Goal: Task Accomplishment & Management: Manage account settings

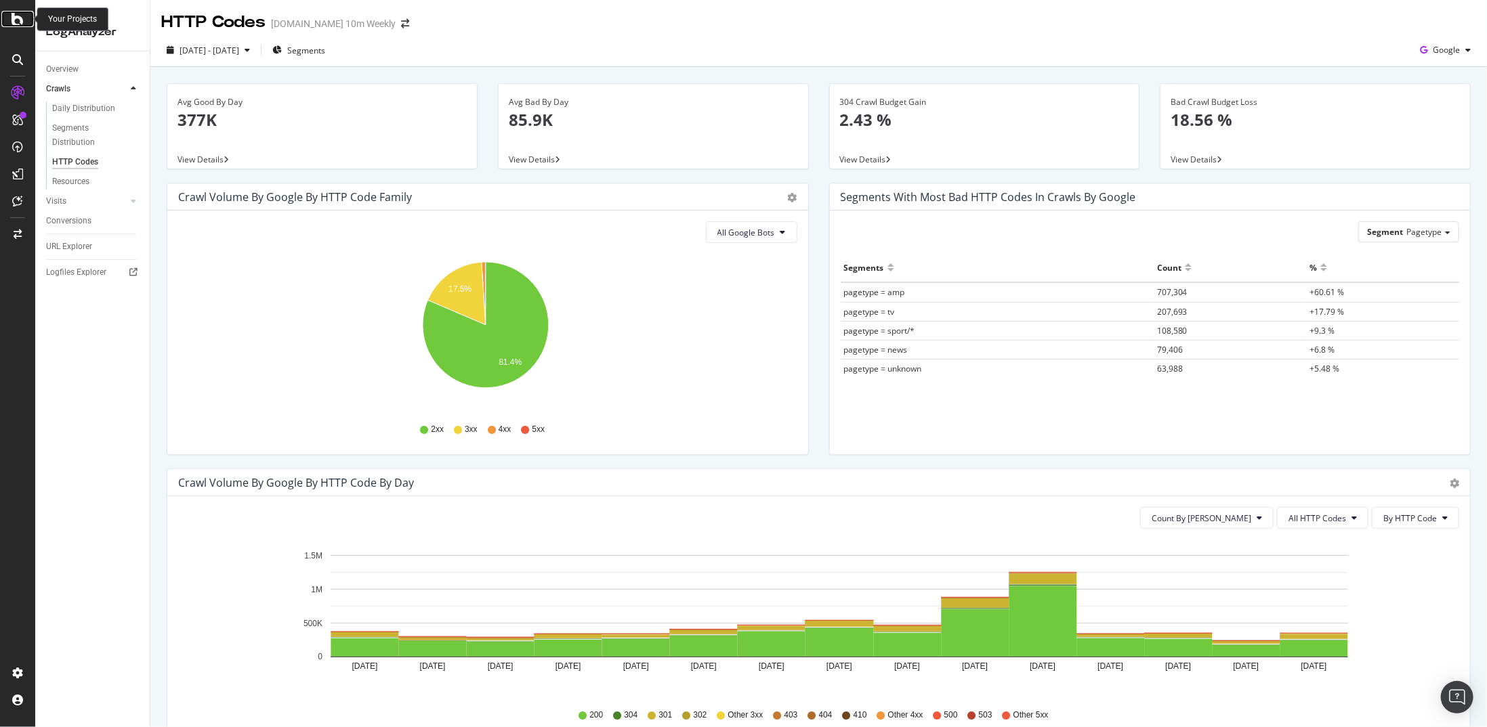
click at [12, 18] on icon at bounding box center [18, 19] width 12 height 16
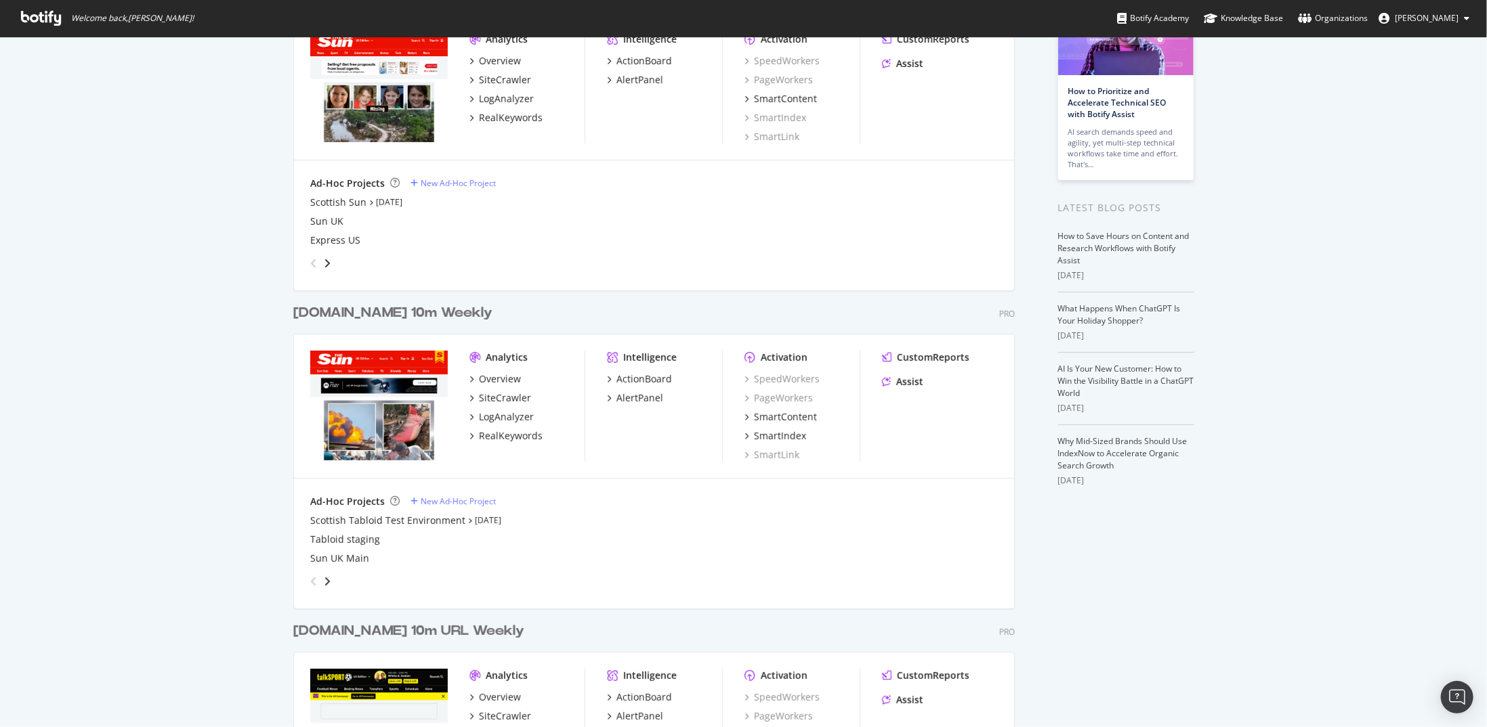
scroll to position [135, 0]
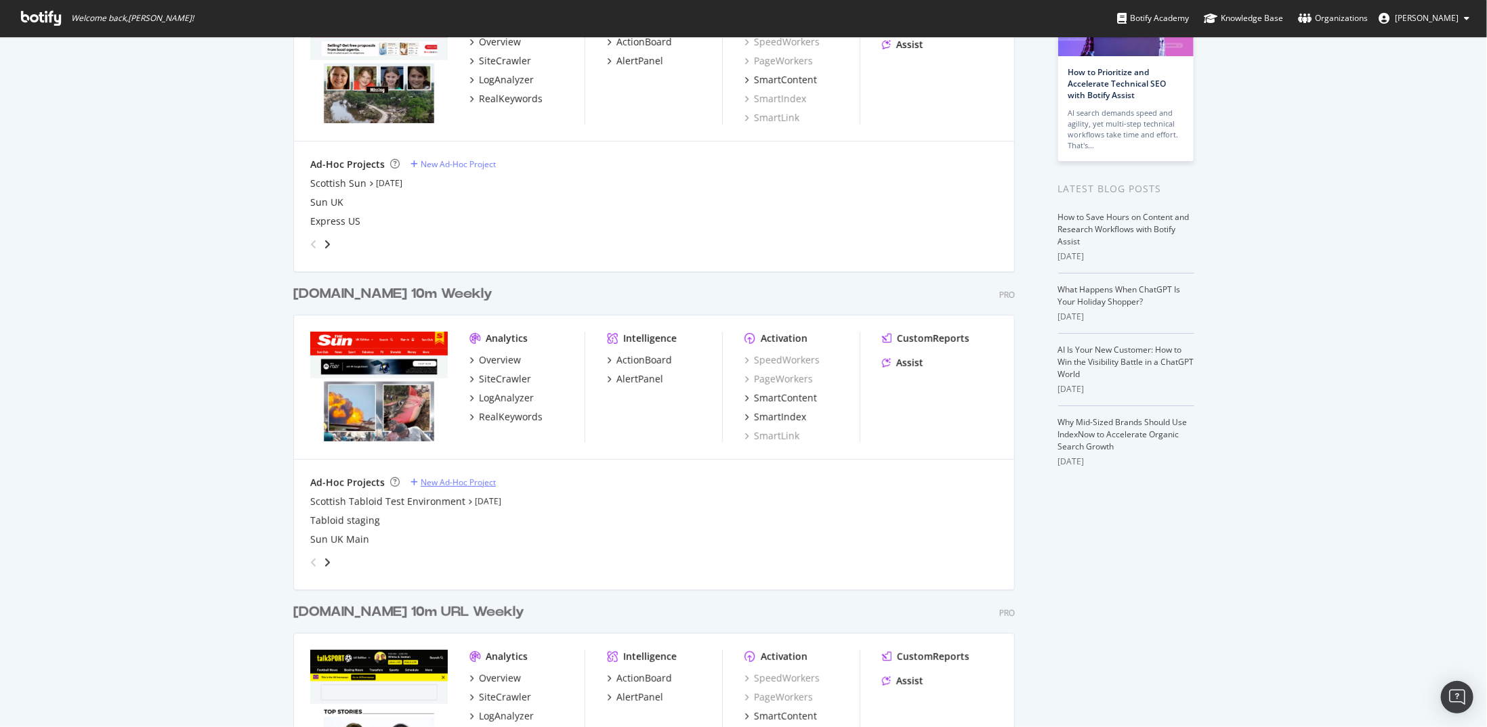
click at [426, 484] on div "New Ad-Hoc Project" at bounding box center [458, 483] width 75 height 12
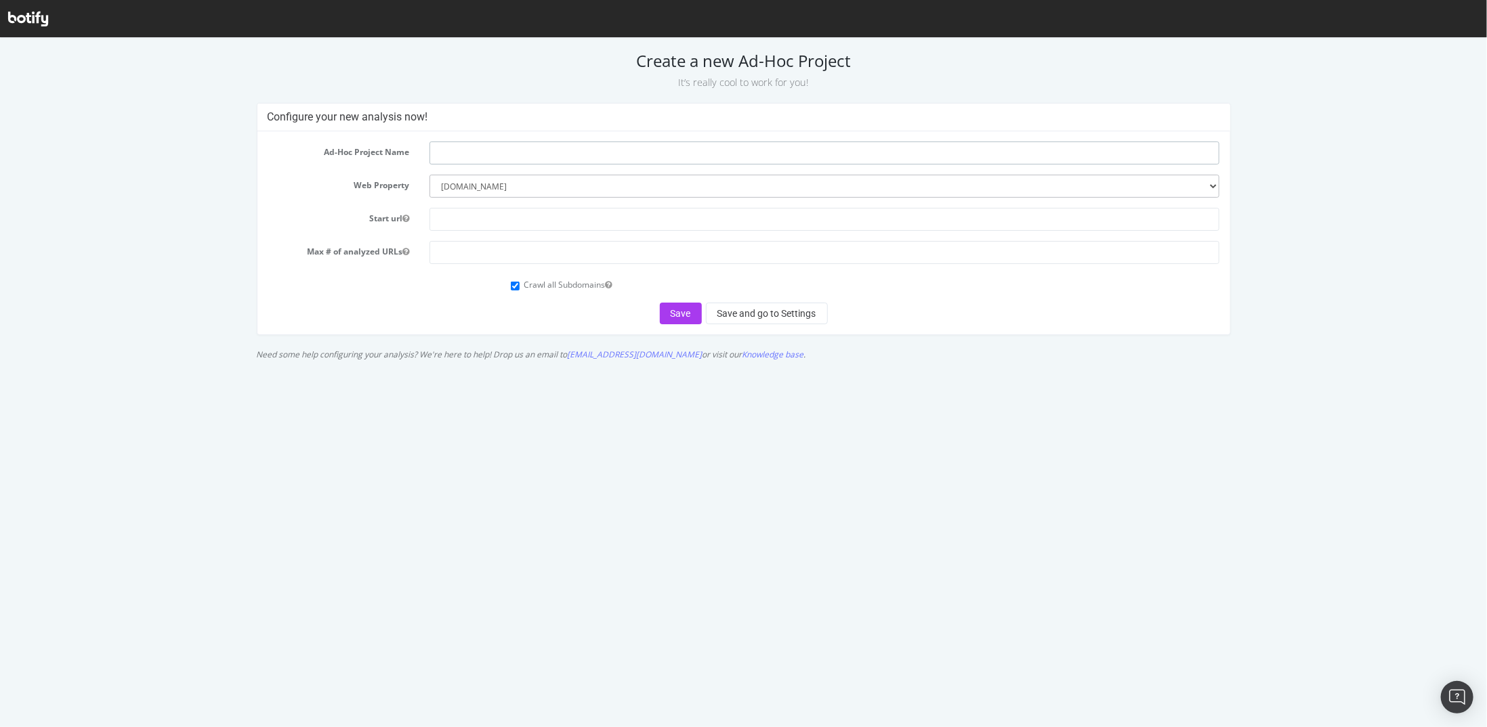
click at [537, 158] on input "text" at bounding box center [824, 152] width 790 height 23
type input "Iris"
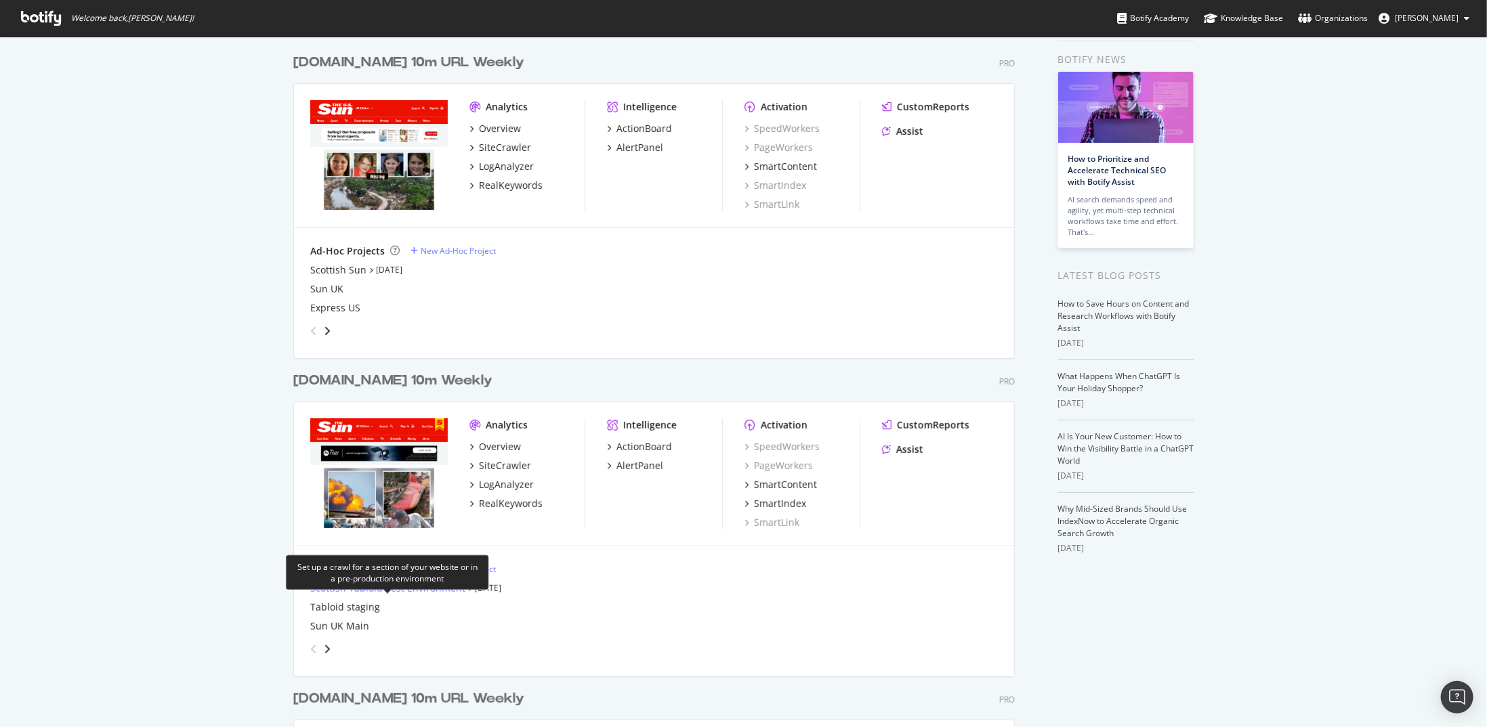
scroll to position [68, 0]
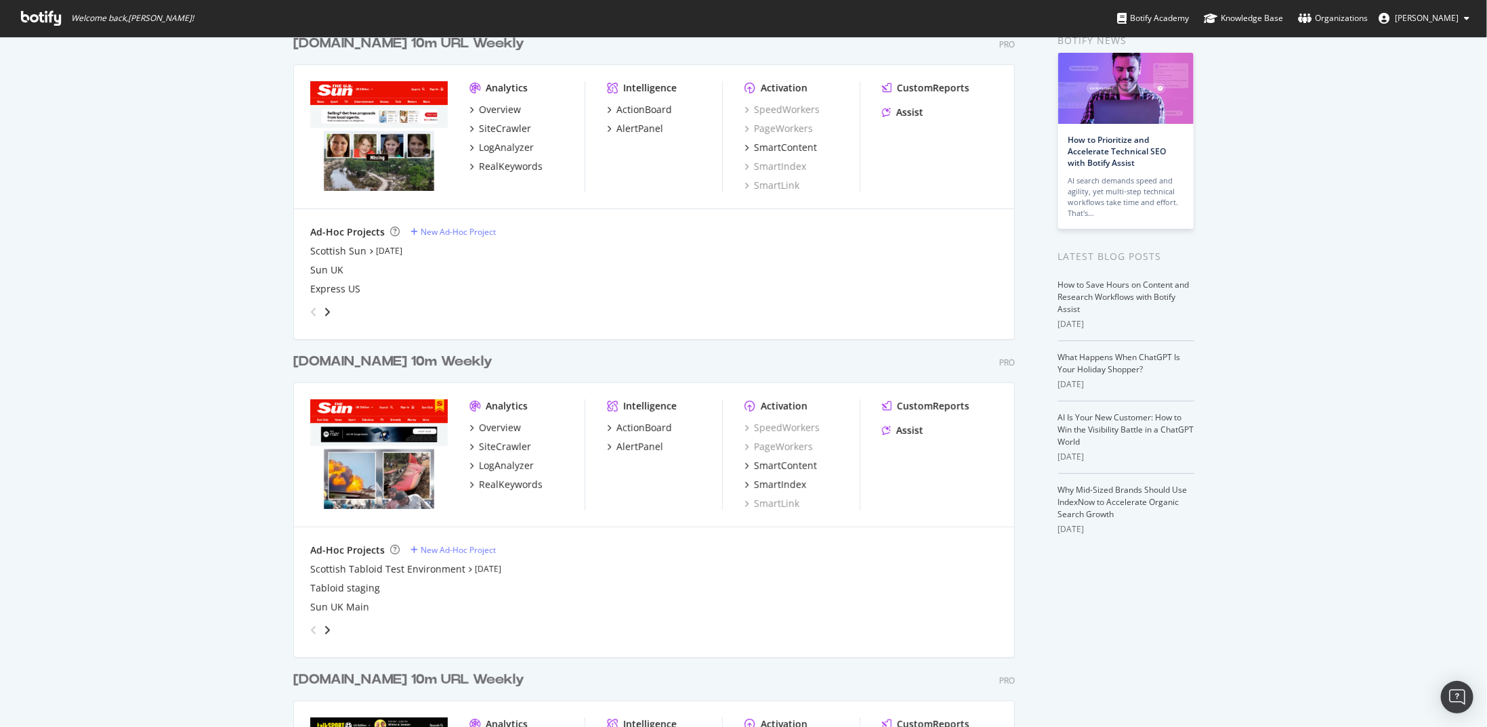
click at [436, 544] on div "Ad-Hoc Projects New Ad-Hoc Project" at bounding box center [653, 551] width 687 height 14
click at [437, 547] on div "New Ad-Hoc Project" at bounding box center [458, 551] width 75 height 12
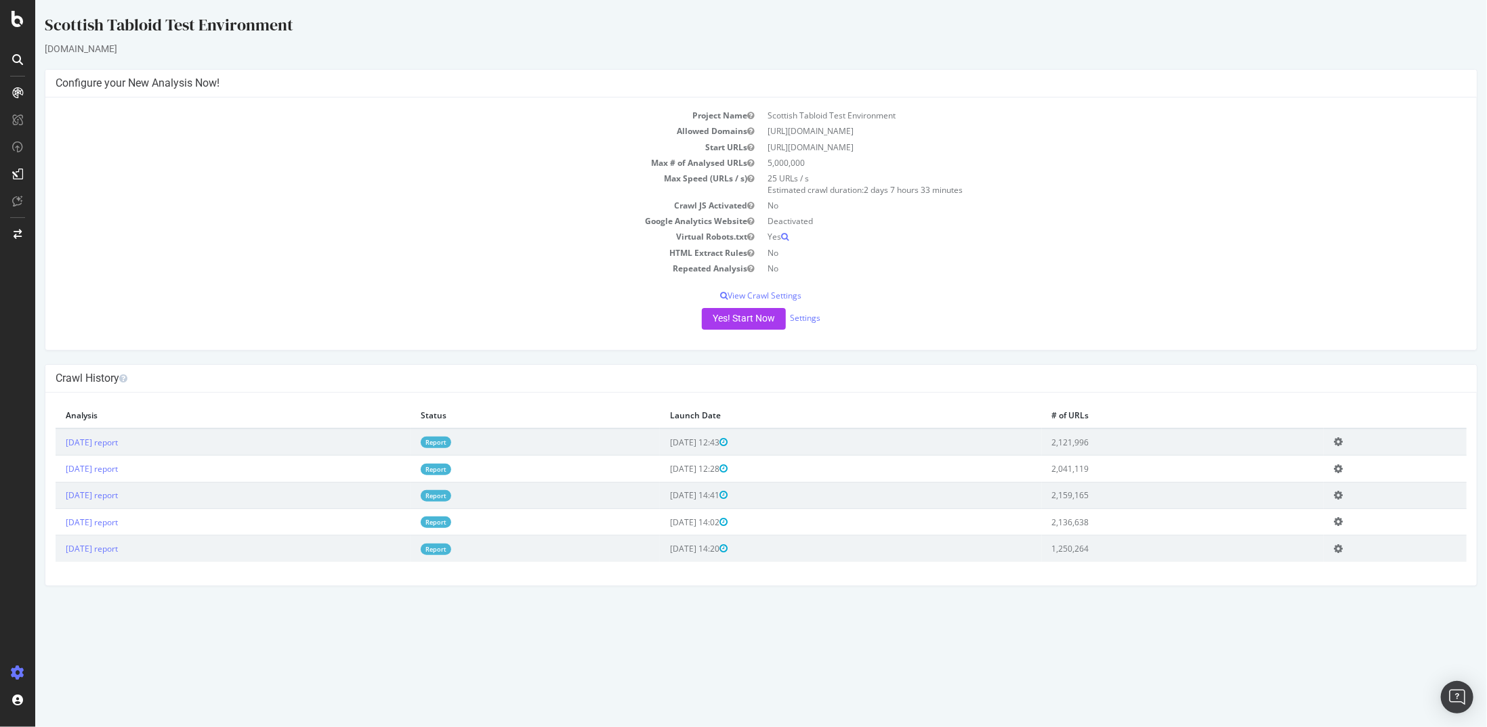
drag, startPoint x: 320, startPoint y: 28, endPoint x: 105, endPoint y: 30, distance: 214.7
click at [105, 30] on div "Scottish Tabloid Test Environment" at bounding box center [760, 28] width 1432 height 28
copy div "Tabloid Test Environment"
click at [89, 608] on div "Project settings" at bounding box center [70, 613] width 57 height 11
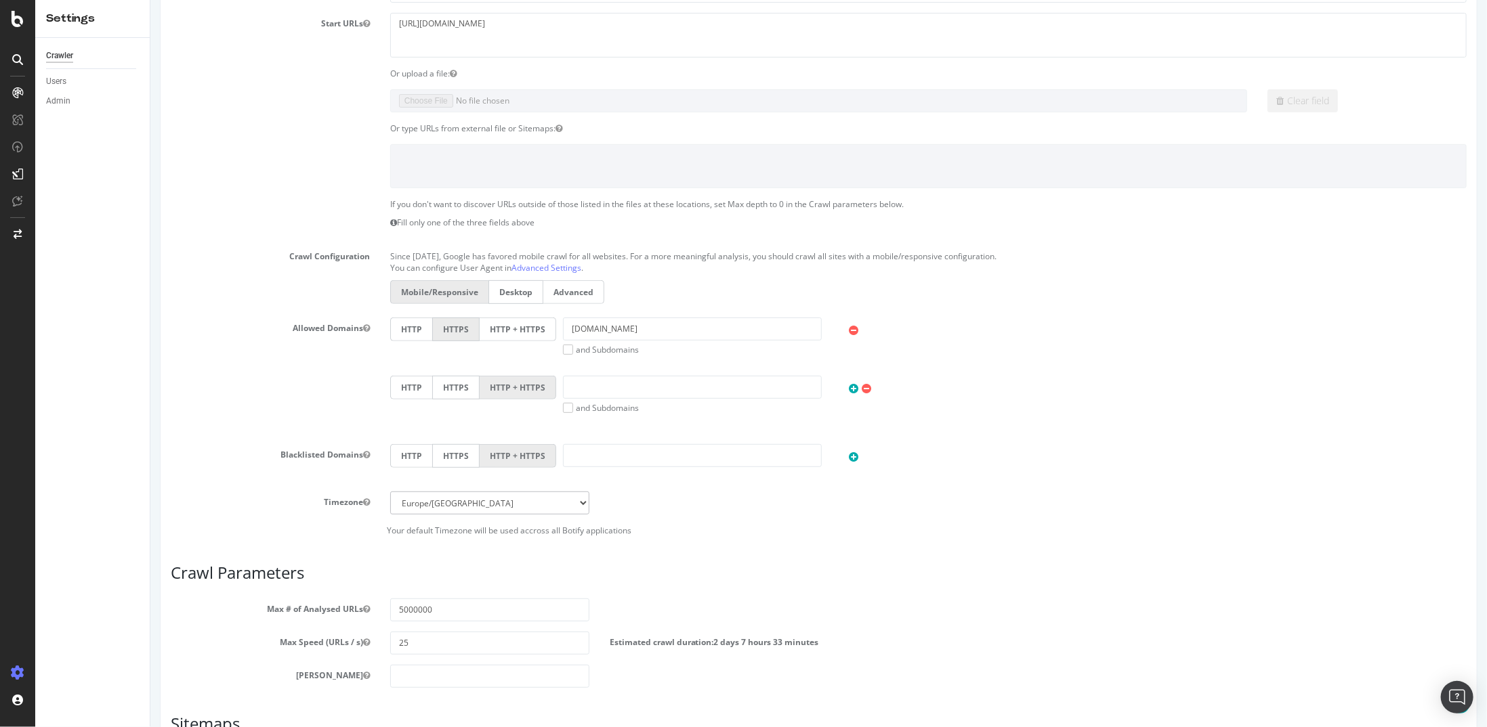
scroll to position [339, 0]
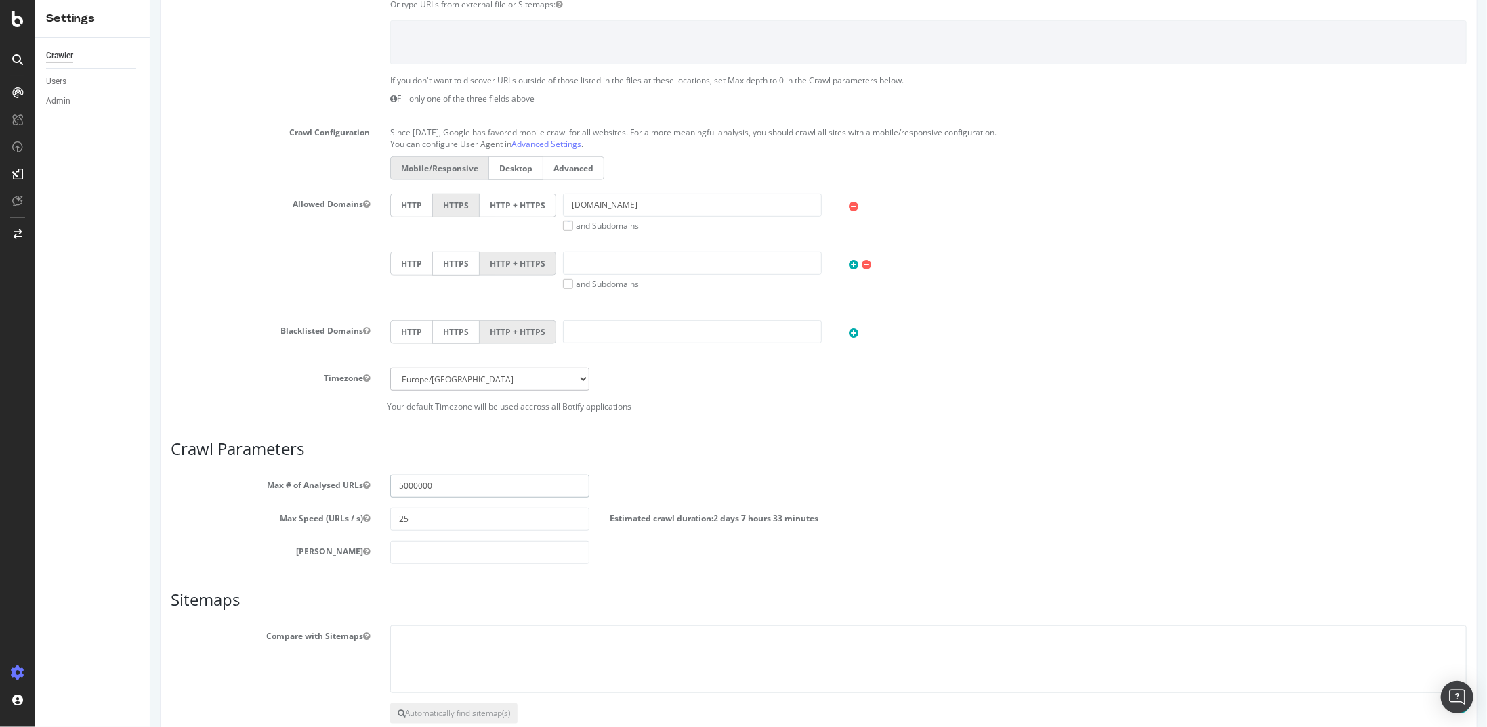
drag, startPoint x: 463, startPoint y: 482, endPoint x: 341, endPoint y: 490, distance: 121.6
click at [342, 490] on div "Max # of Analysed URLs 5000000" at bounding box center [818, 486] width 1316 height 23
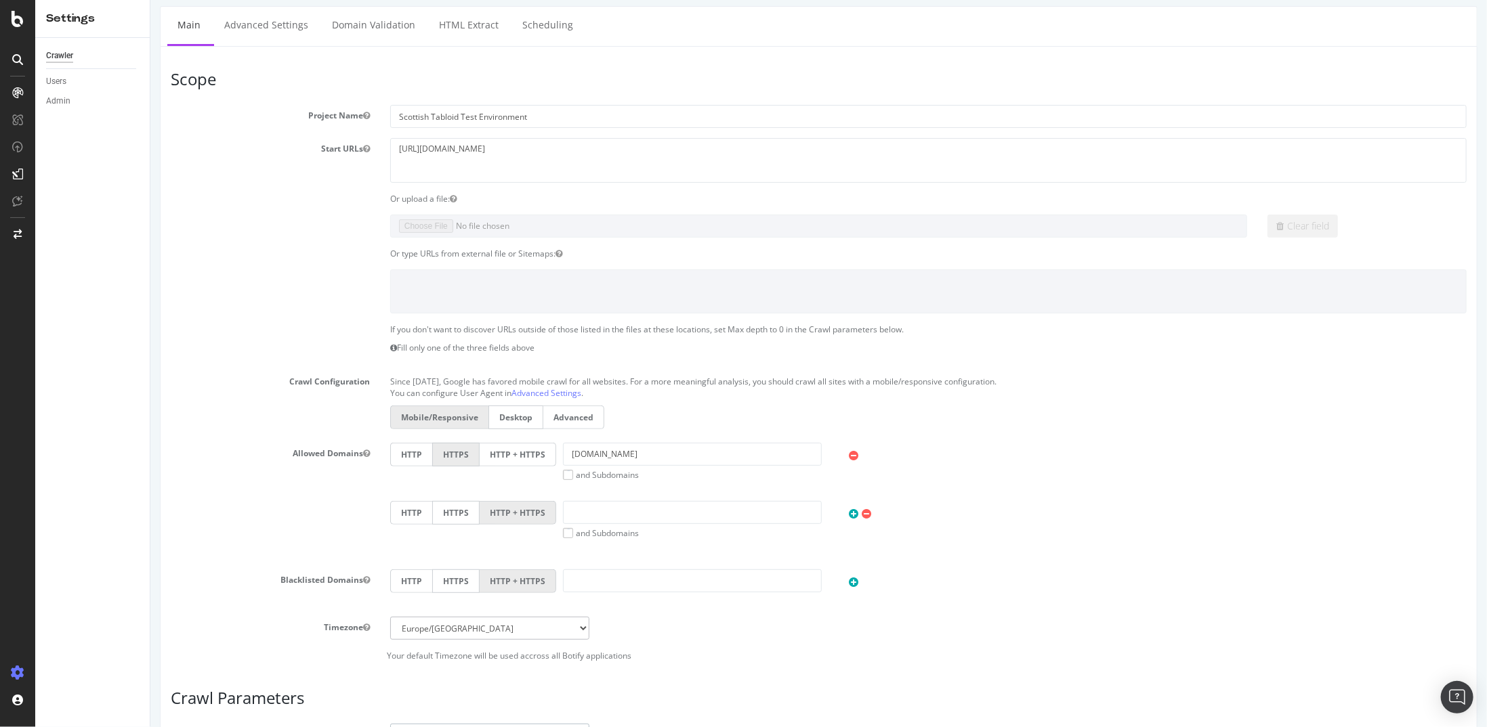
scroll to position [0, 0]
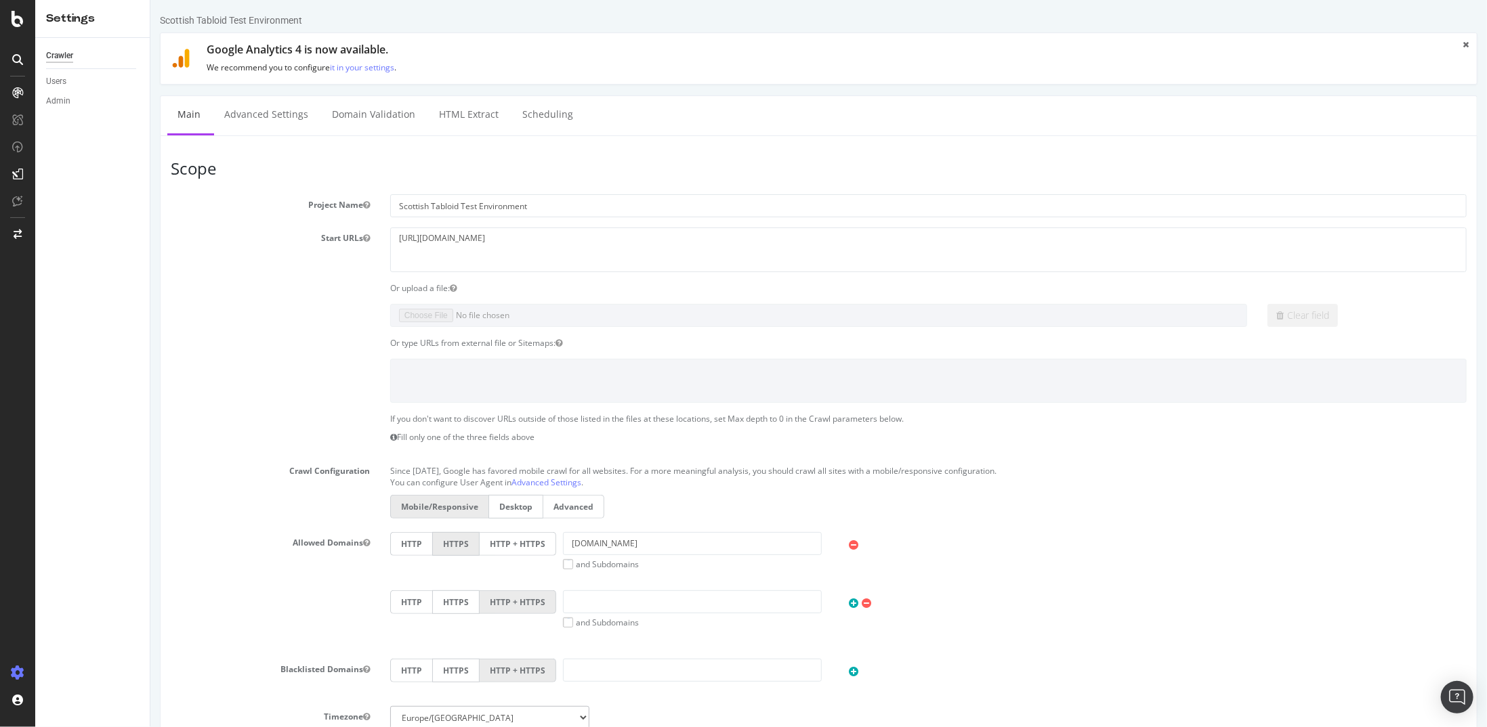
click at [277, 362] on div at bounding box center [818, 381] width 1316 height 44
click at [269, 119] on link "Advanced Settings" at bounding box center [265, 114] width 104 height 37
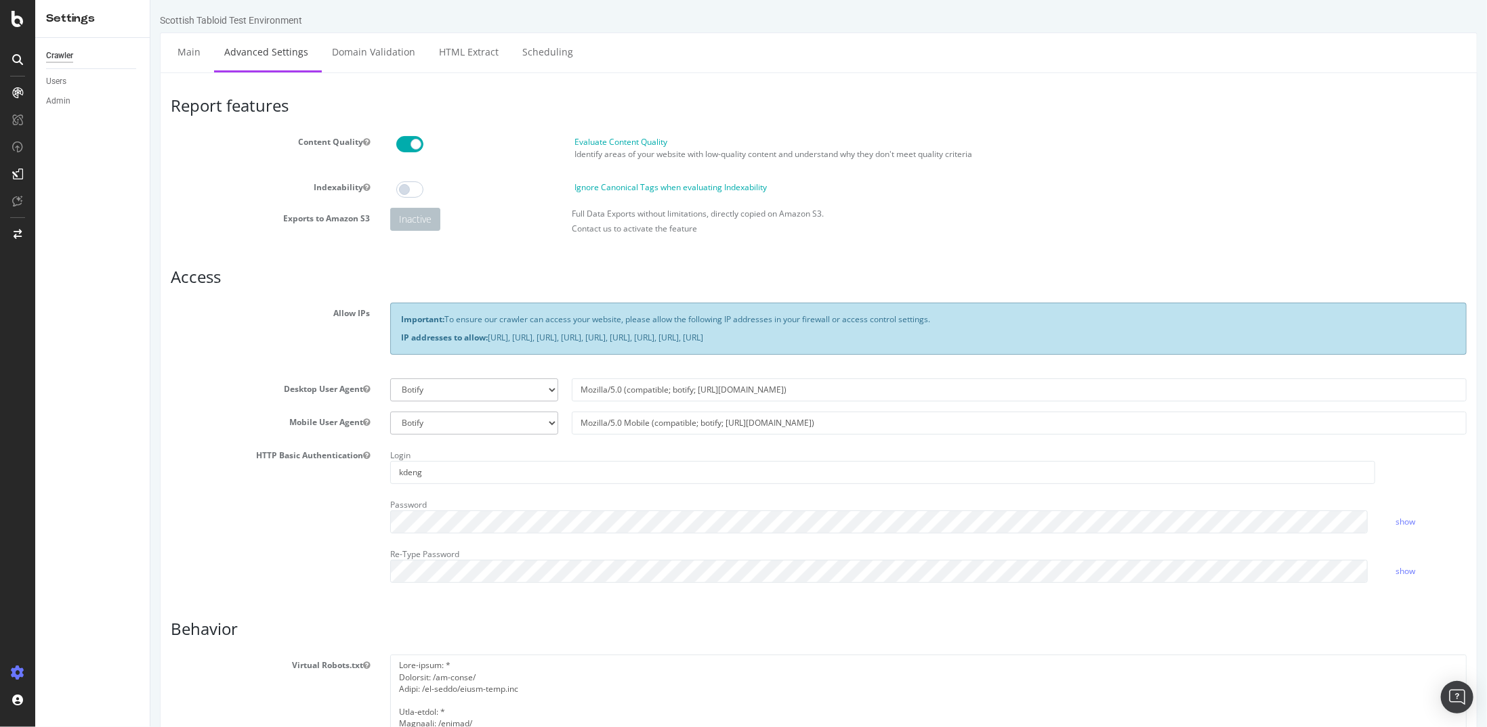
click at [379, 70] on ul "Main Advanced Settings Domain Validation HTML Extract Scheduling" at bounding box center [817, 53] width 1317 height 40
click at [387, 54] on link "Domain Validation" at bounding box center [373, 51] width 104 height 37
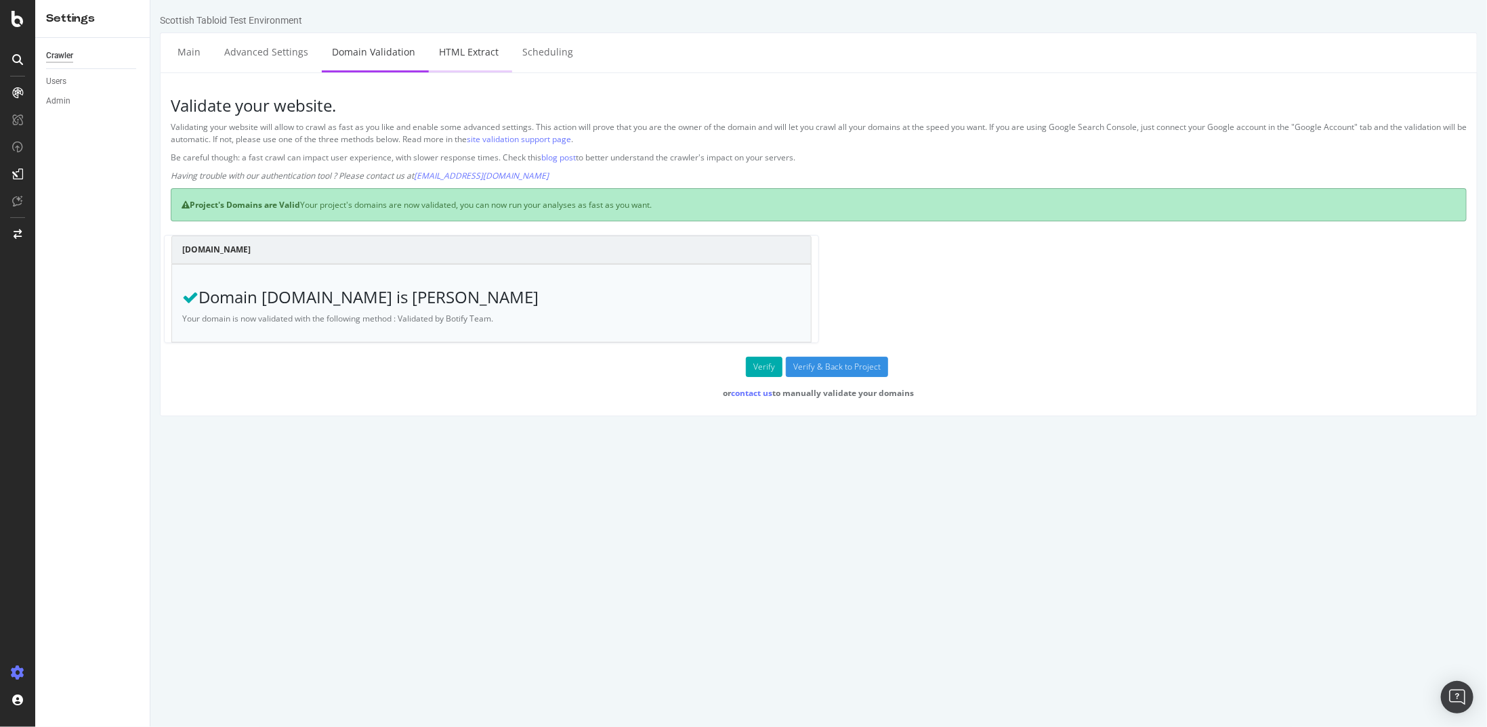
click at [466, 50] on link "HTML Extract" at bounding box center [468, 51] width 80 height 37
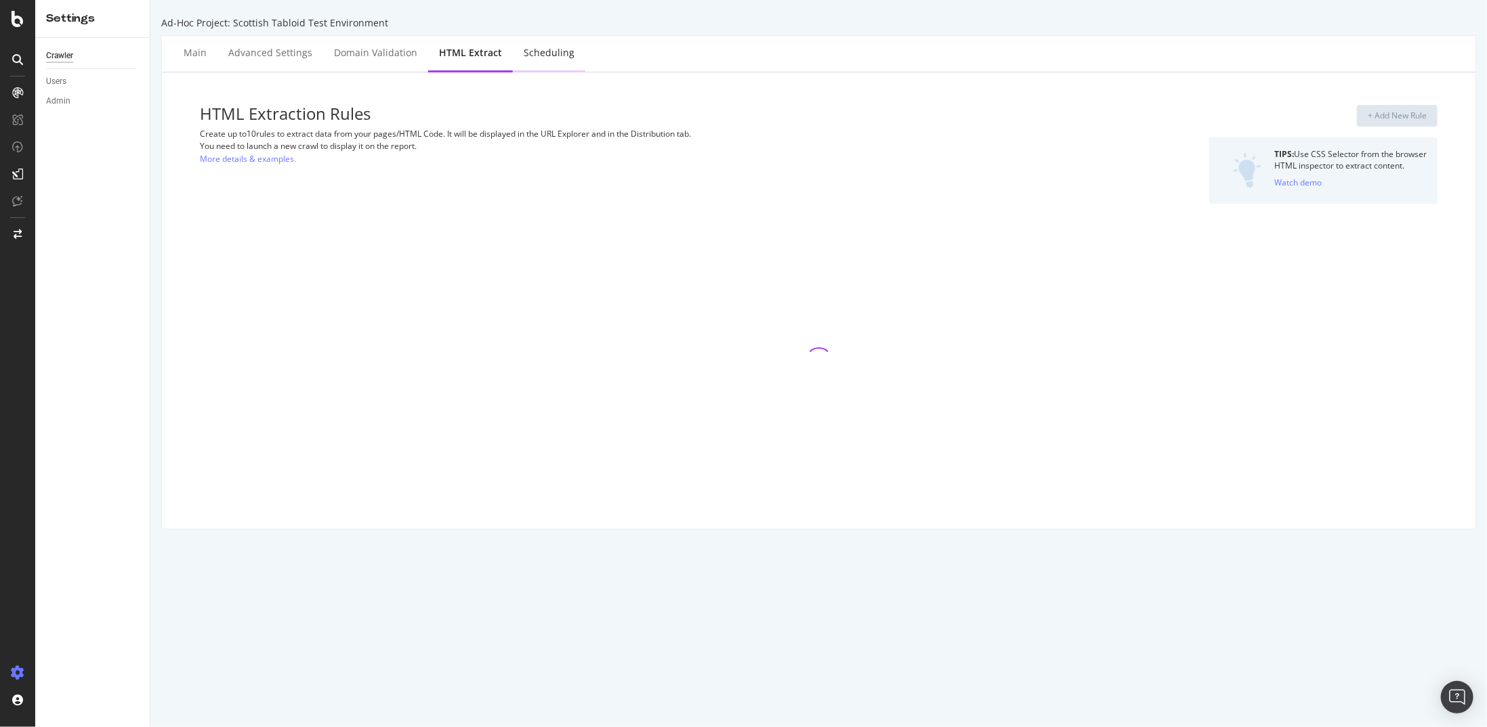
click at [553, 55] on div "Scheduling" at bounding box center [549, 53] width 51 height 14
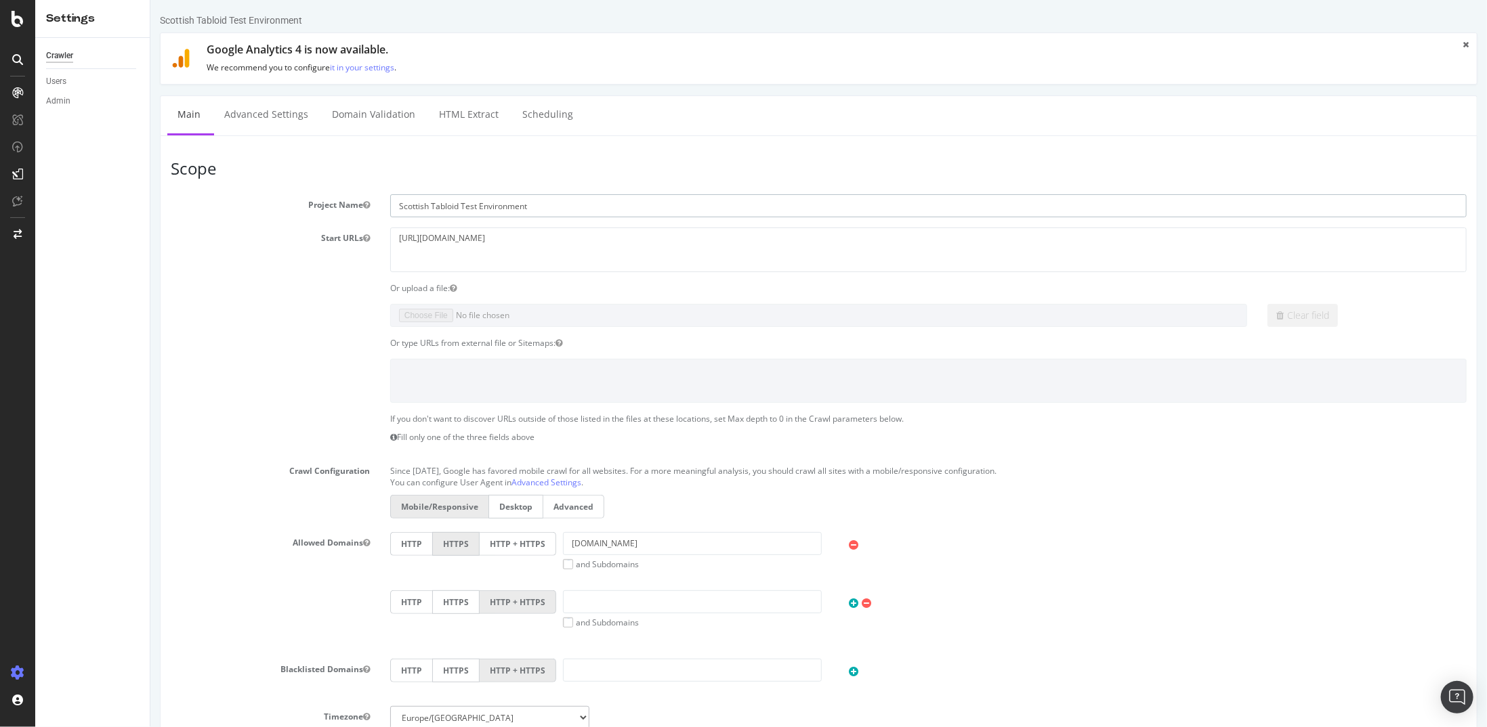
drag, startPoint x: 558, startPoint y: 203, endPoint x: 428, endPoint y: 195, distance: 130.3
click at [428, 195] on input "Scottish Tabloid Test Environment" at bounding box center [927, 205] width 1076 height 23
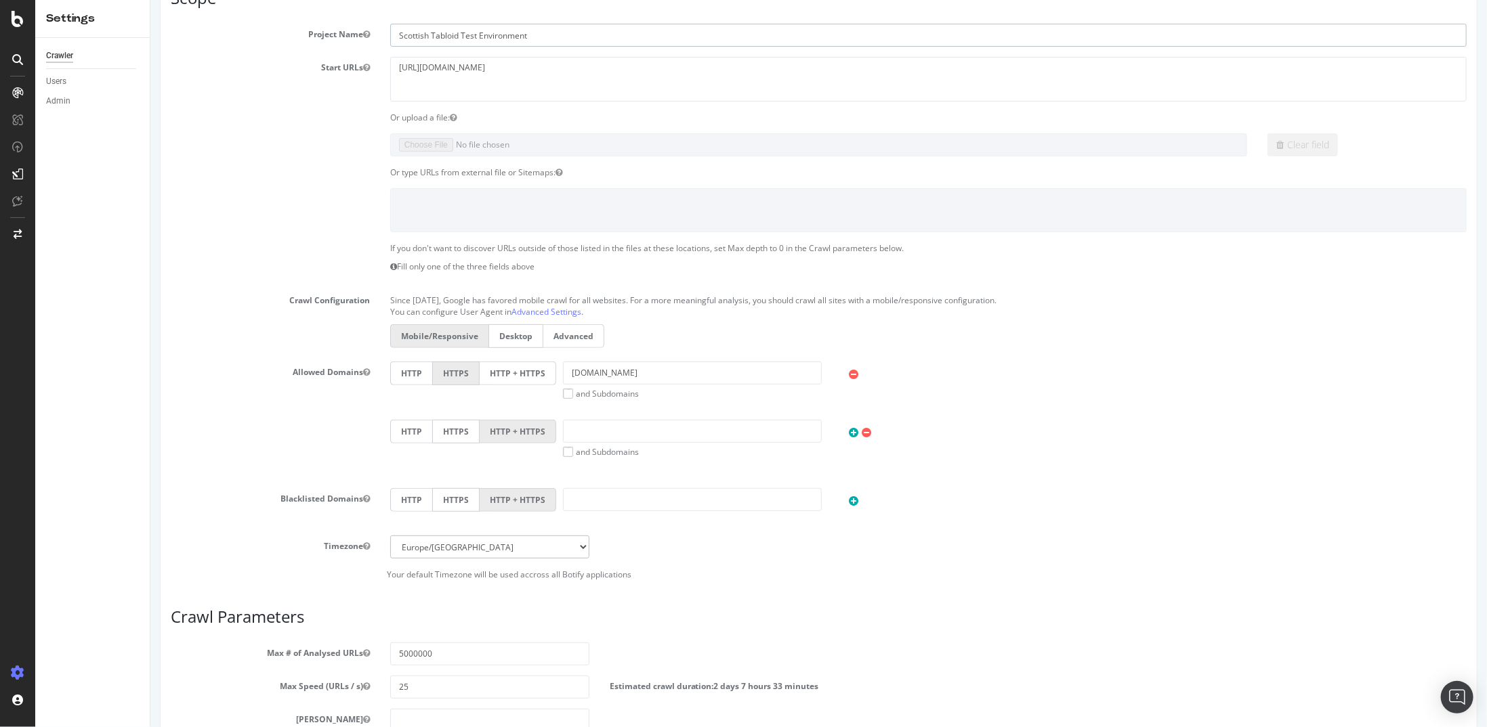
scroll to position [411, 0]
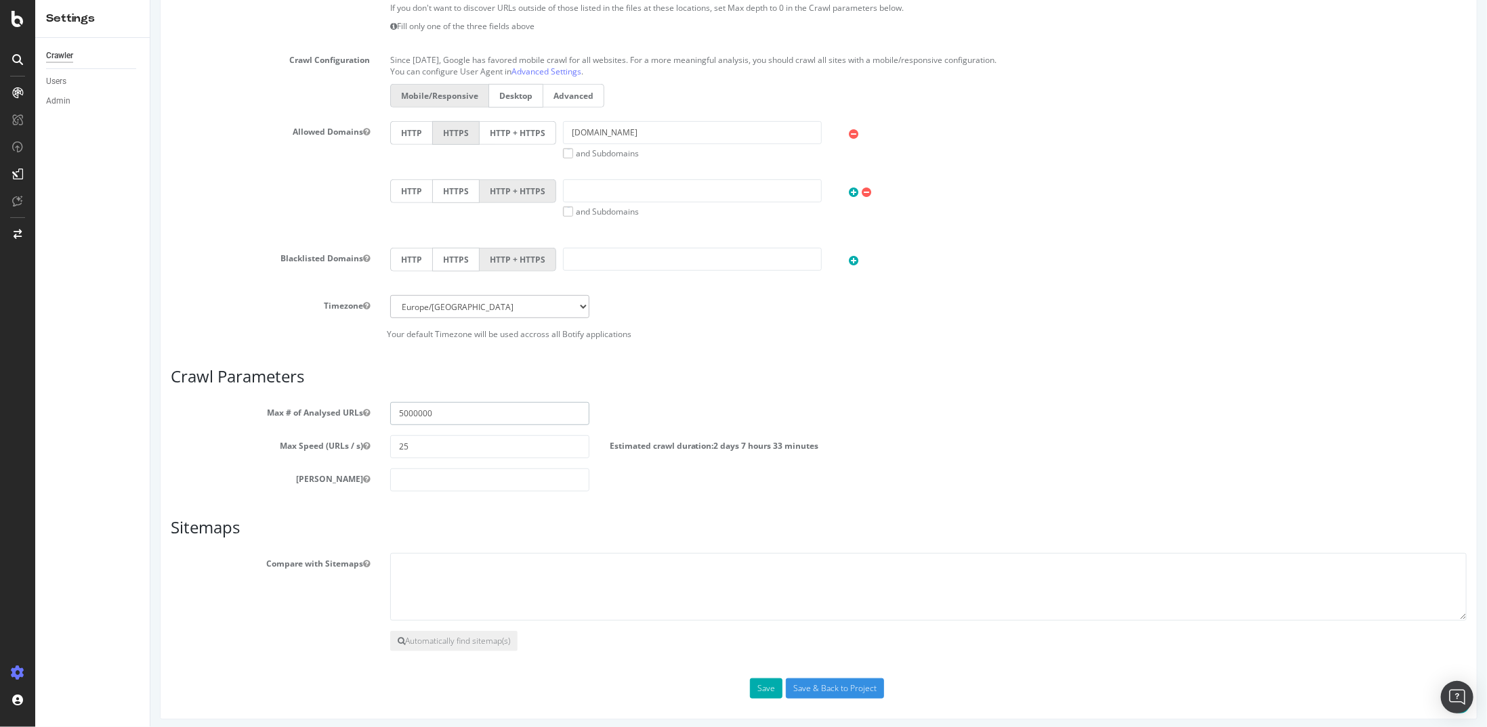
drag, startPoint x: 468, startPoint y: 414, endPoint x: 347, endPoint y: 415, distance: 121.2
click at [347, 415] on div "Max # of Analysed URLs 5000000" at bounding box center [818, 413] width 1316 height 23
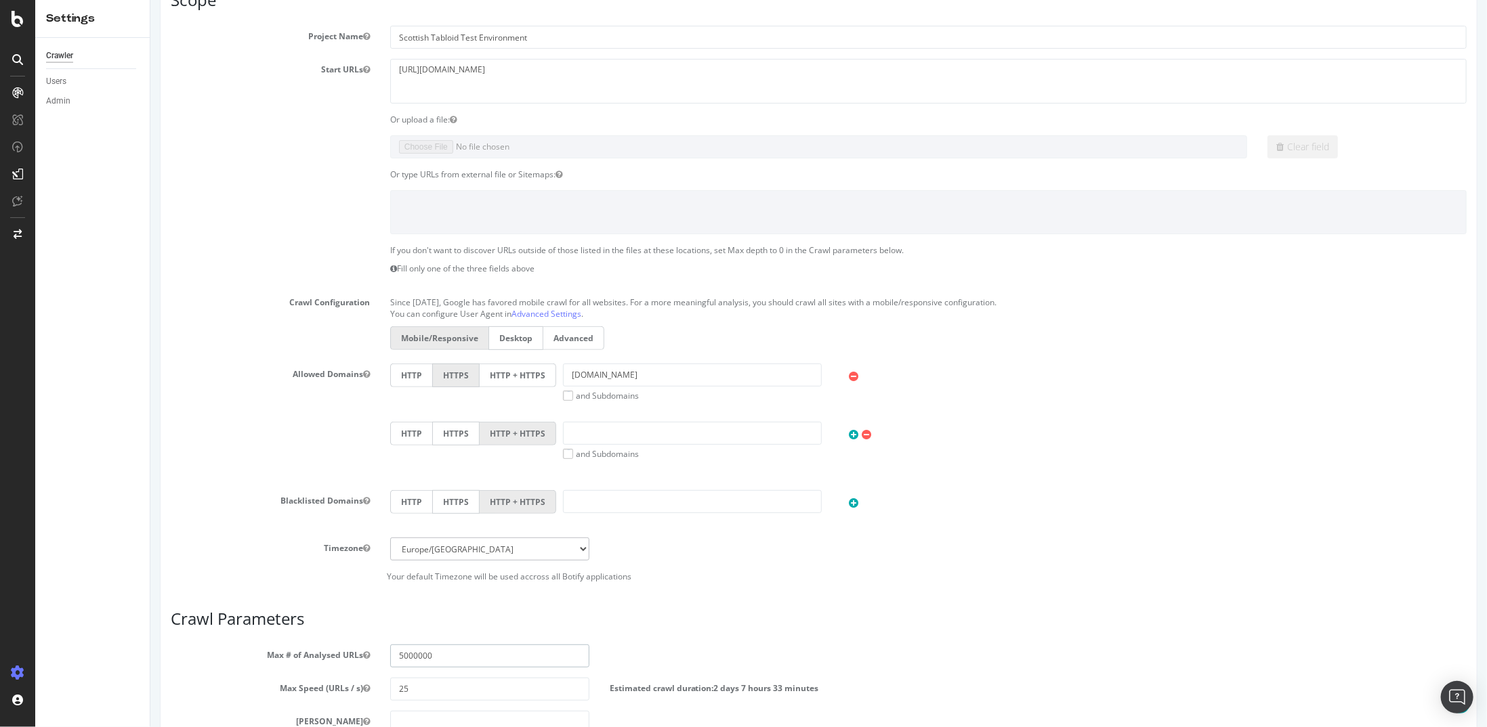
scroll to position [0, 0]
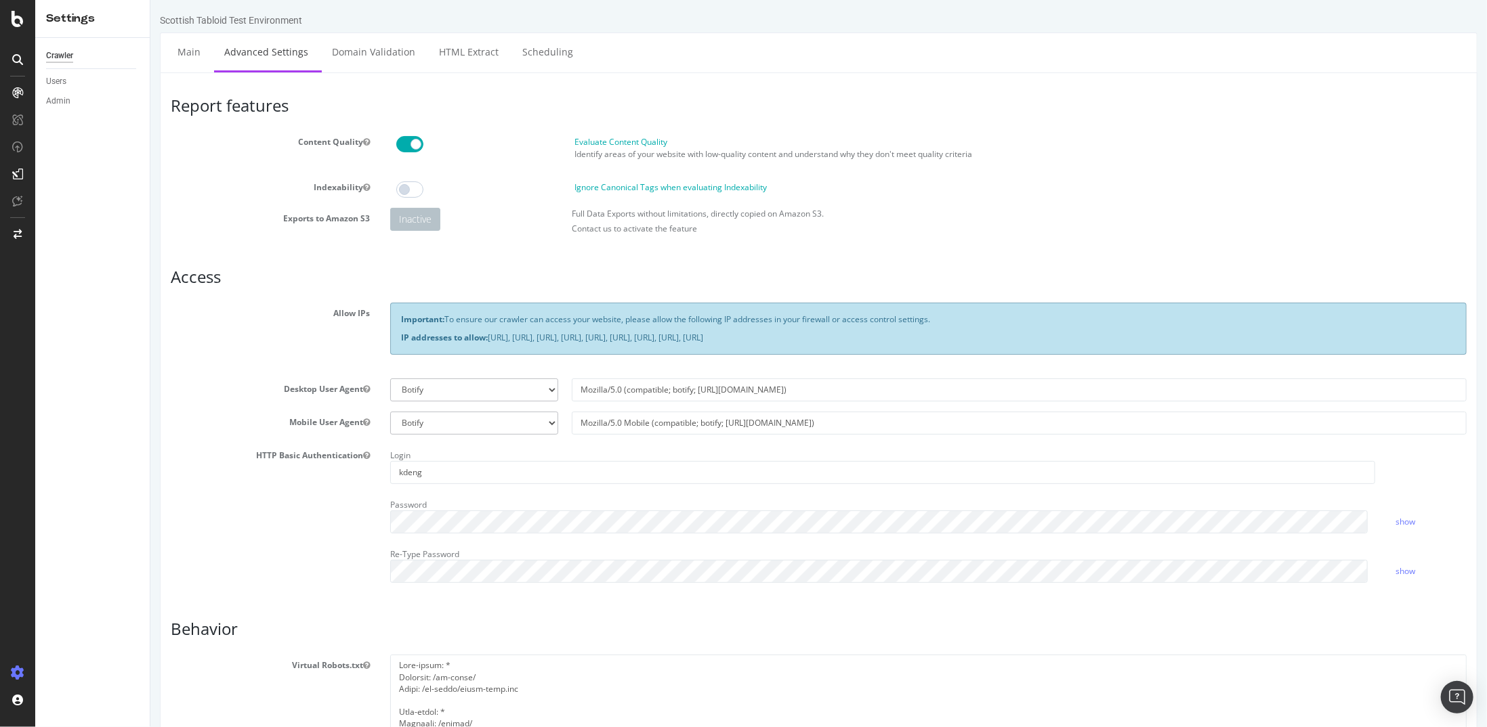
drag, startPoint x: 304, startPoint y: 21, endPoint x: 293, endPoint y: 17, distance: 11.6
click at [150, 17] on html "Scottish Tabloid Test Environment × Main Advanced Settings Domain Validation HT…" at bounding box center [818, 592] width 1336 height 1185
copy div "Scottish Tabloid Test Environment"
click at [198, 46] on link "Main" at bounding box center [188, 51] width 43 height 37
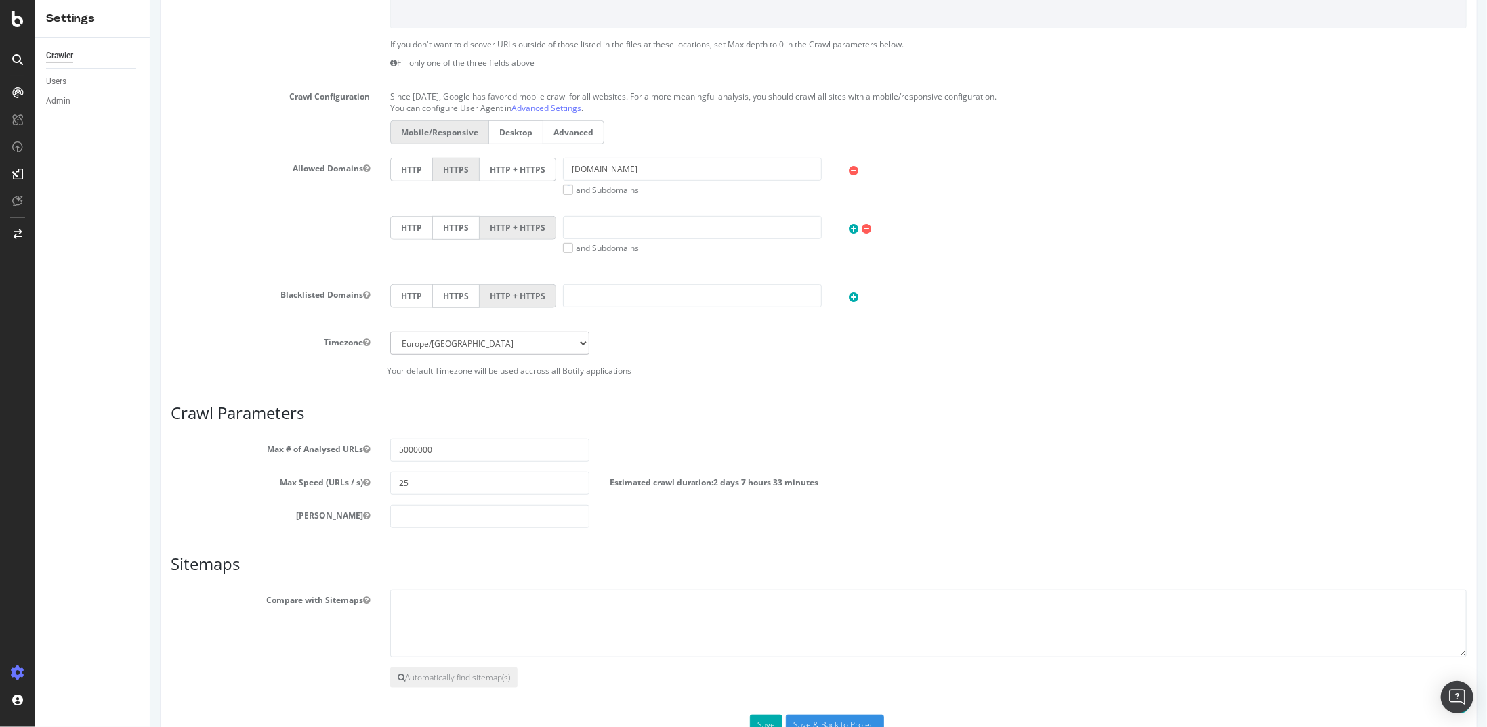
scroll to position [411, 0]
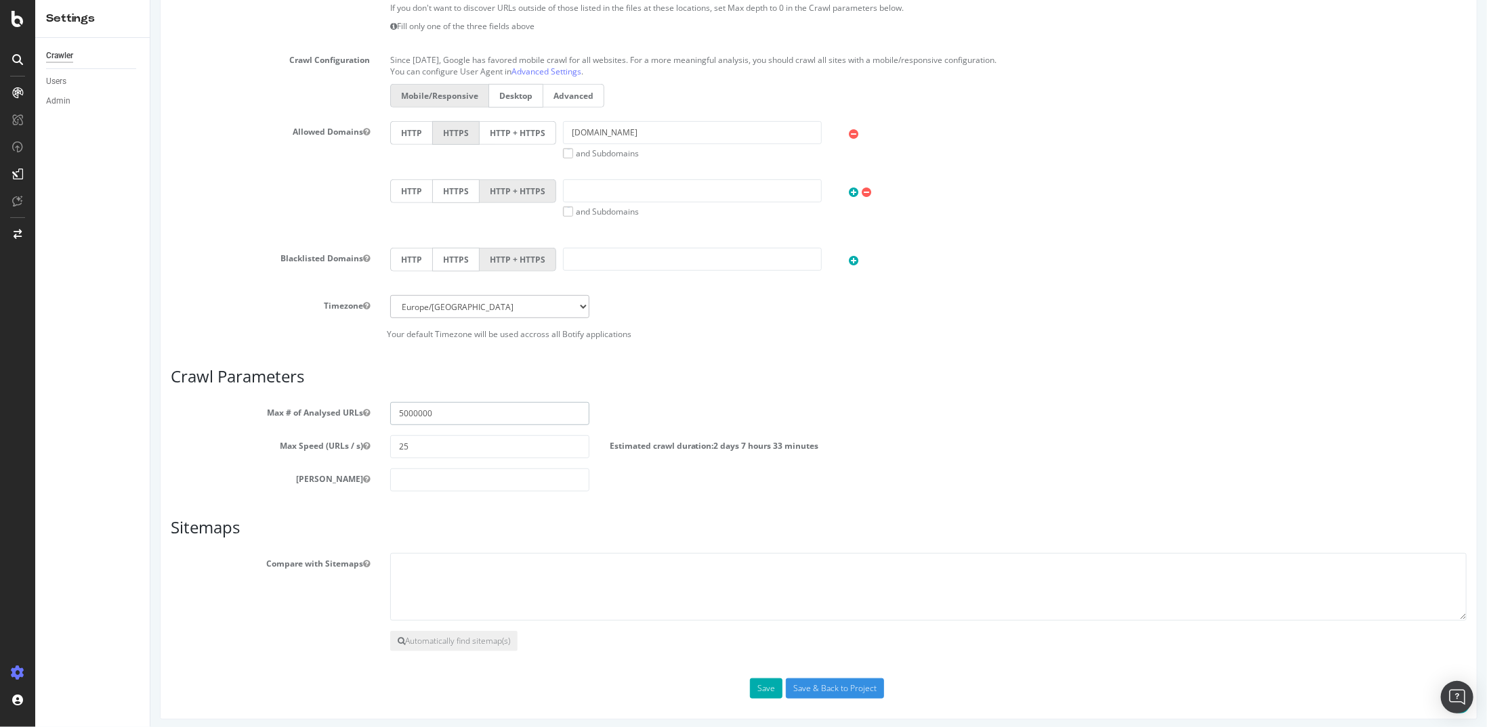
click at [458, 409] on input "5000000" at bounding box center [488, 413] width 199 height 23
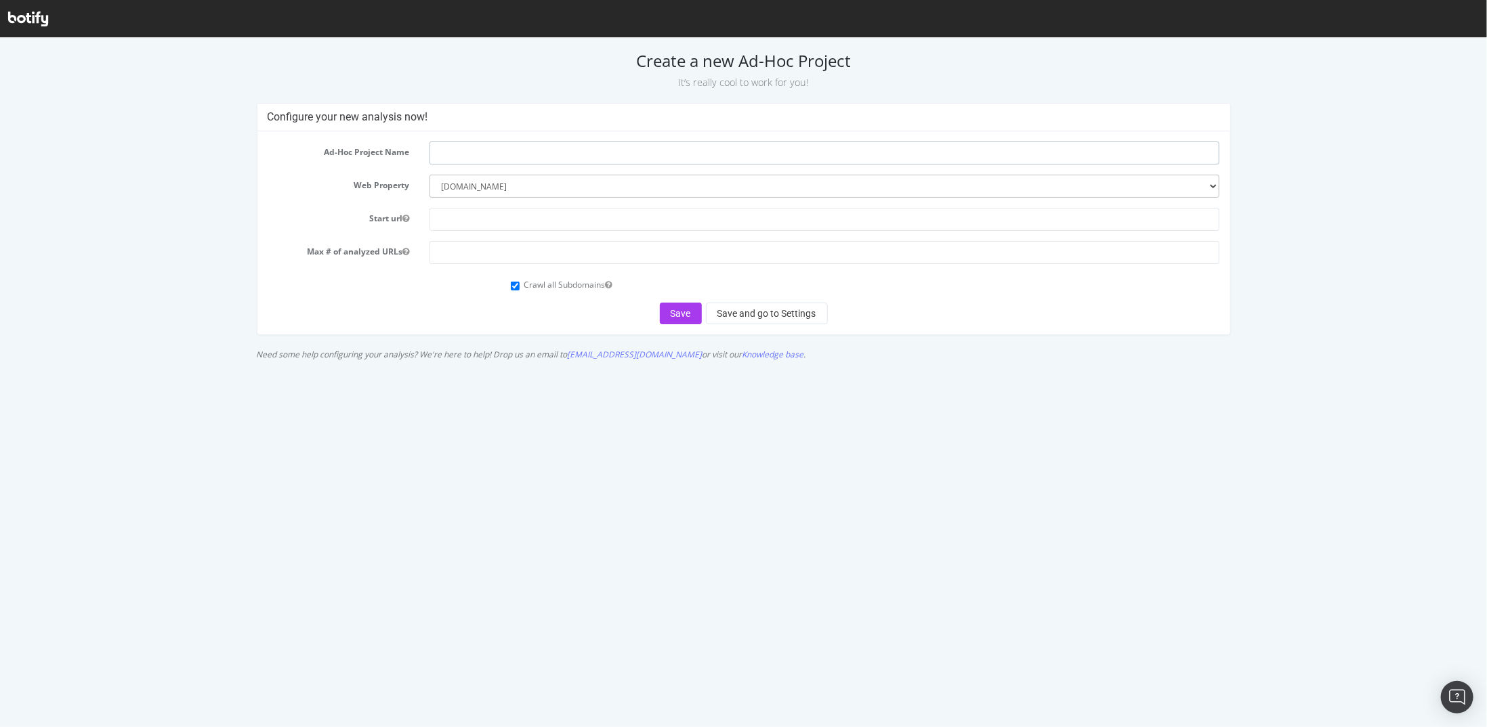
click at [612, 154] on input "text" at bounding box center [824, 152] width 790 height 23
paste input "Tabloid Test Environment"
type input "Irish Tabloid Test Environment"
click at [466, 219] on input "text" at bounding box center [824, 218] width 790 height 23
paste input "https://theirishsun-preprod.gtabloiddev.dowjones.io/"
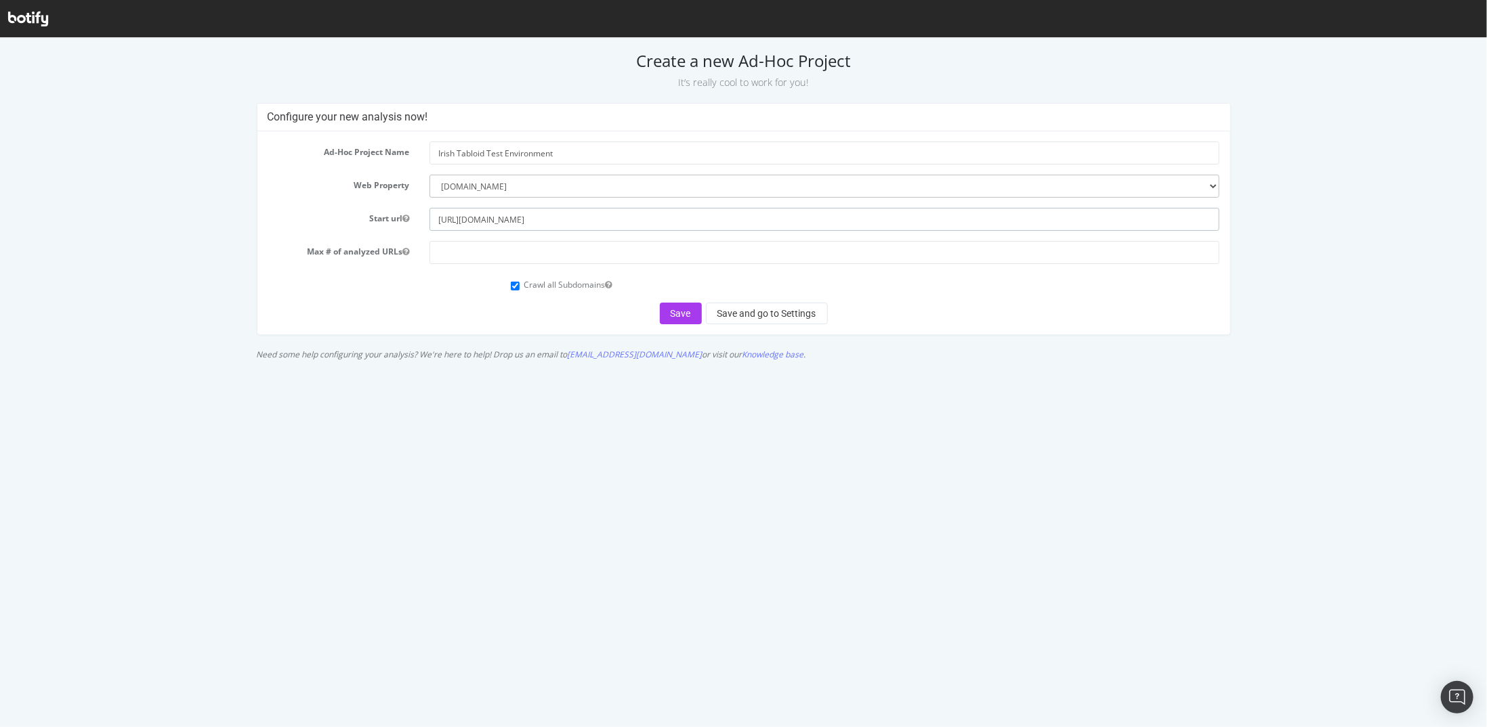
type input "https://theirishsun-preprod.gtabloiddev.dowjones.io/"
click at [518, 263] on form "Ad-Hoc Project Name Irish Tabloid Test Environment Web Property --------- www.T…" at bounding box center [744, 232] width 952 height 183
click at [516, 246] on input "number" at bounding box center [824, 251] width 790 height 23
paste input "5000000"
type input "5000000"
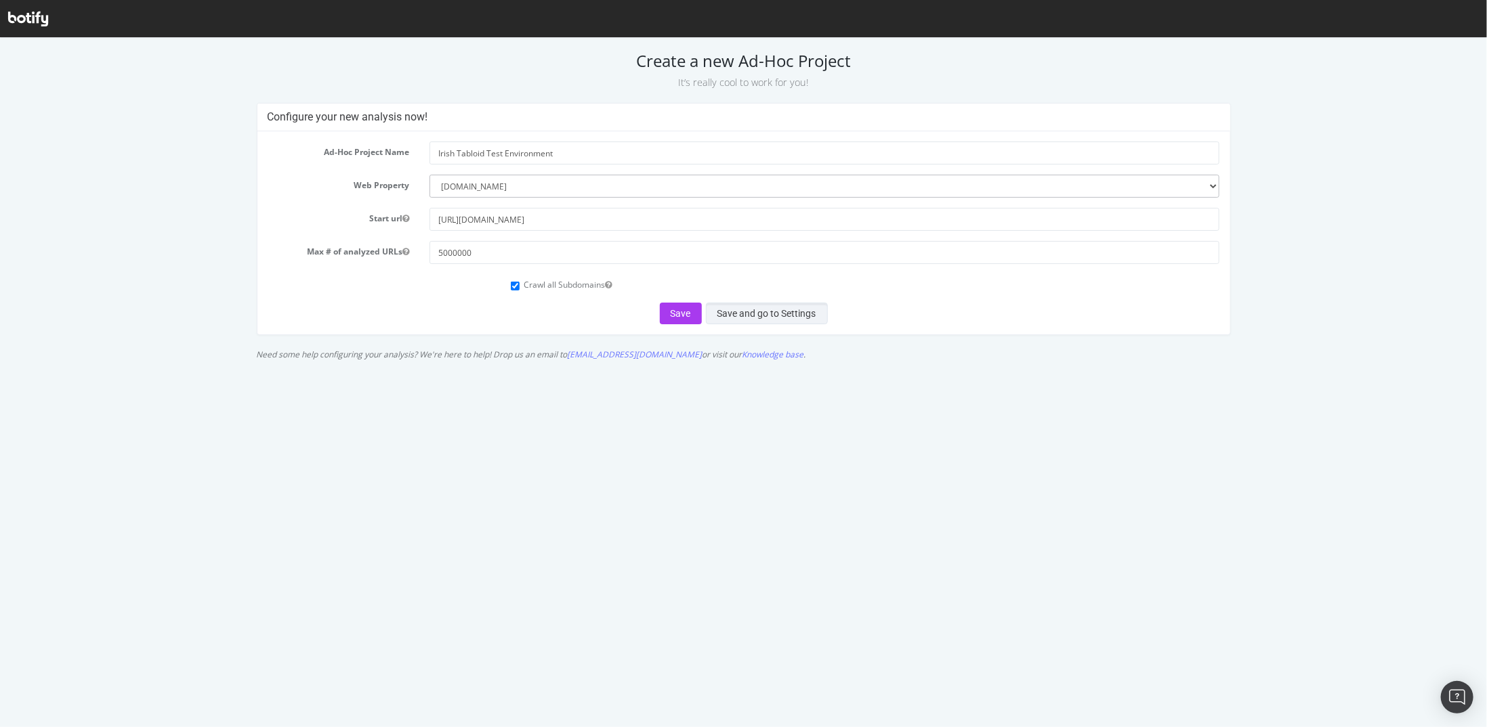
click at [759, 314] on button "Save and go to Settings" at bounding box center [767, 313] width 122 height 22
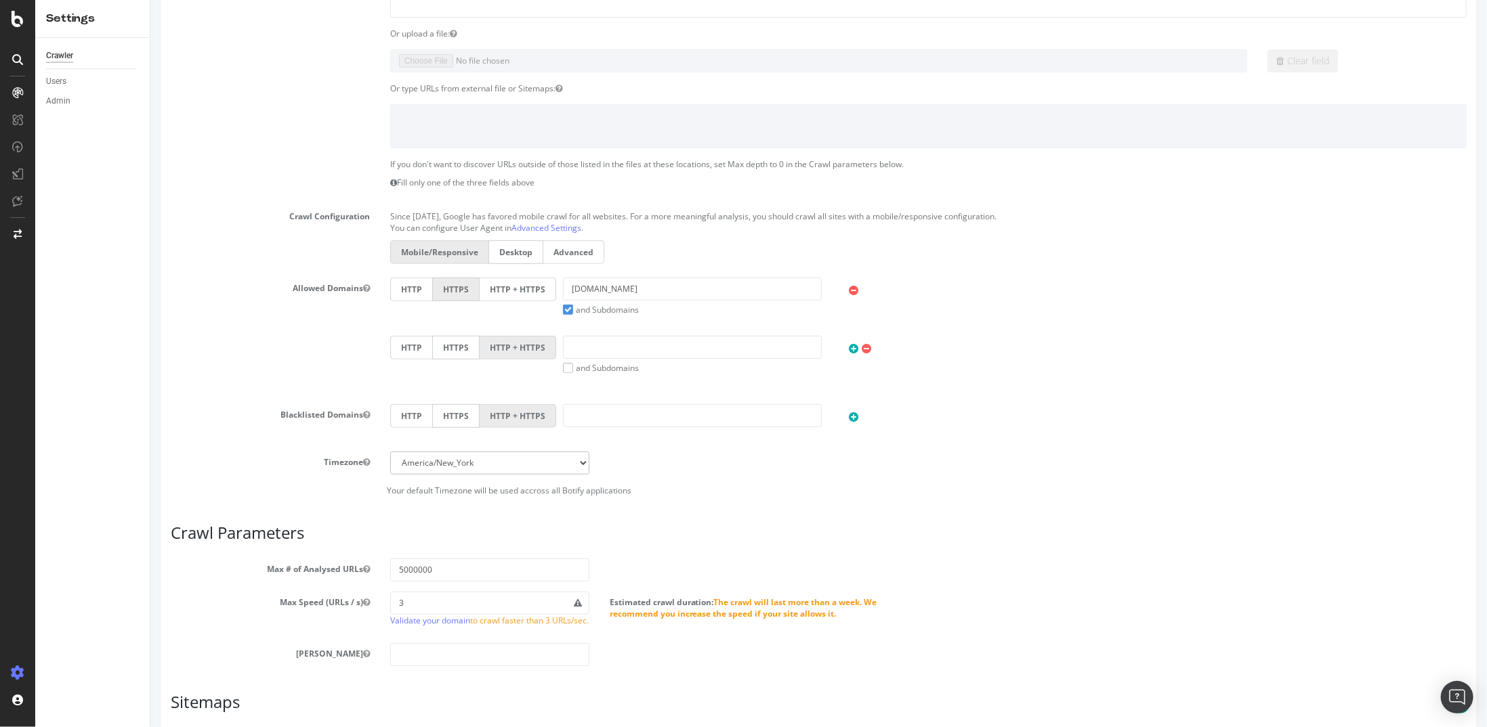
scroll to position [406, 0]
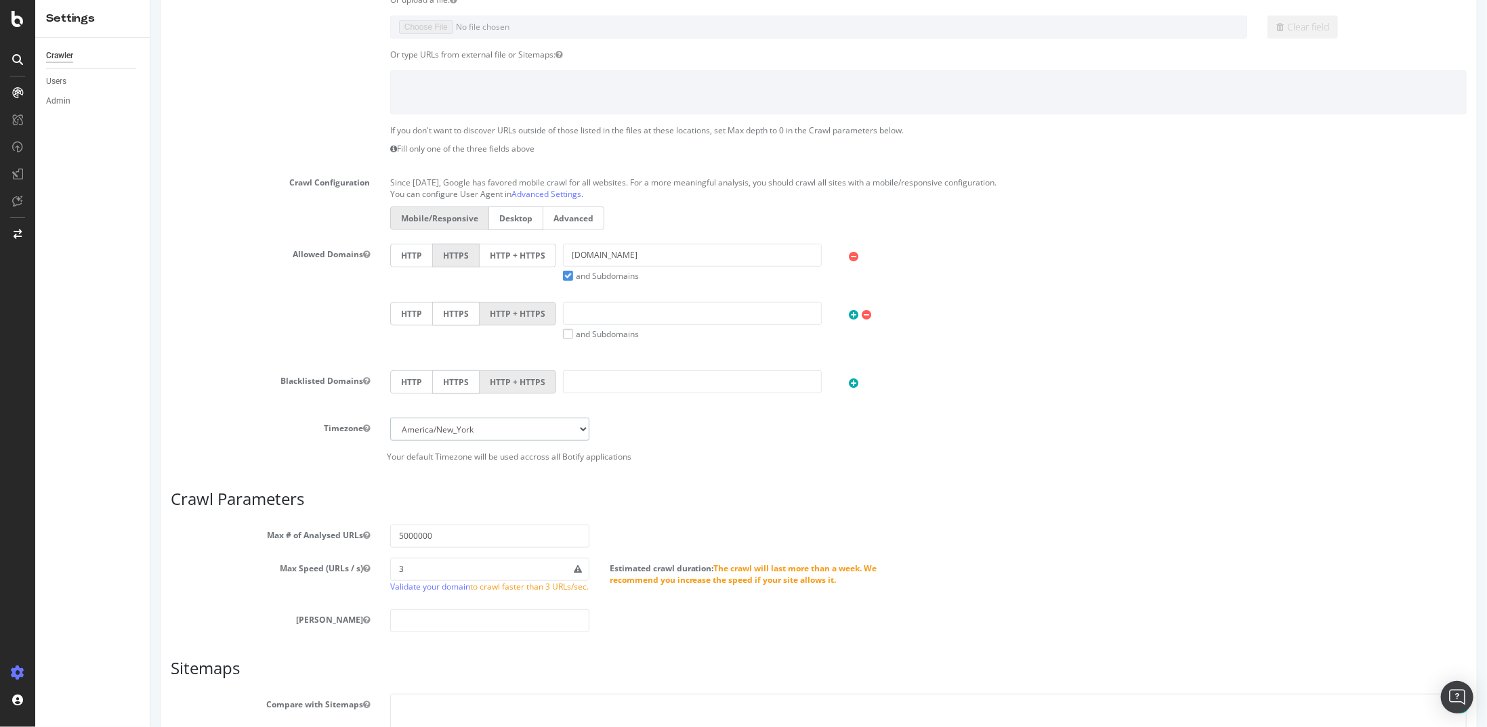
click at [555, 425] on select "Africa/Abidjan Africa/Accra Africa/Addis_Ababa Africa/Algiers Africa/Asmara Afr…" at bounding box center [488, 429] width 199 height 23
select select "Europe/London"
click at [389, 418] on select "Africa/Abidjan Africa/Accra Africa/Addis_Ababa Africa/Algiers Africa/Asmara Afr…" at bounding box center [488, 429] width 199 height 23
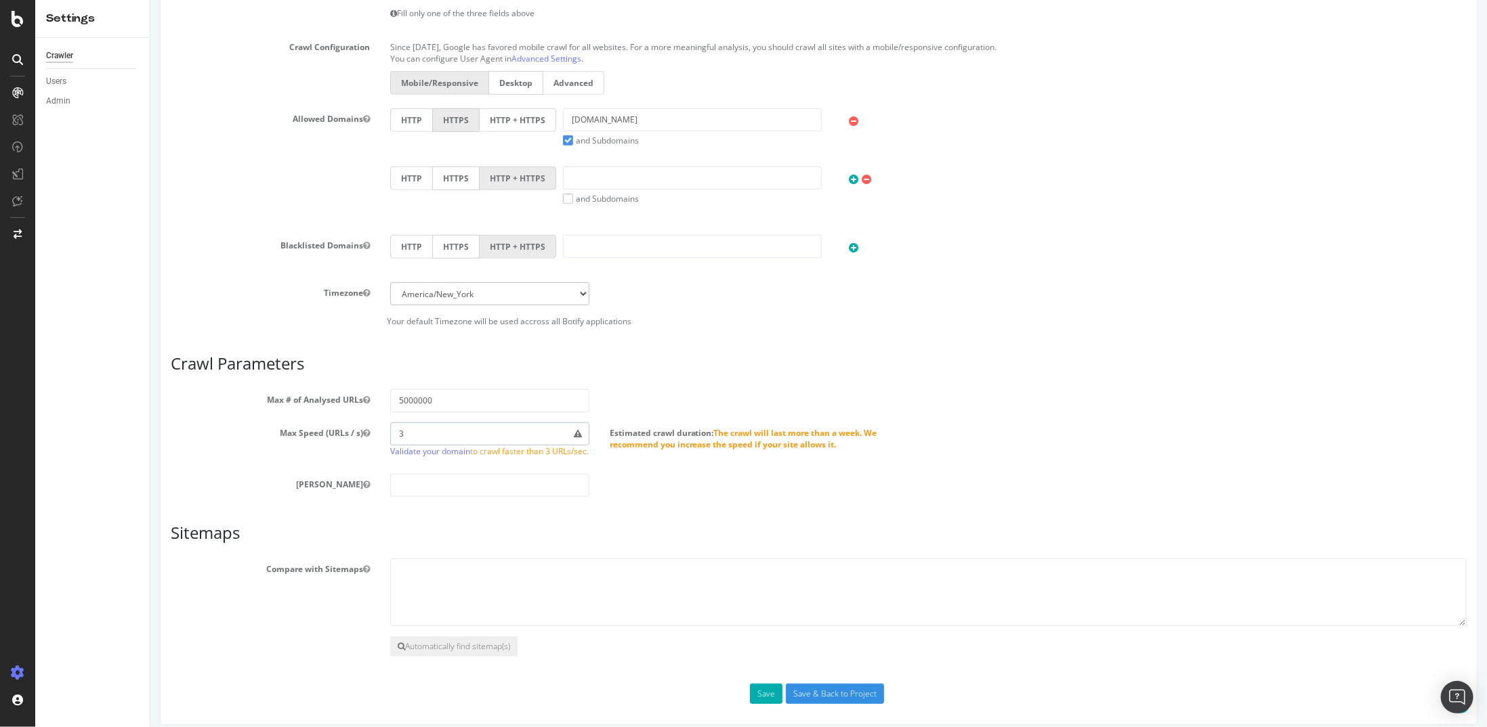
drag, startPoint x: 442, startPoint y: 431, endPoint x: 371, endPoint y: 431, distance: 70.4
click at [371, 431] on div "Max Speed (URLs / s) 3 Validate your domain to crawl faster than 3 URLs/sec. Es…" at bounding box center [818, 443] width 1316 height 41
type input "25"
click at [754, 697] on button "Save" at bounding box center [765, 694] width 33 height 20
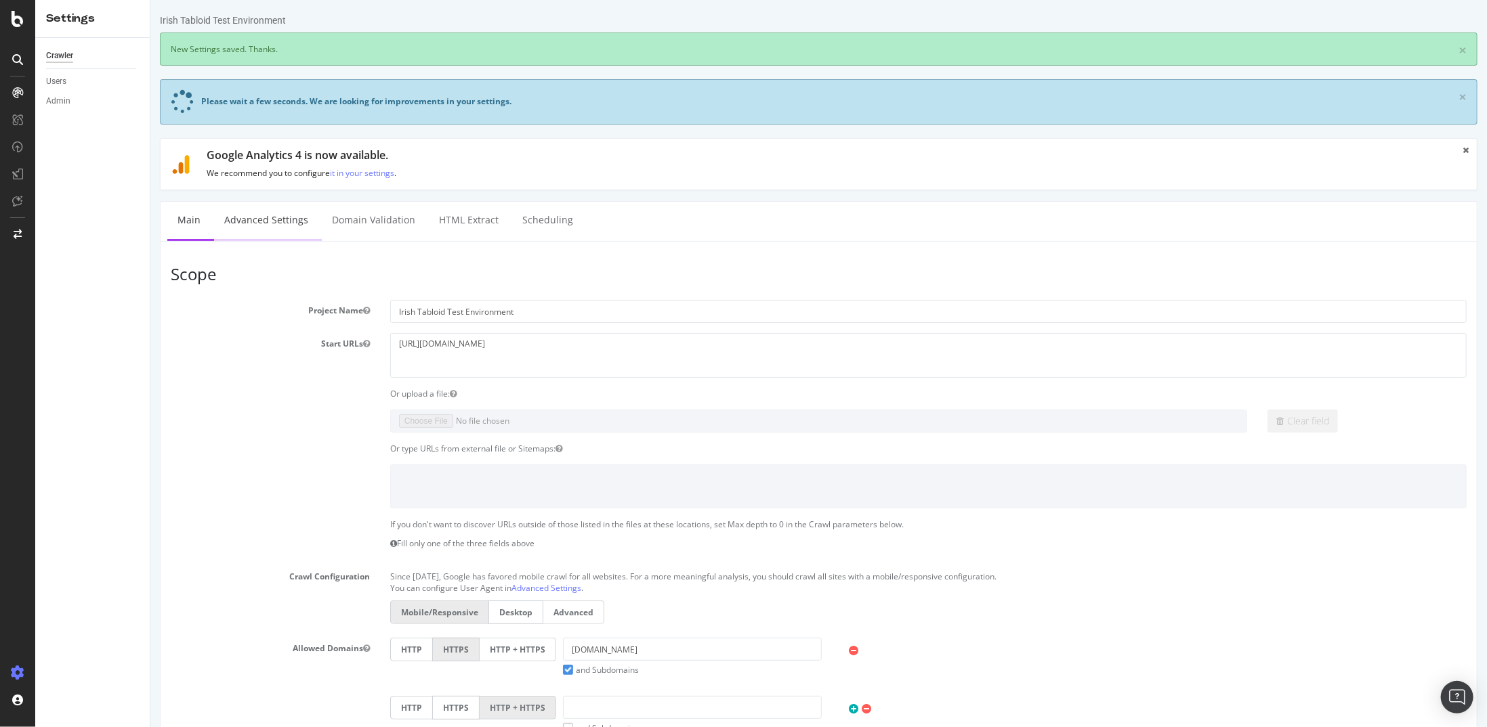
scroll to position [0, 0]
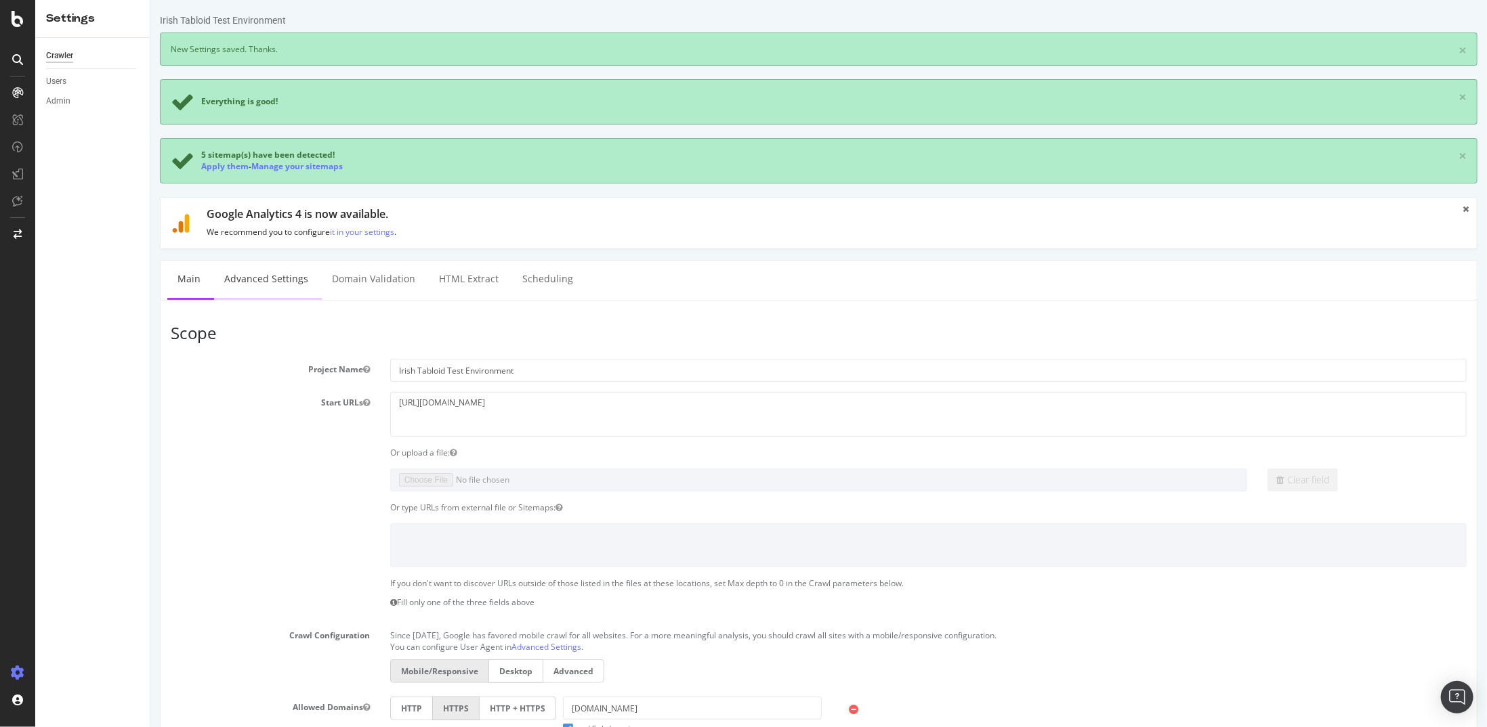
click at [262, 280] on link "Advanced Settings" at bounding box center [265, 279] width 104 height 37
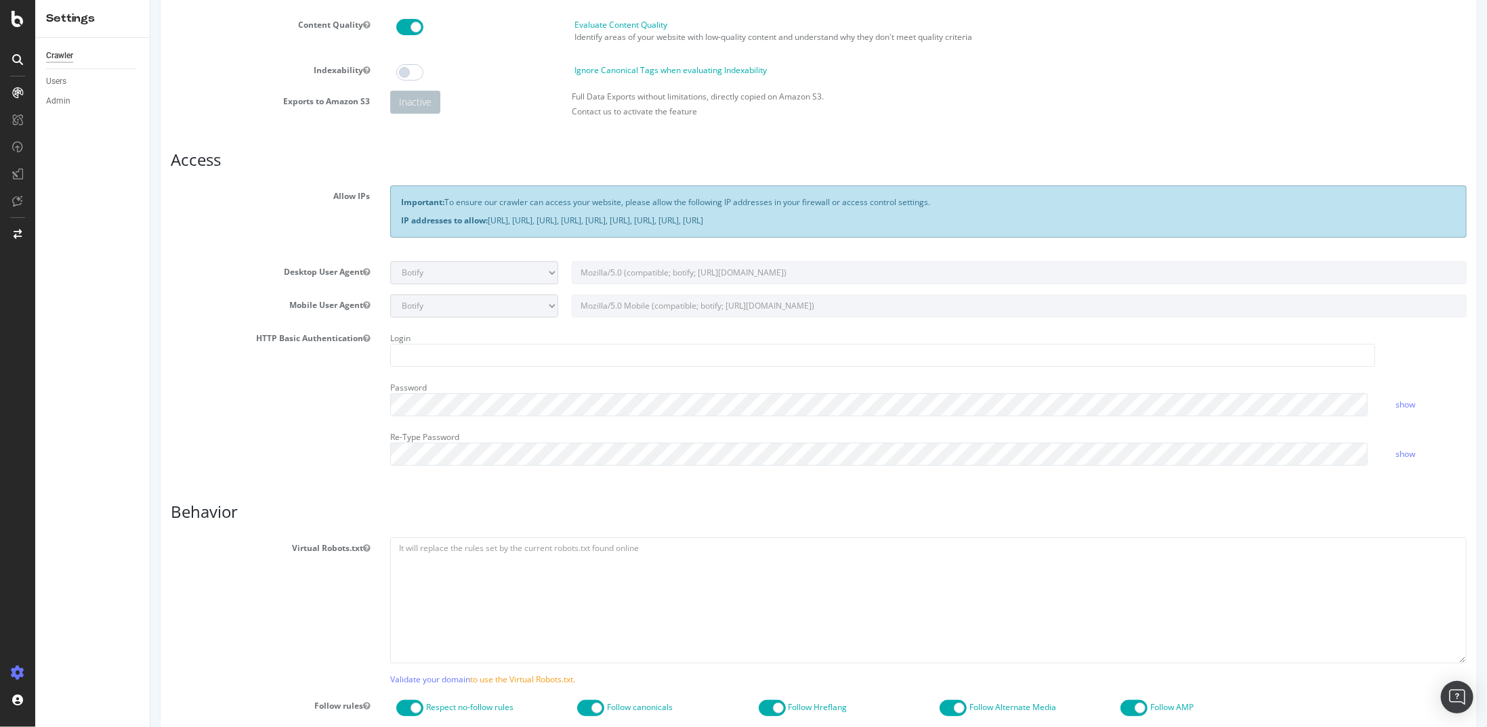
scroll to position [135, 0]
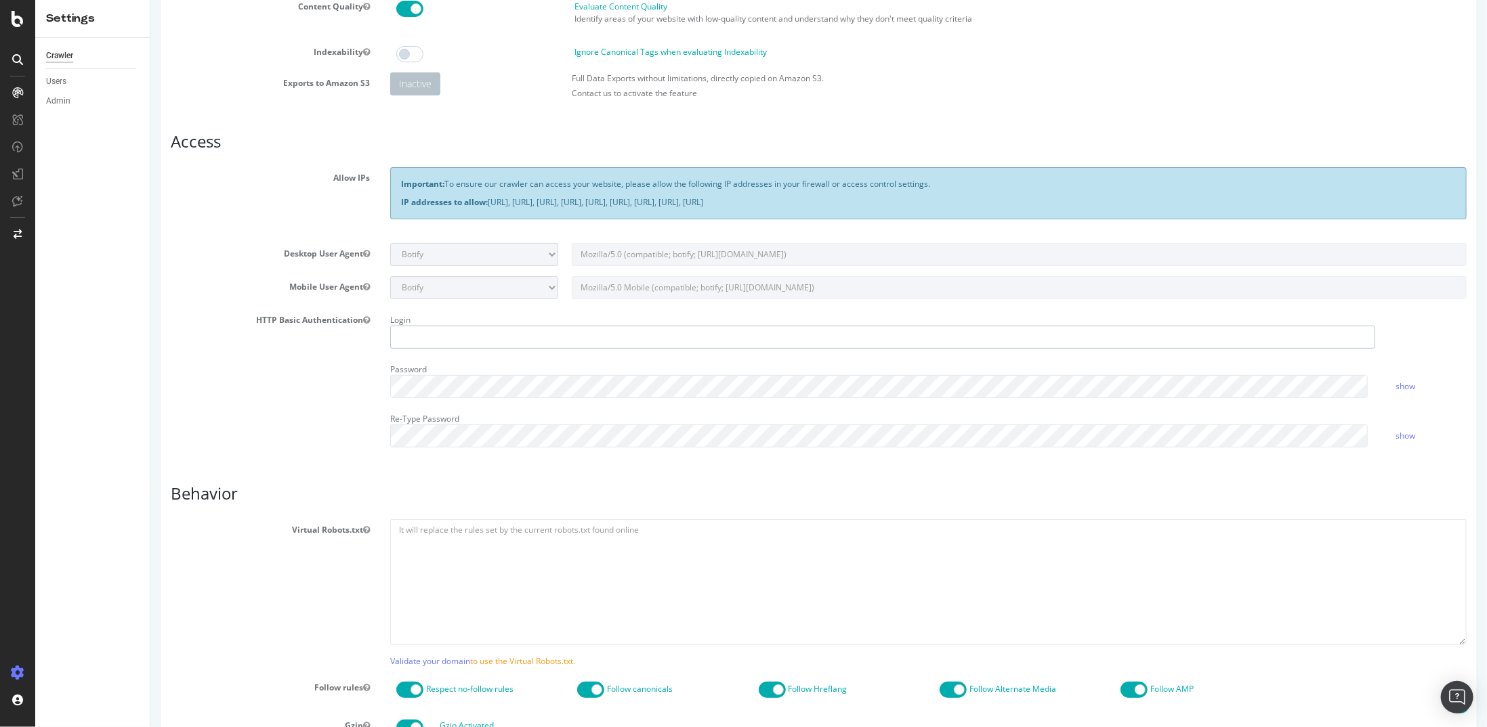
type input "kdeng"
click at [492, 569] on textarea at bounding box center [927, 581] width 1076 height 125
paste textarea "User-agent: * Disallow: /wp-admin/ Allow: /wp-admin/admin-ajax.php # Sitemap ar…"
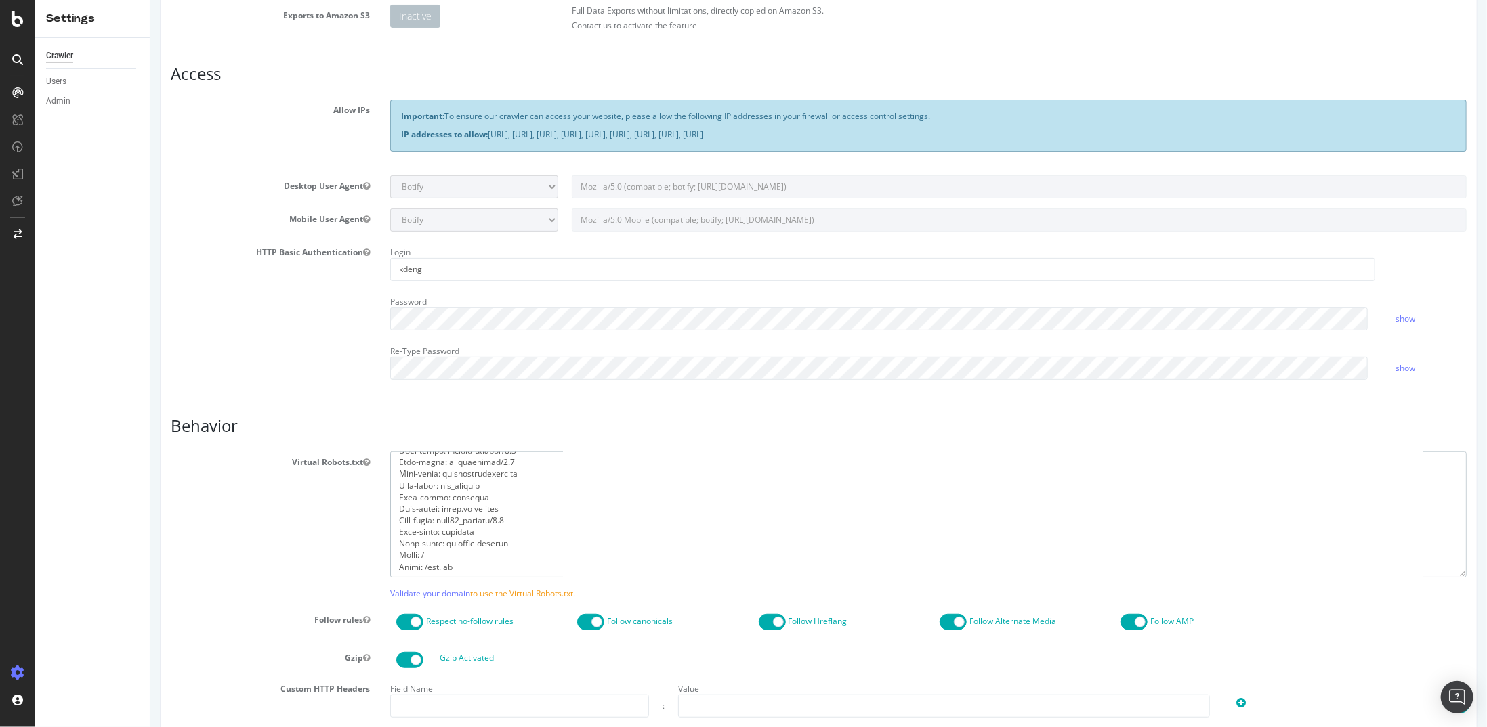
type textarea "User-agent: * Disallow: /wp-admin/ Allow: /wp-admin/admin-ajax.php # Sitemap ar…"
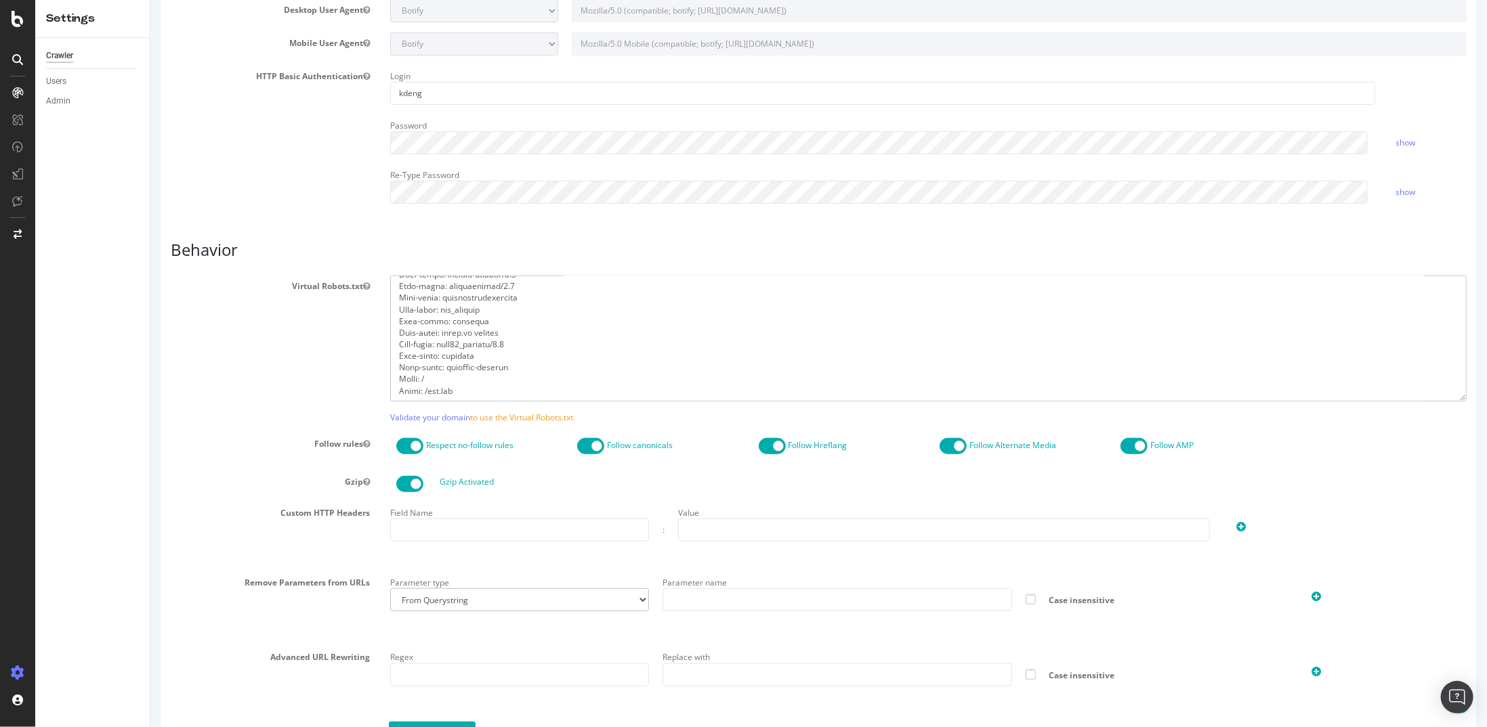
scroll to position [475, 0]
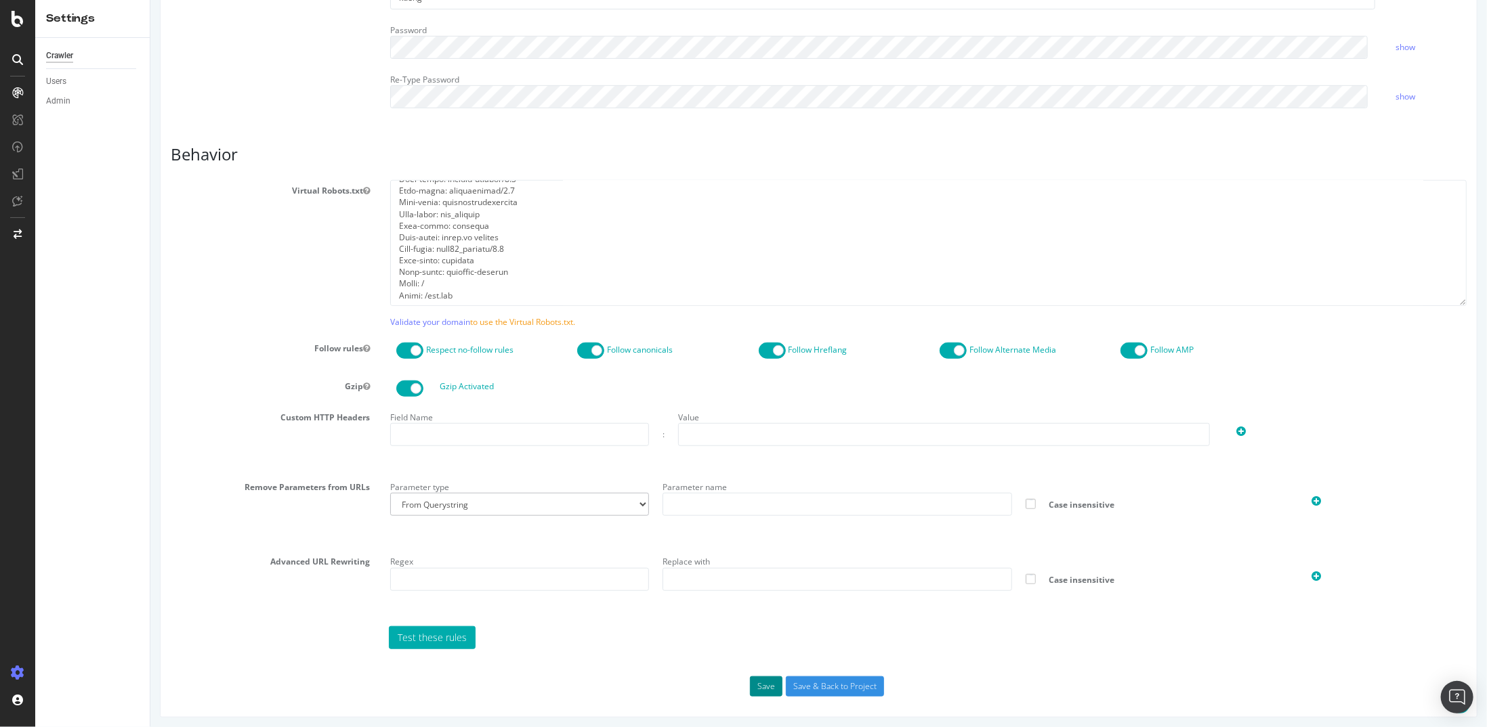
click at [772, 679] on button "Save" at bounding box center [765, 687] width 33 height 20
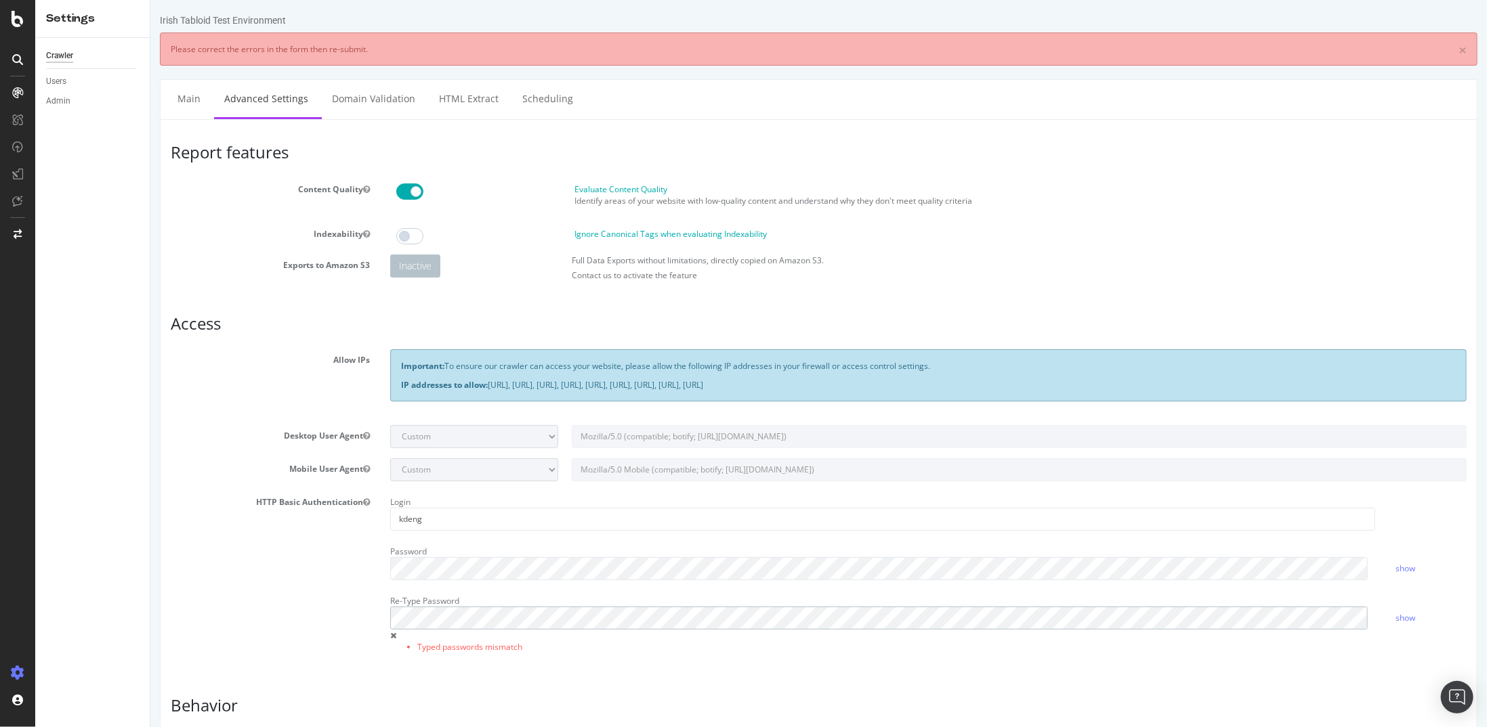
scroll to position [551, 0]
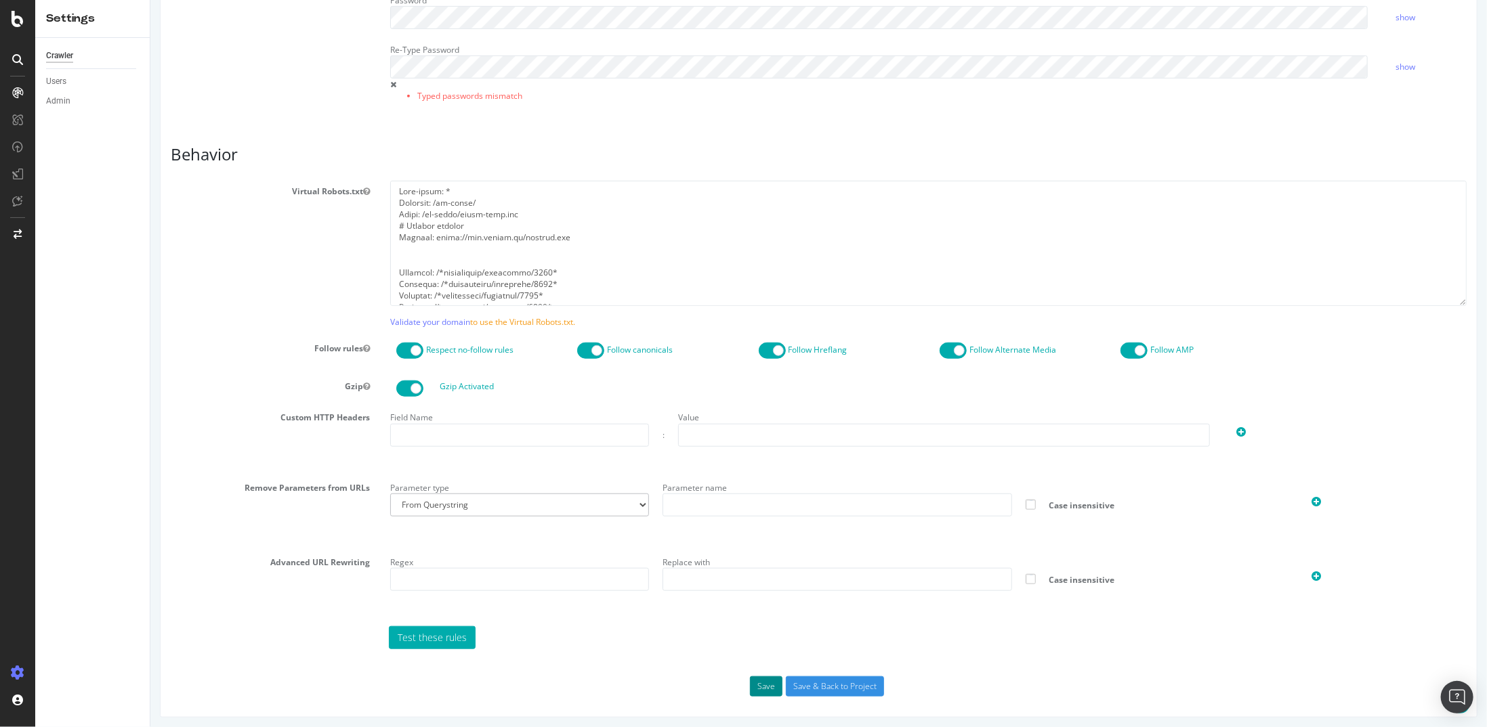
click at [763, 684] on button "Save" at bounding box center [765, 687] width 33 height 20
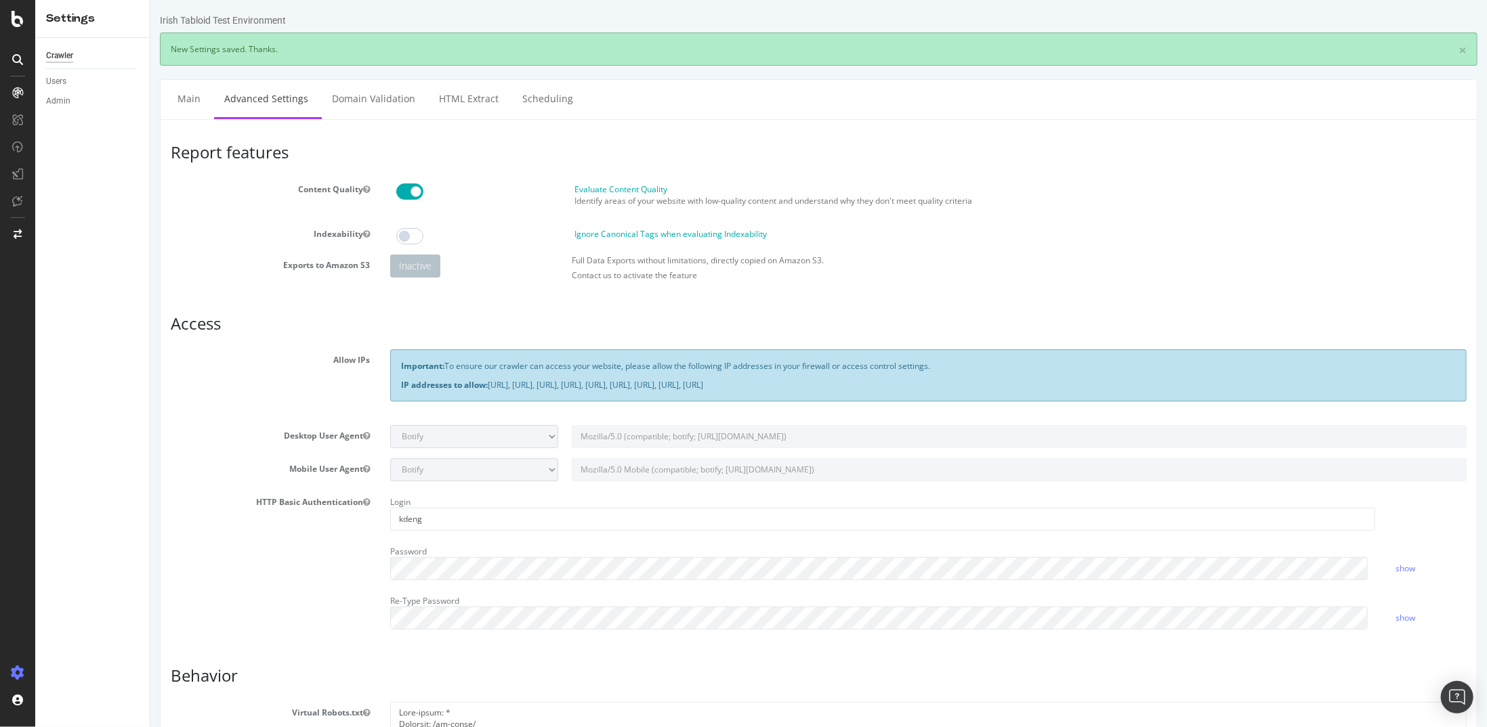
scroll to position [0, 0]
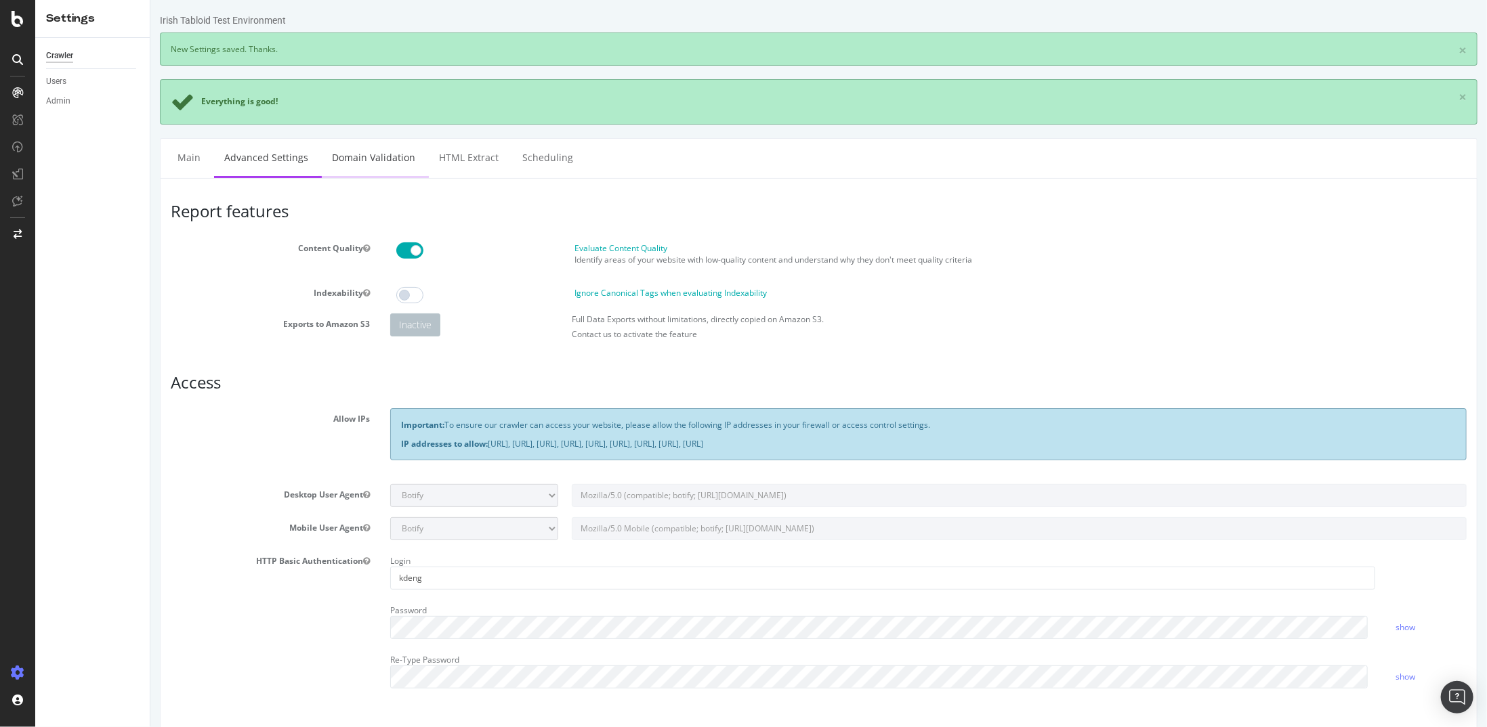
click at [357, 161] on link "Domain Validation" at bounding box center [373, 157] width 104 height 37
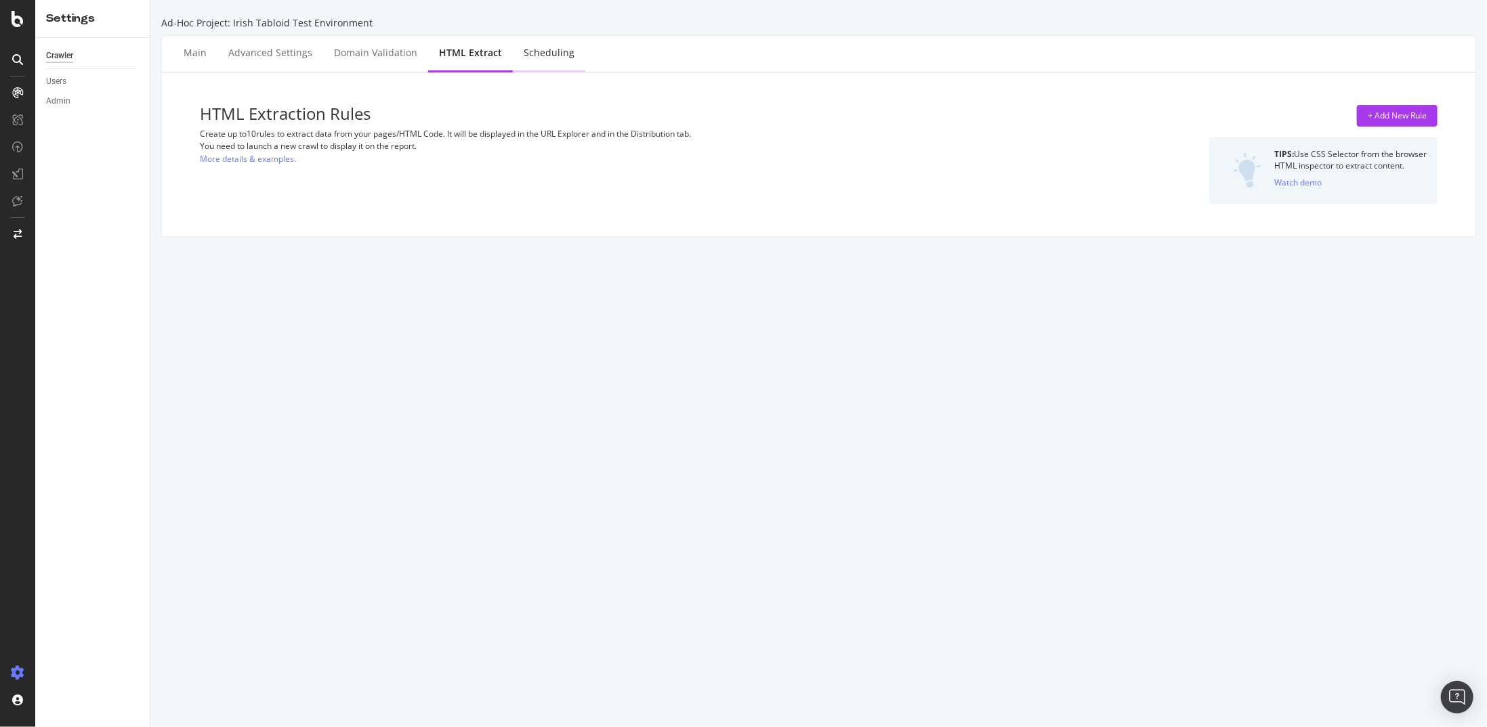
click at [549, 48] on div "Scheduling" at bounding box center [549, 53] width 51 height 14
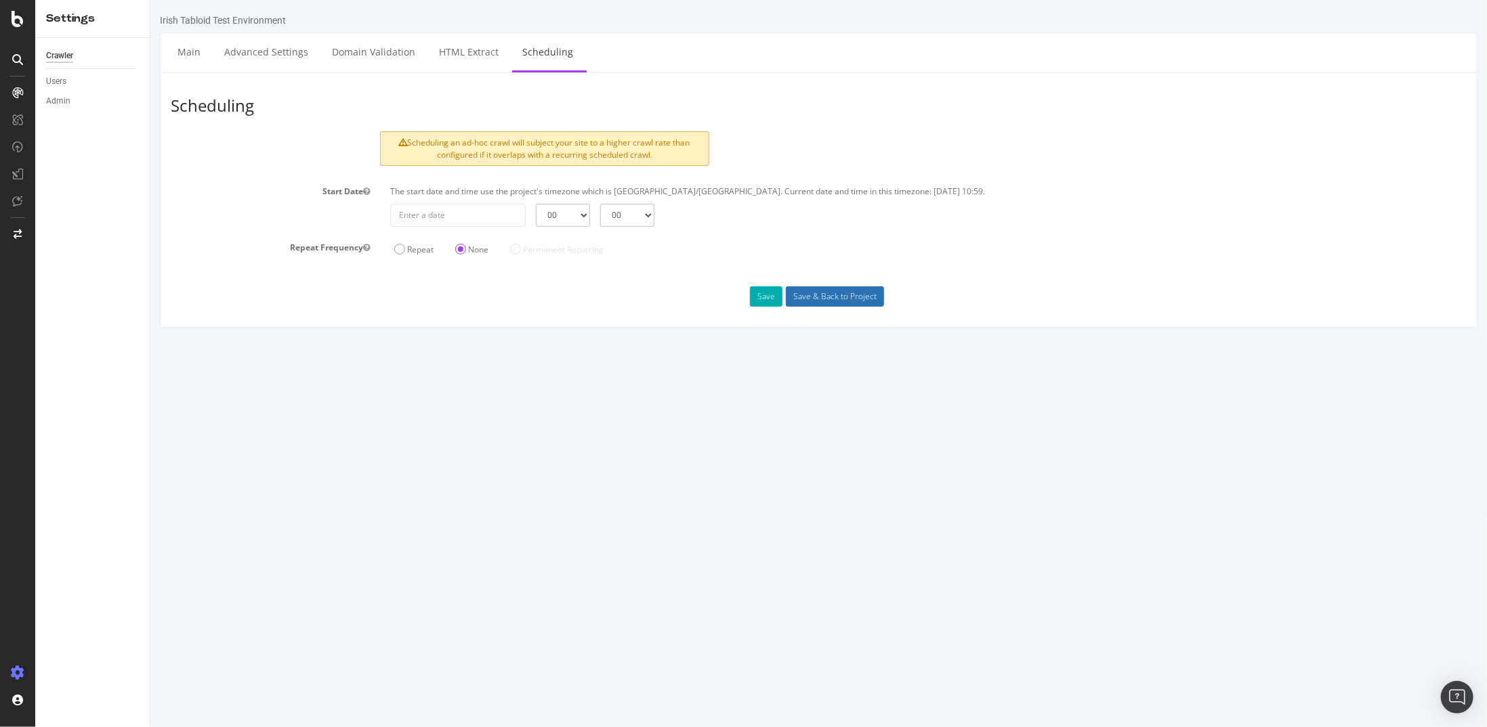
click at [798, 292] on input "Save & Back to Project" at bounding box center [834, 296] width 98 height 20
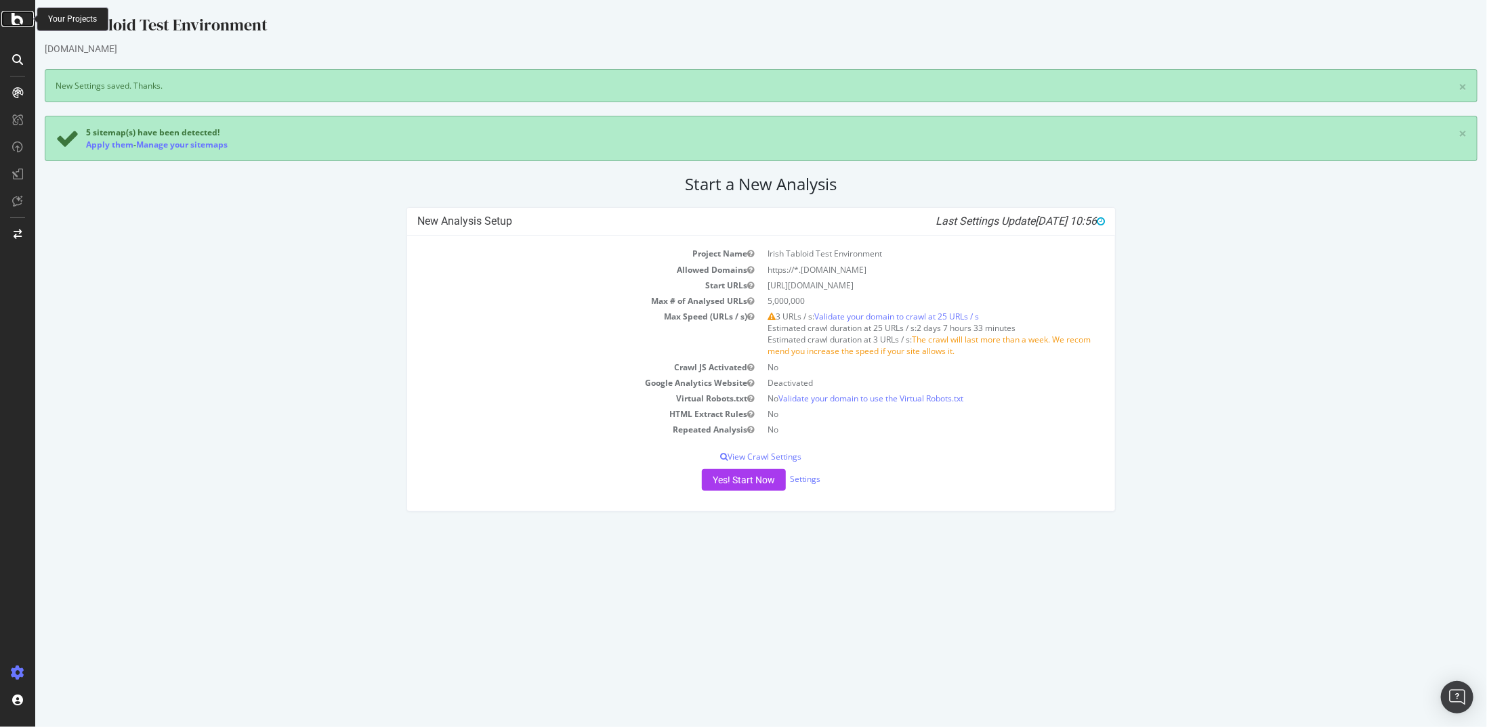
click at [19, 24] on icon at bounding box center [18, 19] width 12 height 16
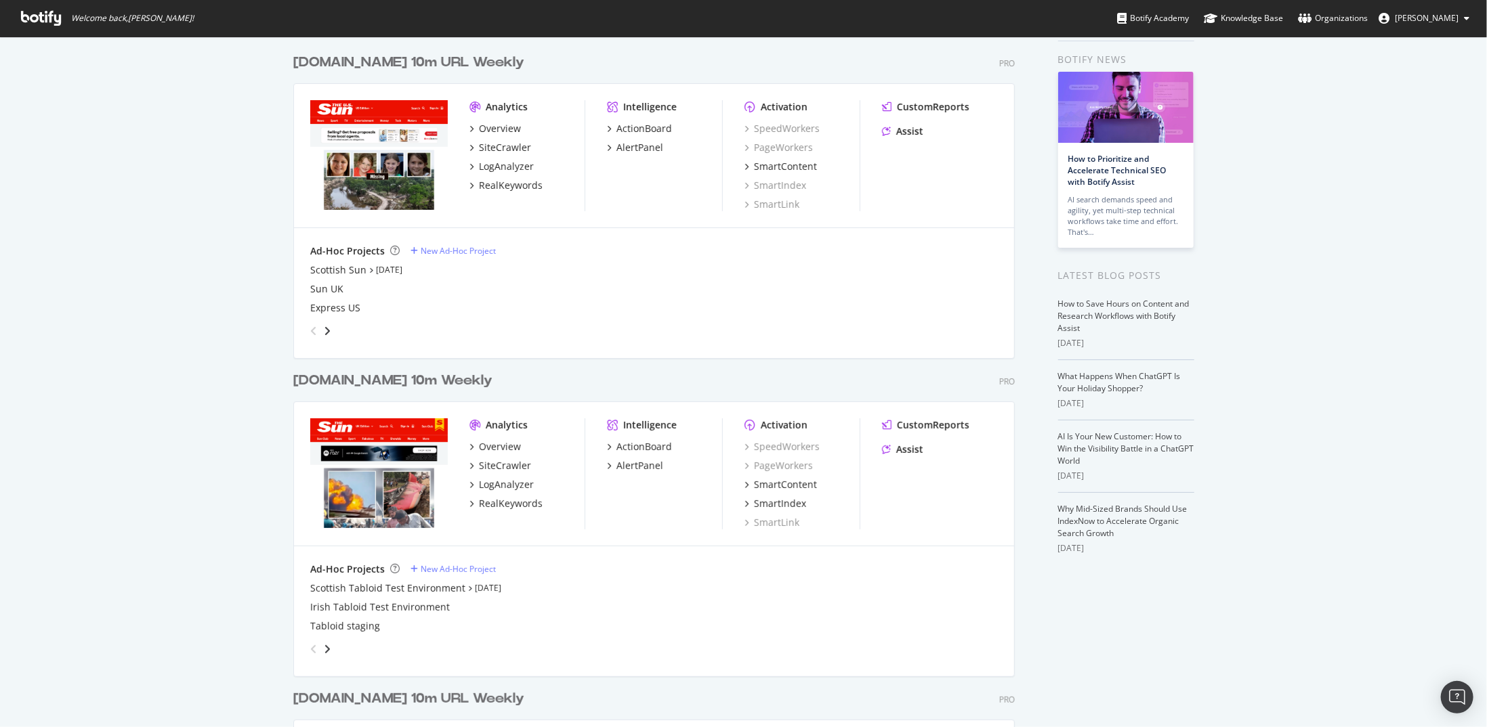
scroll to position [68, 0]
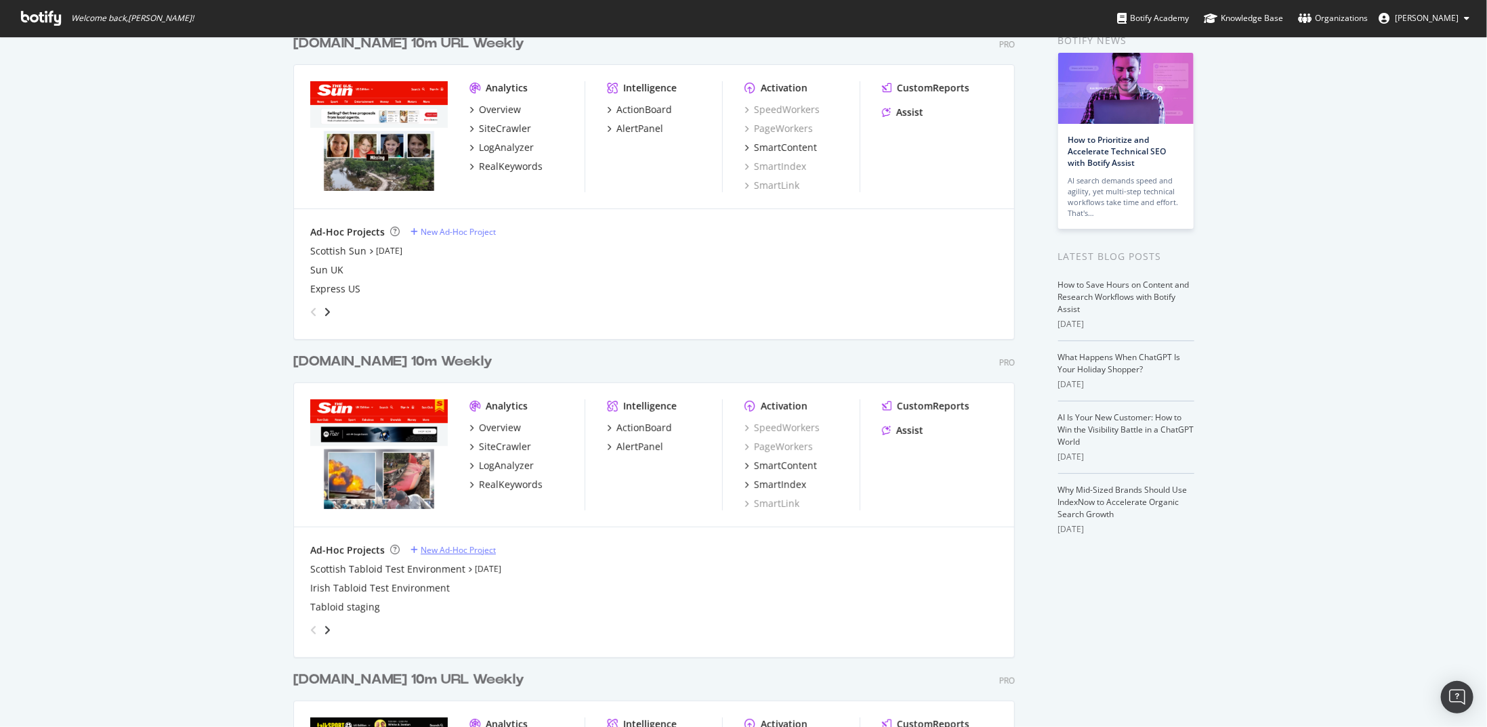
click at [438, 546] on div "New Ad-Hoc Project" at bounding box center [458, 551] width 75 height 12
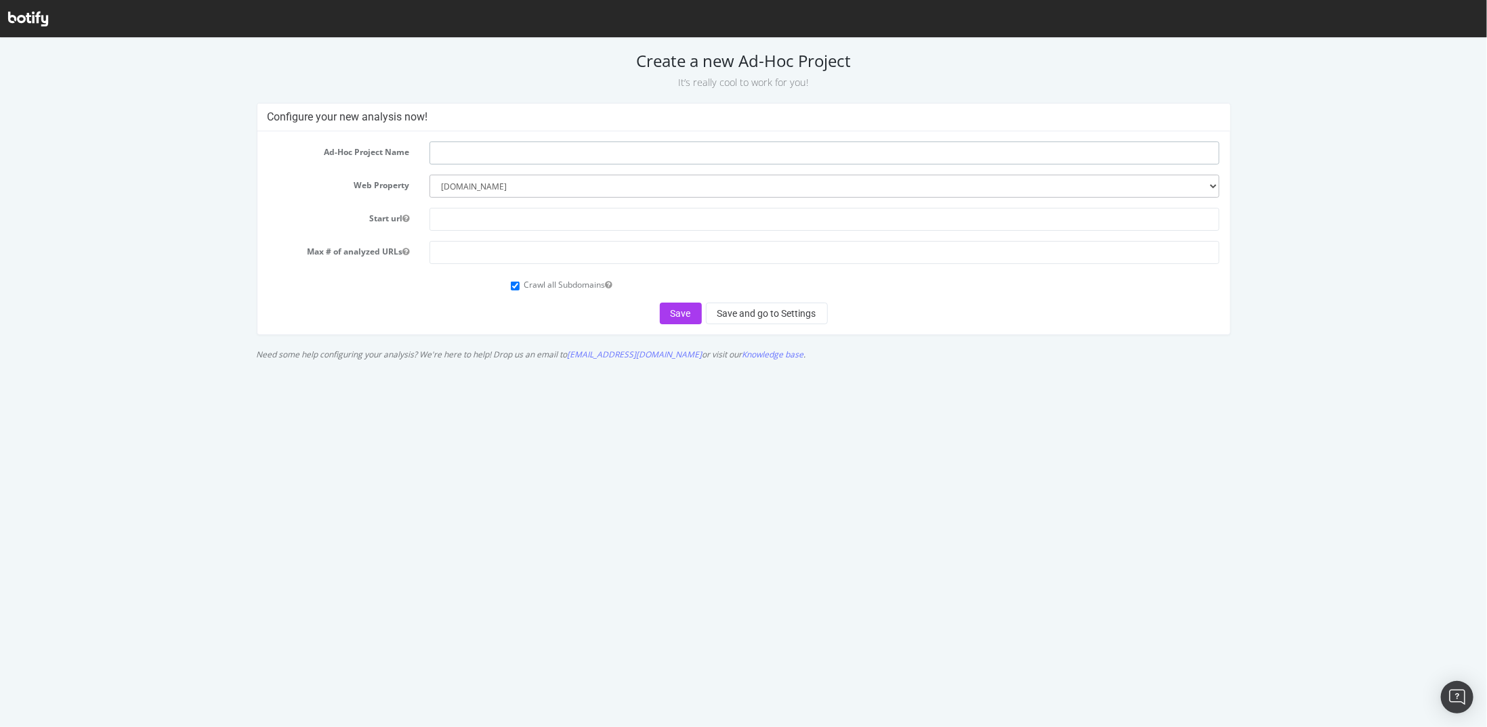
click at [536, 155] on input "text" at bounding box center [824, 152] width 790 height 23
type input "U"
paste input "Tabloid Test Environment"
type input "US Tabloid Test Environment"
click at [508, 207] on input "text" at bounding box center [824, 218] width 790 height 23
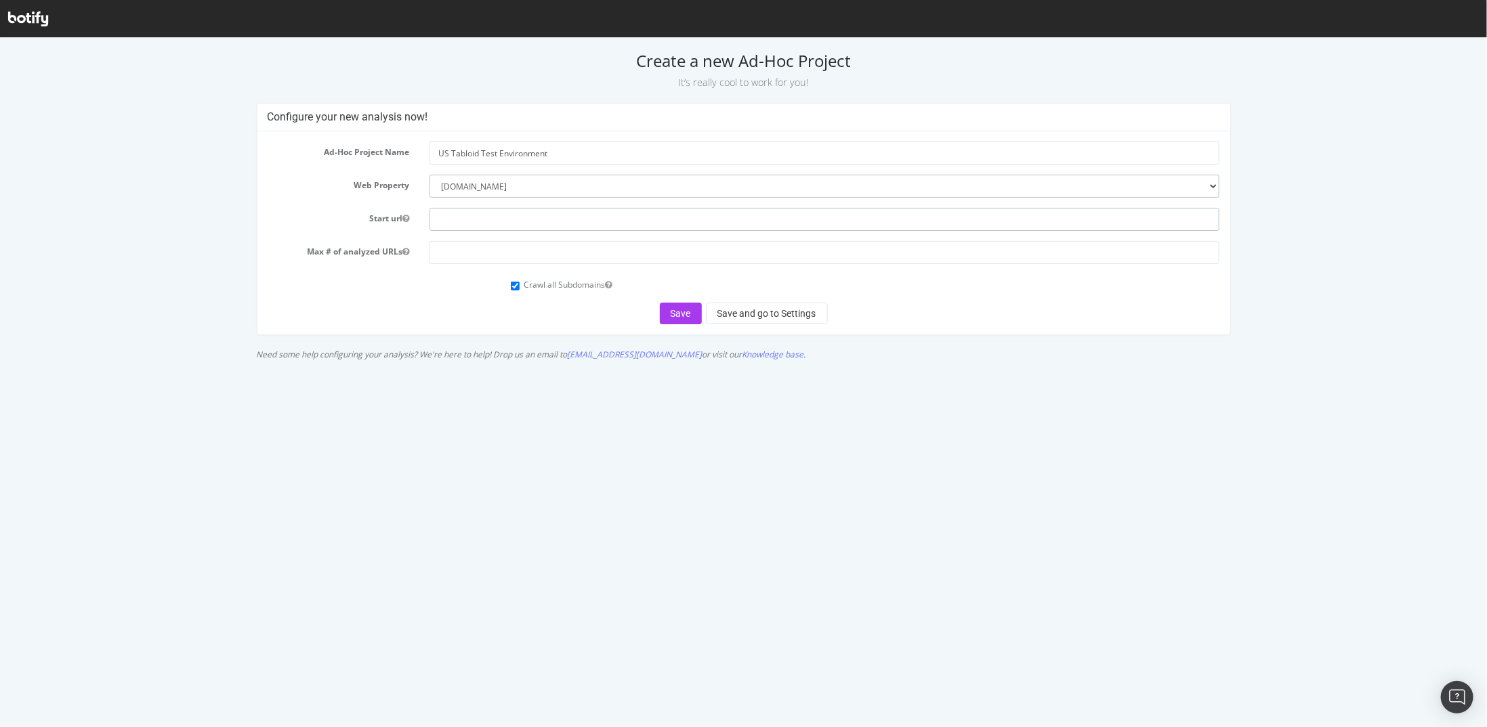
paste input "[URL][DOMAIN_NAME]"
type input "[URL][DOMAIN_NAME]"
click at [471, 254] on input "number" at bounding box center [824, 251] width 790 height 23
paste input "5000000"
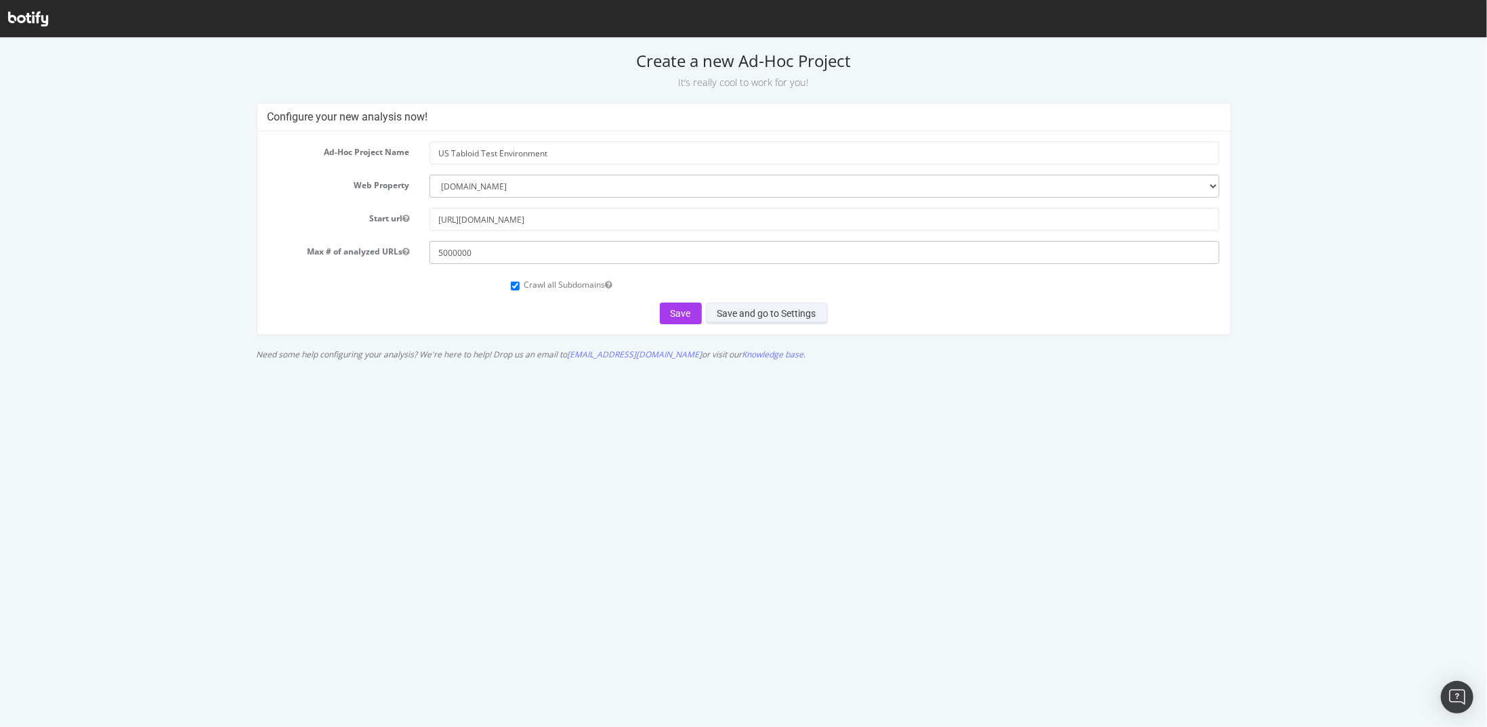
type input "5000000"
click at [727, 316] on button "Save and go to Settings" at bounding box center [767, 313] width 122 height 22
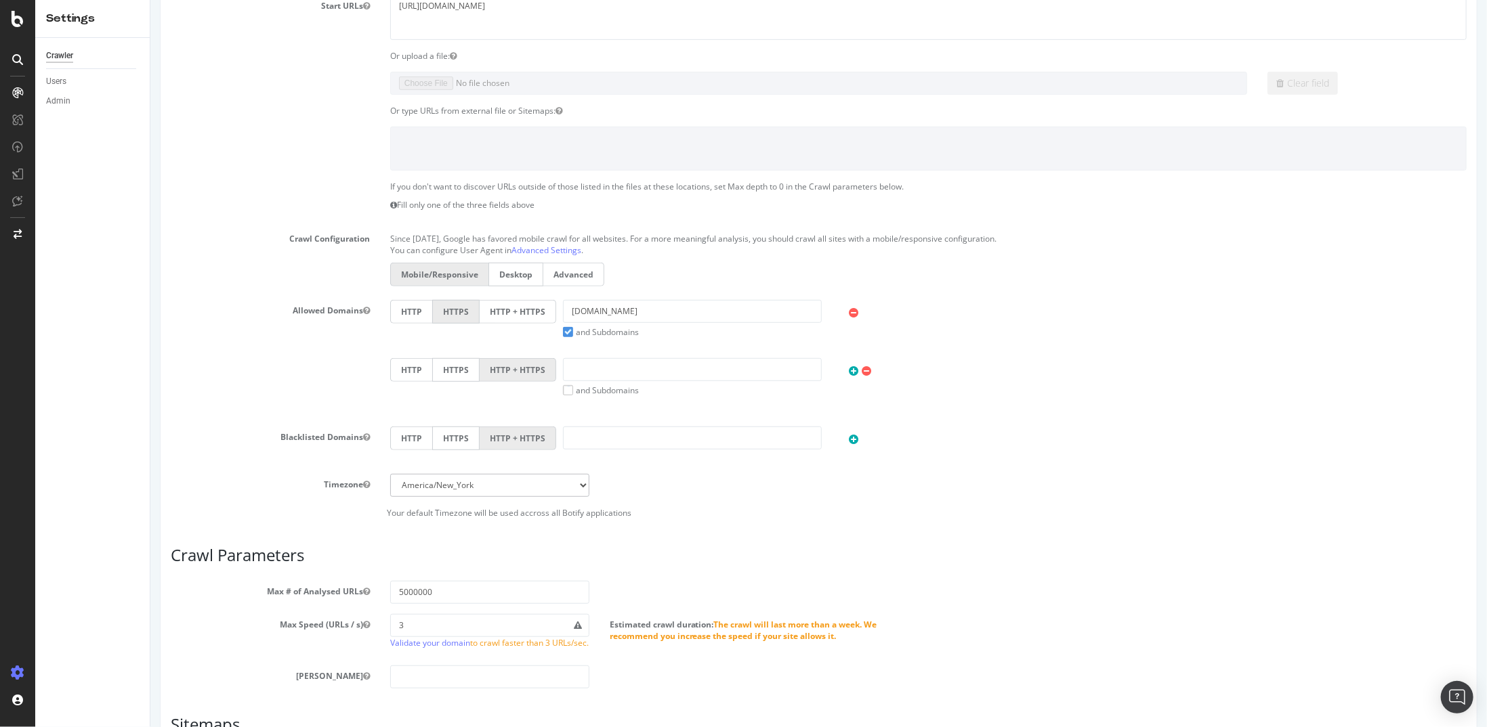
scroll to position [84, 0]
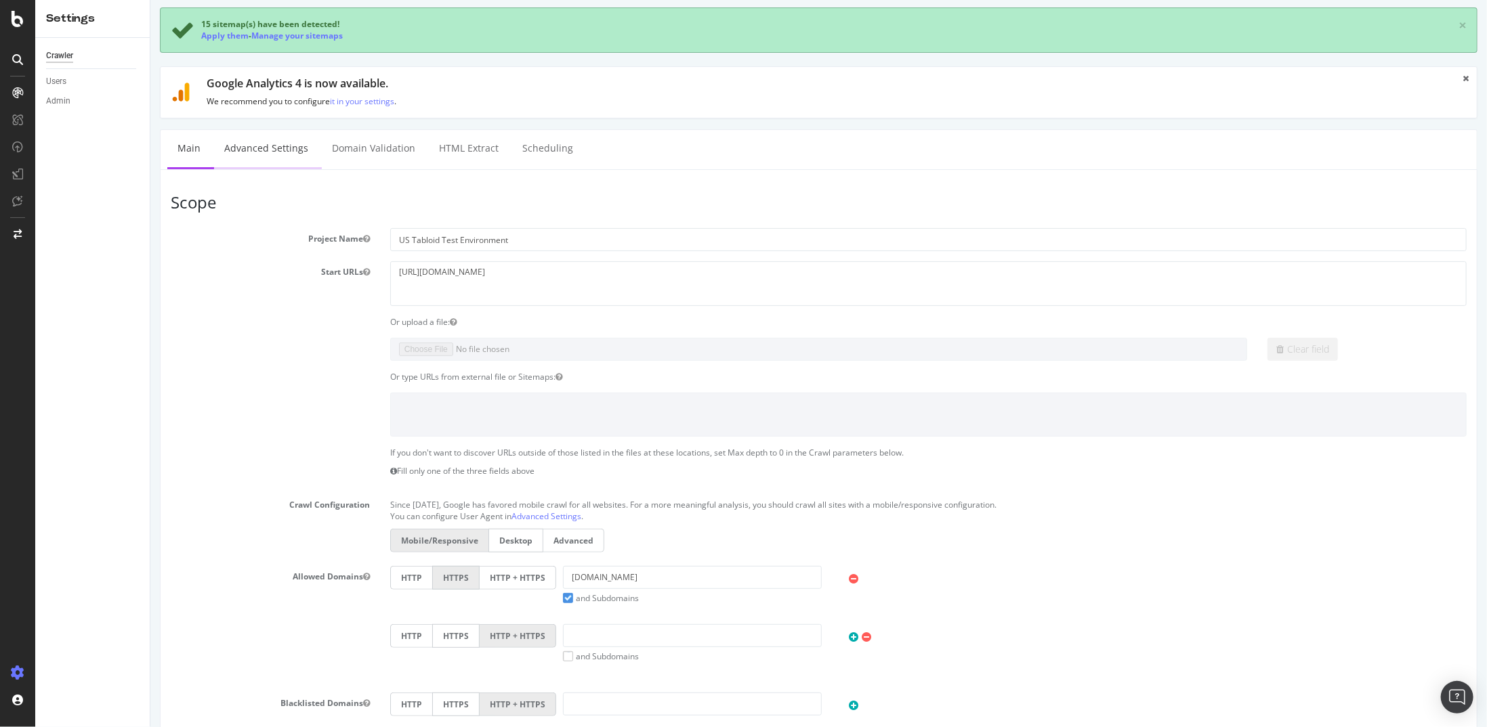
click at [255, 144] on link "Advanced Settings" at bounding box center [265, 148] width 104 height 37
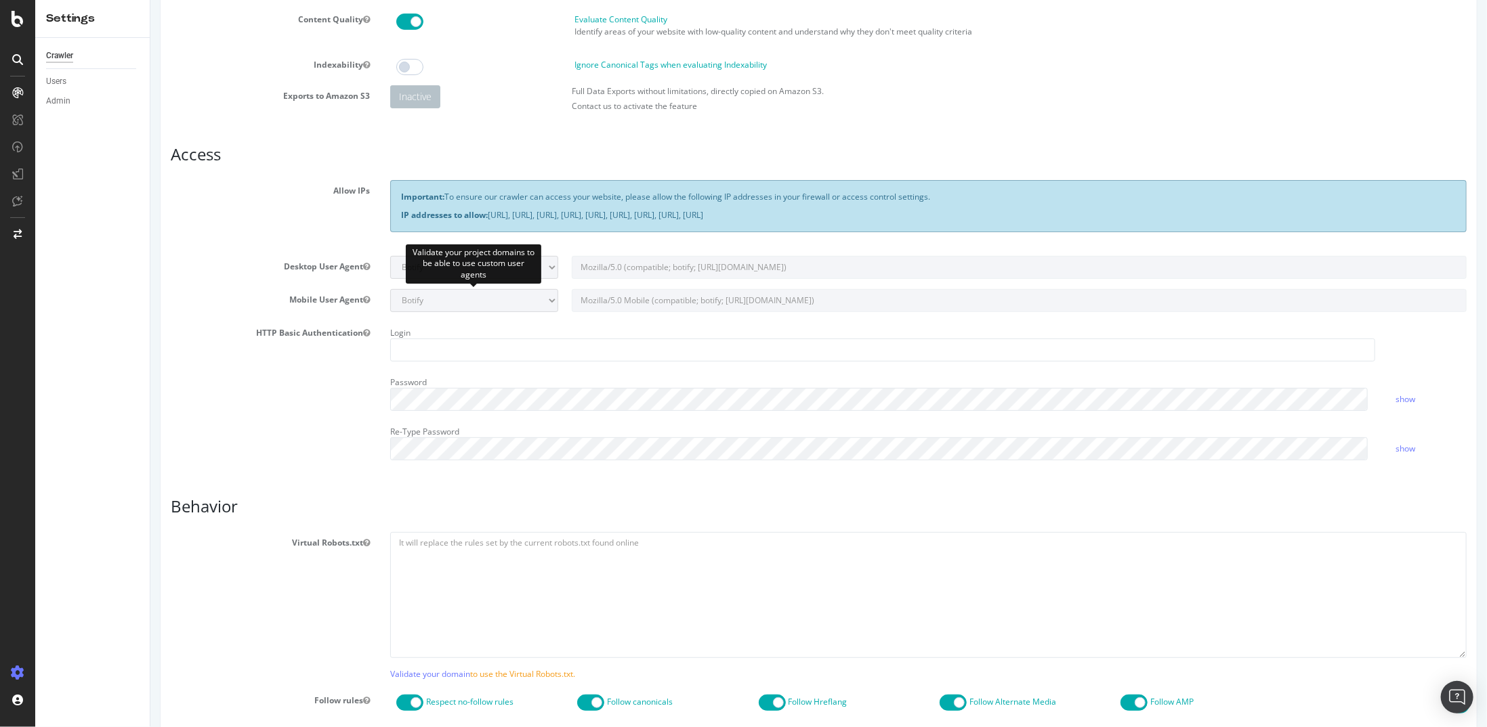
scroll to position [271, 0]
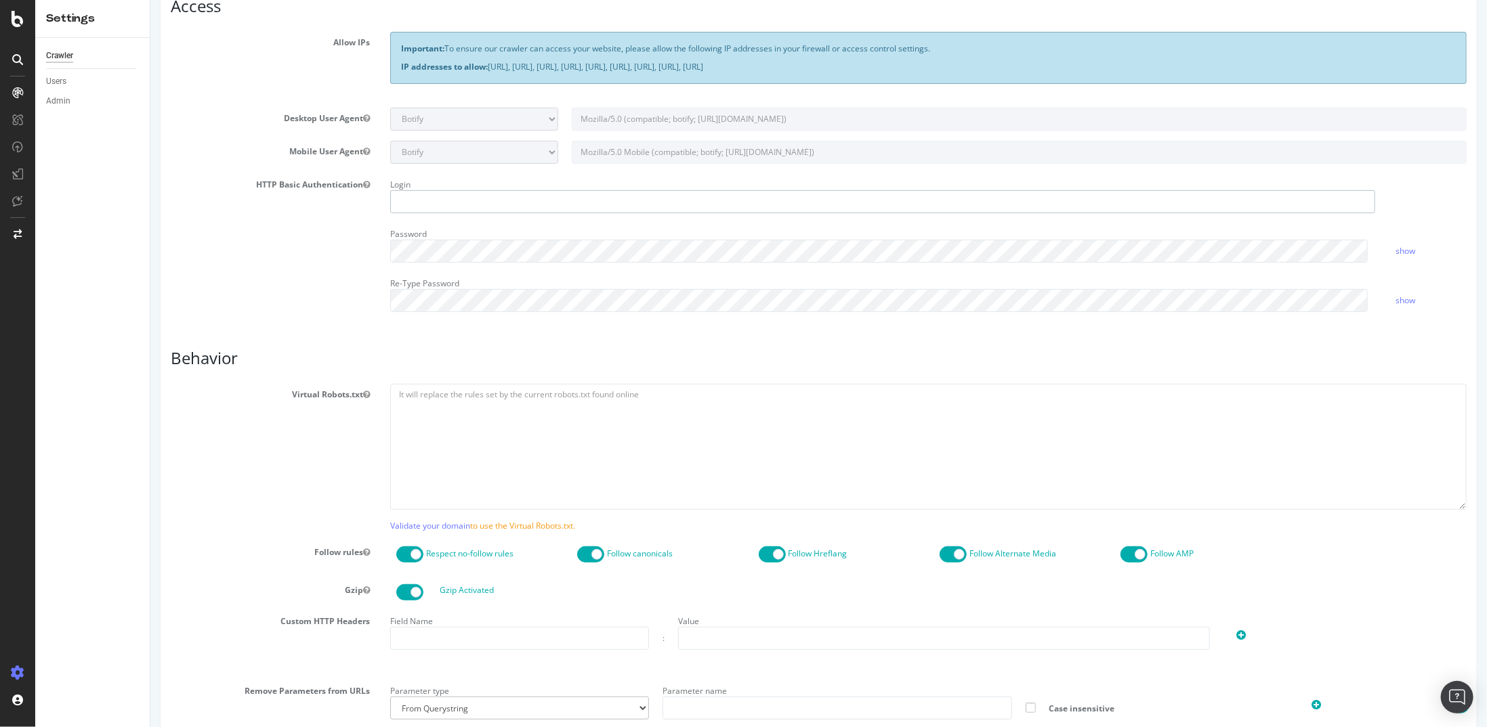
type input "kdeng"
click at [456, 418] on textarea at bounding box center [927, 446] width 1076 height 125
paste textarea "User-agent: * Disallow: /wp-admin/ Allow: /wp-admin/admin-ajax.php Disallow: /s…"
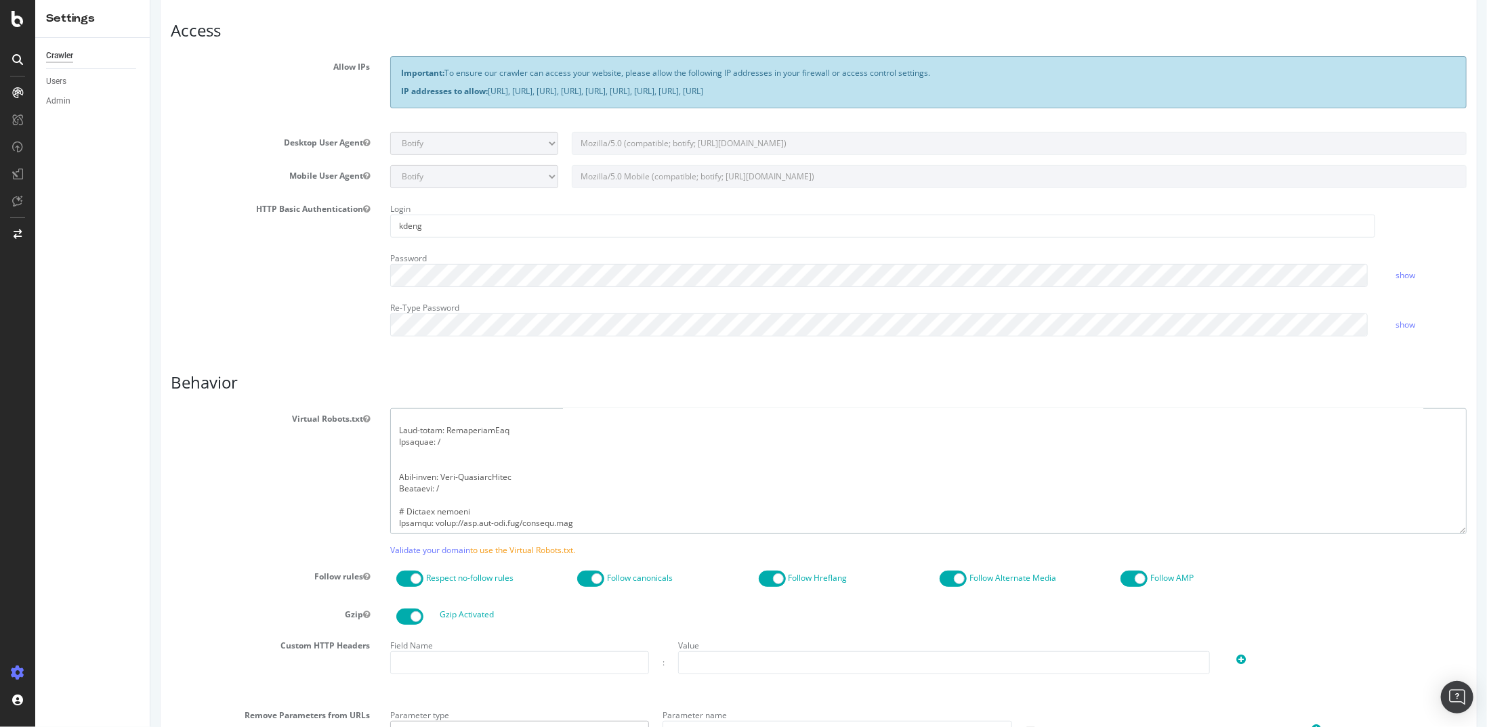
scroll to position [475, 0]
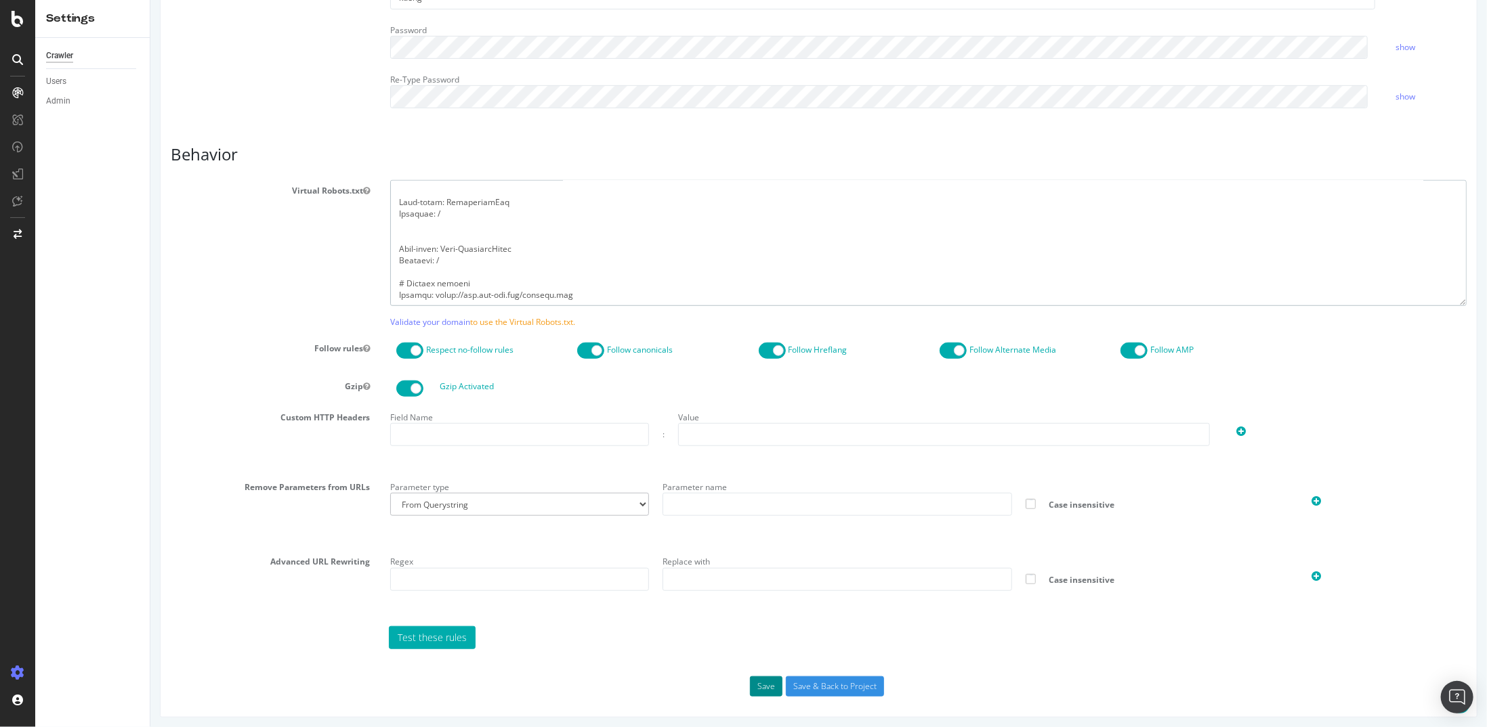
type textarea "User-agent: * Disallow: /wp-admin/ Allow: /wp-admin/admin-ajax.php Disallow: /s…"
click at [757, 677] on button "Save" at bounding box center [765, 687] width 33 height 20
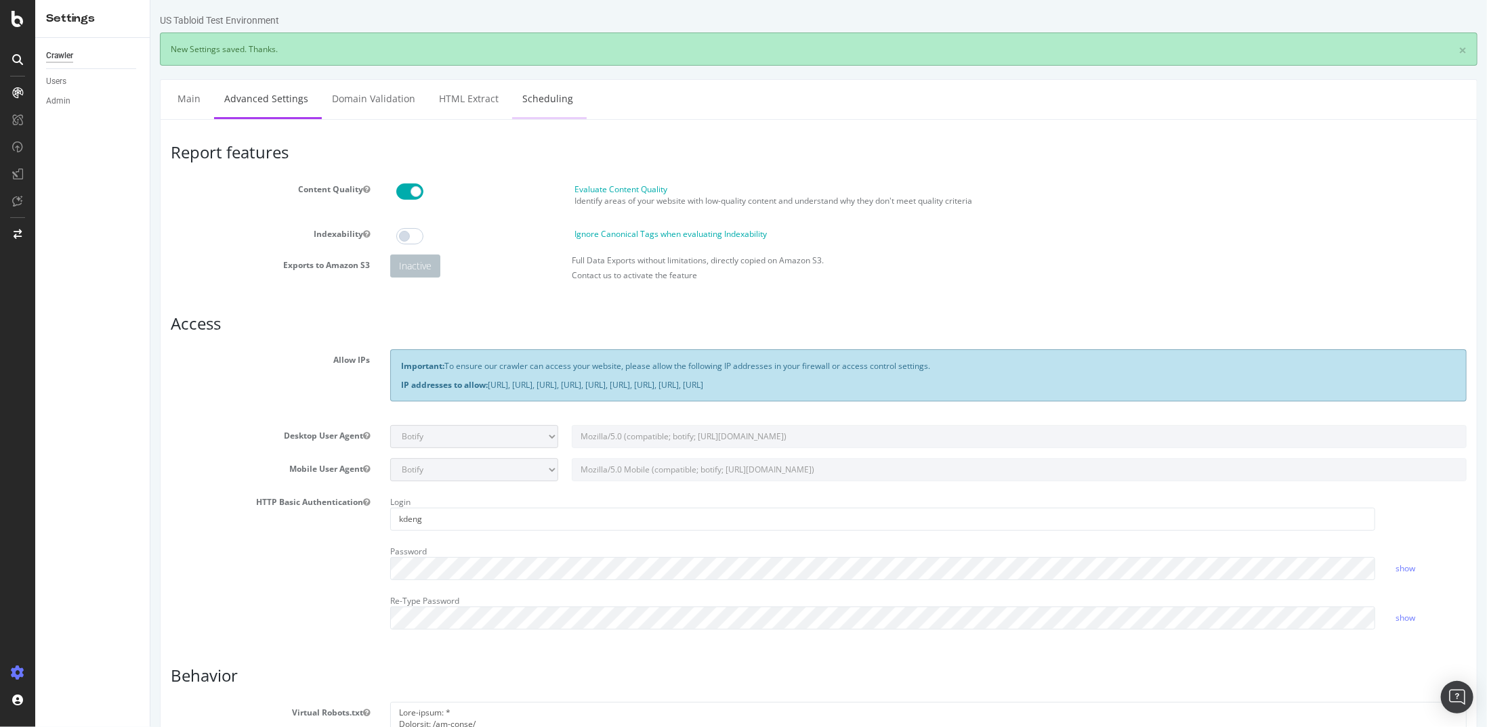
scroll to position [0, 0]
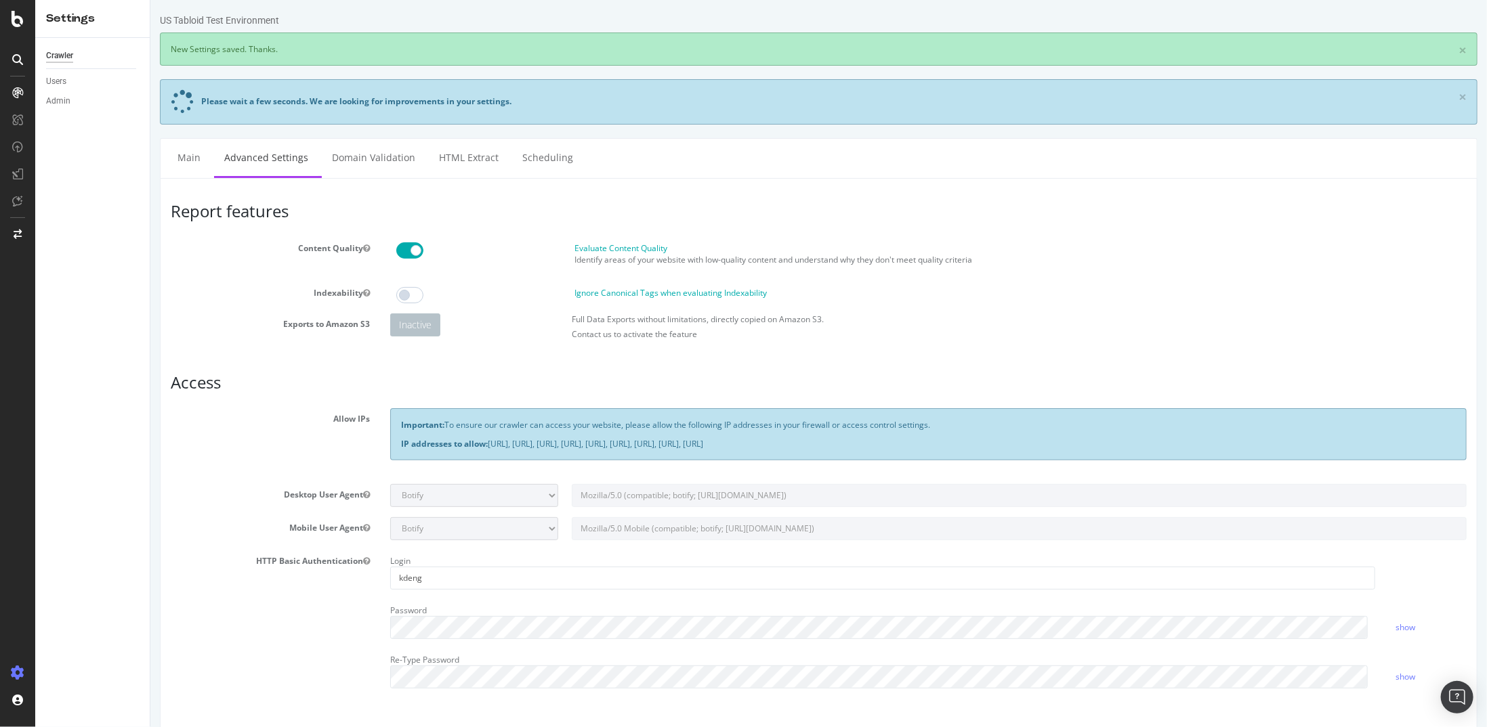
click at [360, 135] on div "US Tabloid Test Environment × New Settings saved. Thanks. Please wait a few sec…" at bounding box center [818, 656] width 1336 height 1285
click at [360, 148] on link "Domain Validation" at bounding box center [373, 157] width 104 height 37
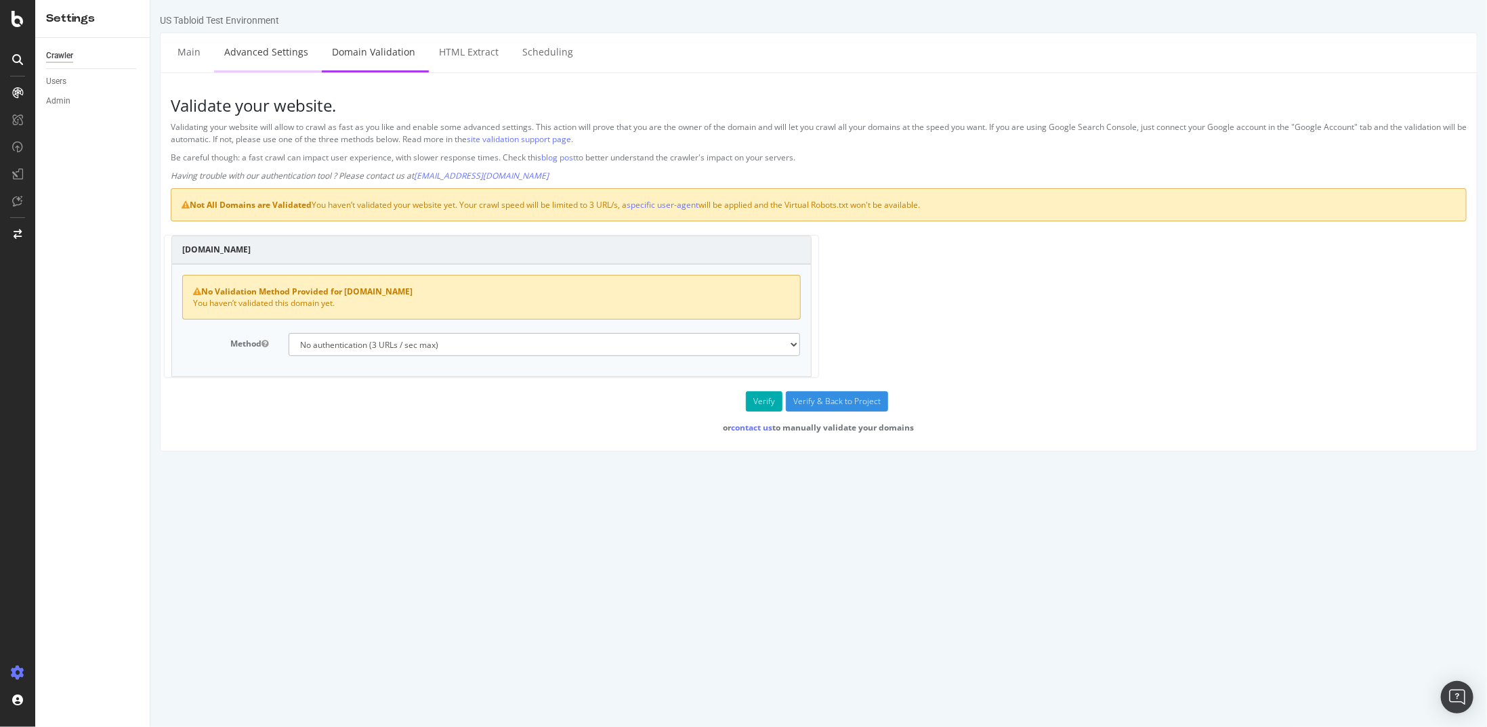
click at [274, 53] on link "Advanced Settings" at bounding box center [265, 51] width 104 height 37
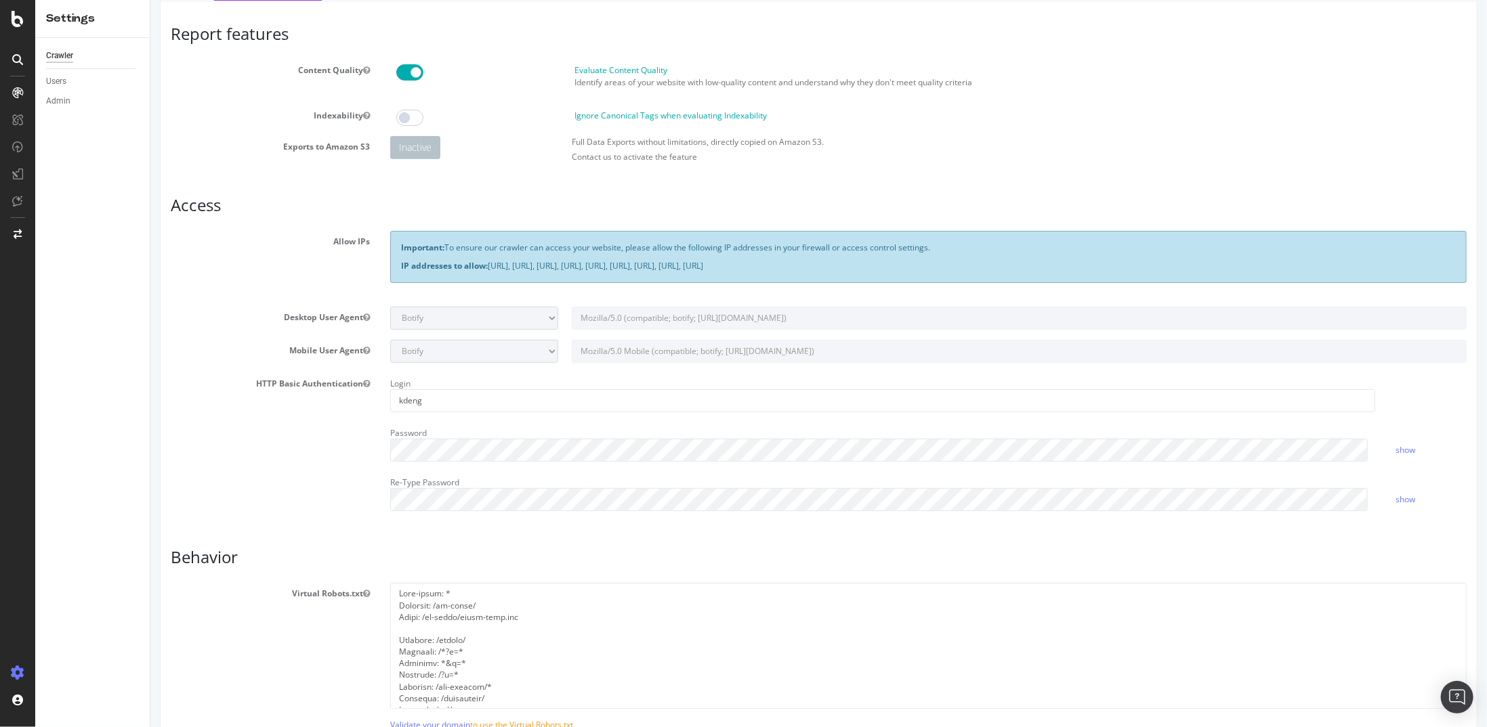
scroll to position [534, 0]
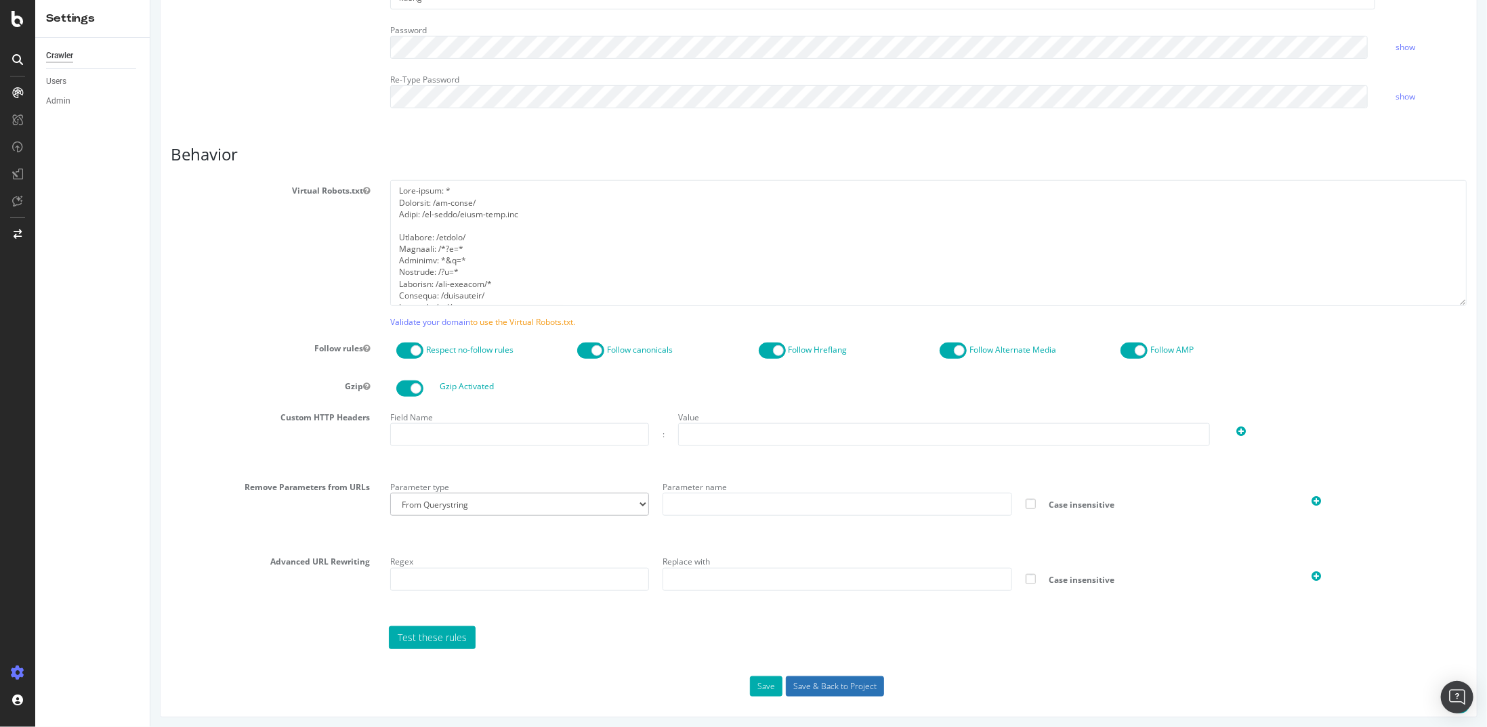
click at [825, 685] on input "Save & Back to Project" at bounding box center [834, 687] width 98 height 20
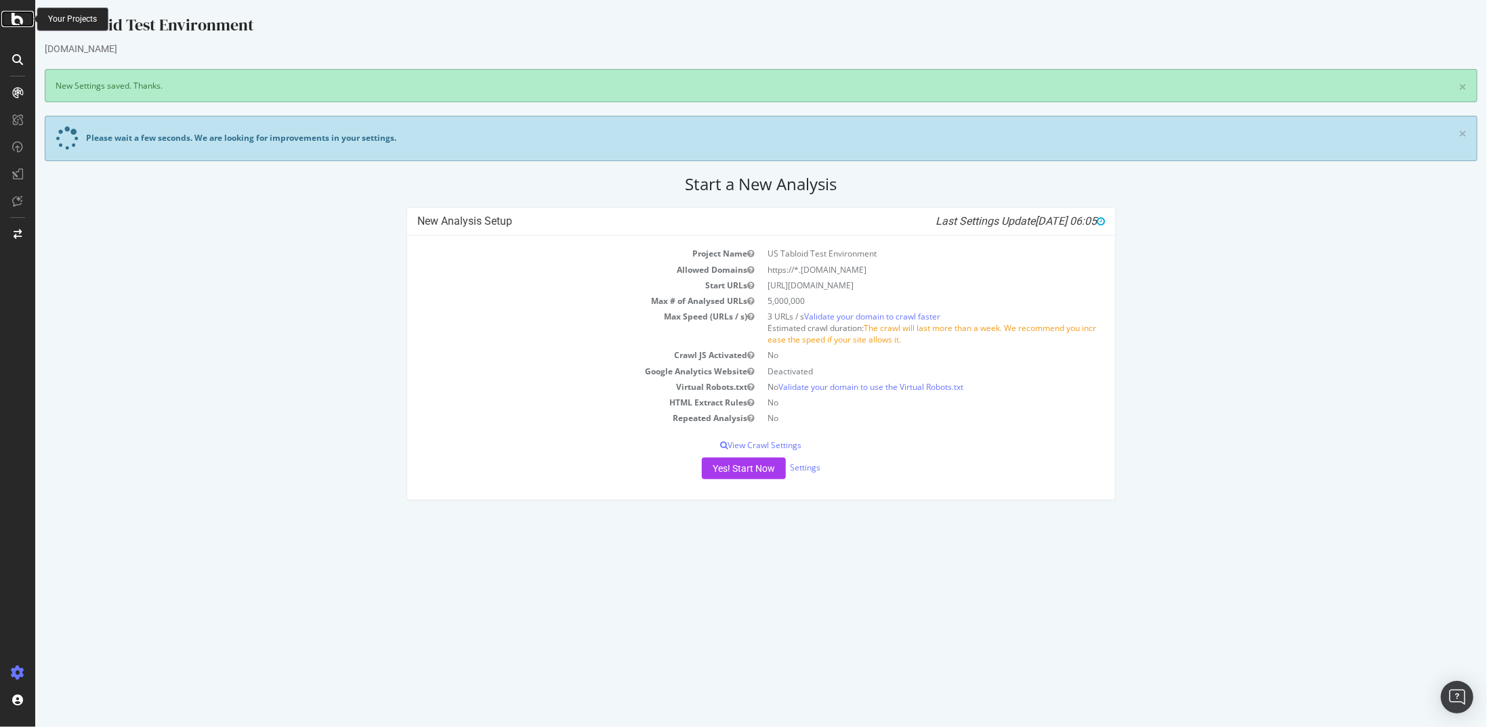
click at [24, 24] on div at bounding box center [17, 19] width 33 height 16
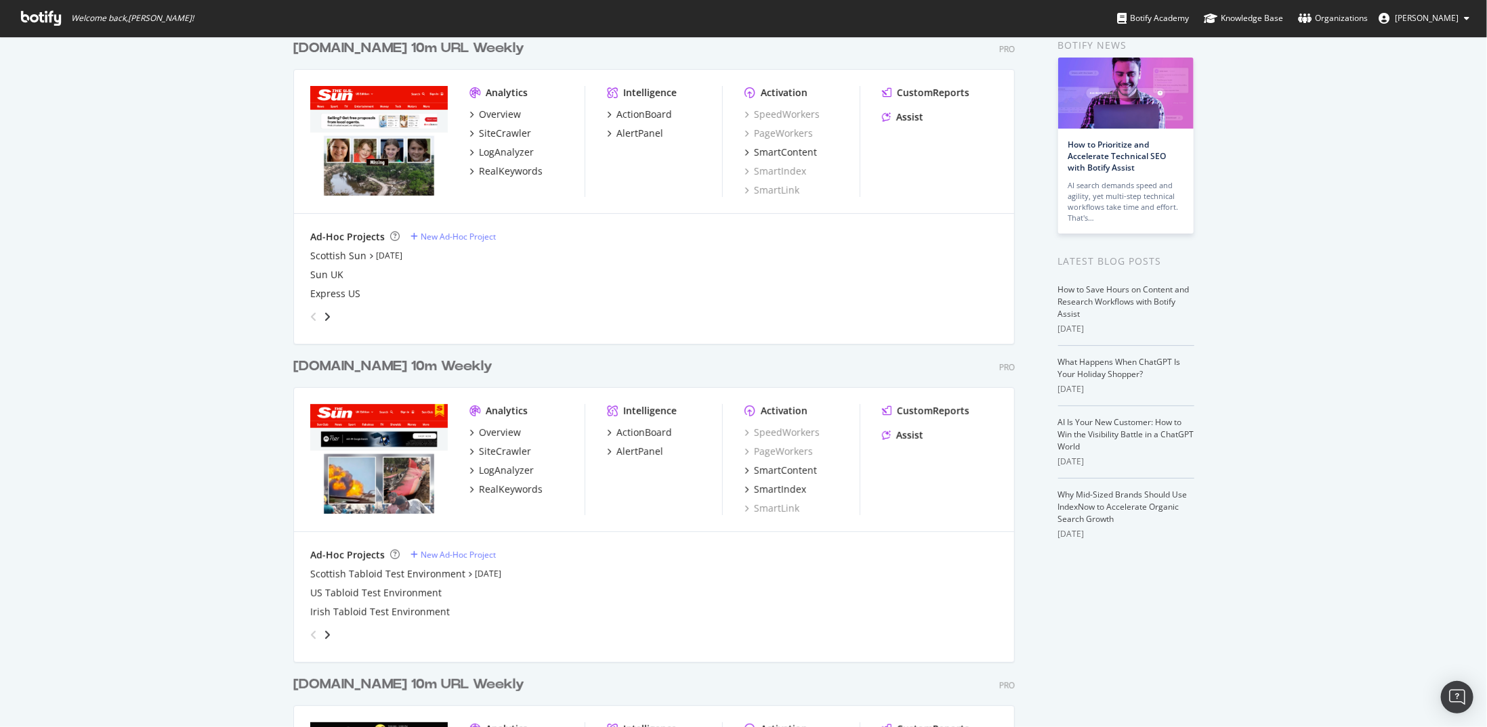
scroll to position [68, 0]
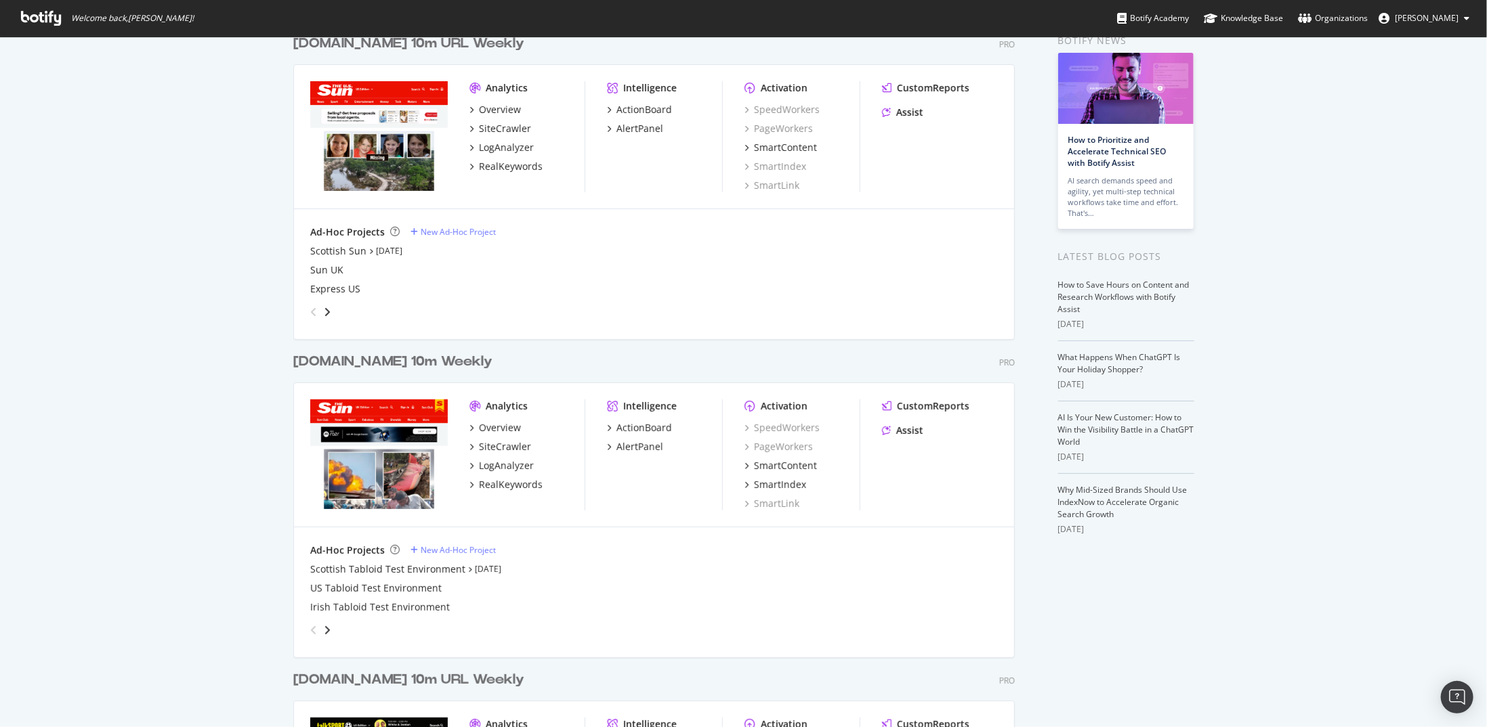
click at [431, 556] on div "Ad-Hoc Projects New Ad-Hoc Project" at bounding box center [653, 551] width 687 height 14
click at [433, 553] on div "New Ad-Hoc Project" at bounding box center [458, 551] width 75 height 12
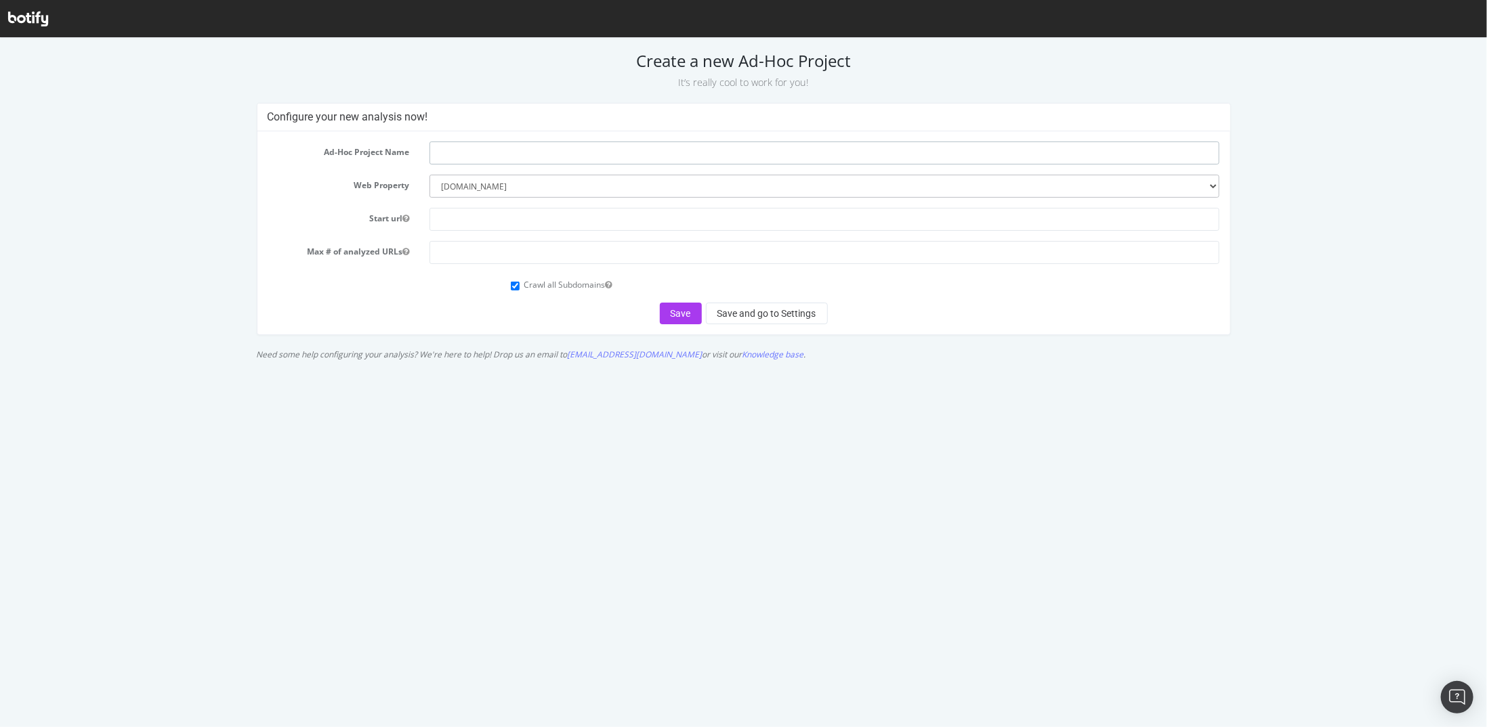
click at [480, 145] on input "text" at bounding box center [824, 152] width 790 height 23
paste input "Scottish Tabloid Test Environment"
type input "UK Scottish Tabloid Test Environment"
click at [505, 216] on input "text" at bounding box center [824, 218] width 790 height 23
paste input "[URL][DOMAIN_NAME]"
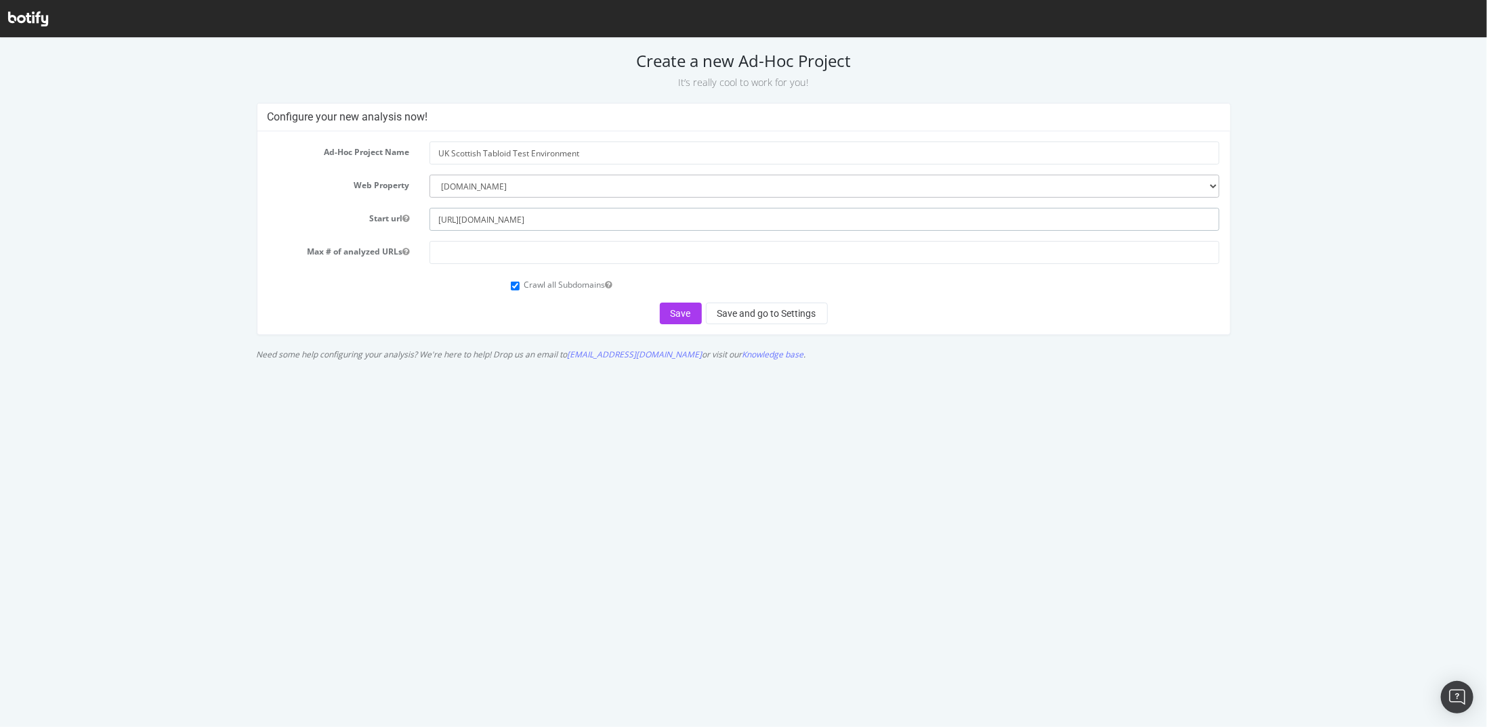
type input "[URL][DOMAIN_NAME]"
click at [496, 257] on input "number" at bounding box center [824, 251] width 790 height 23
paste input "5000000"
type input "5000000"
click at [754, 313] on button "Save and go to Settings" at bounding box center [767, 313] width 122 height 22
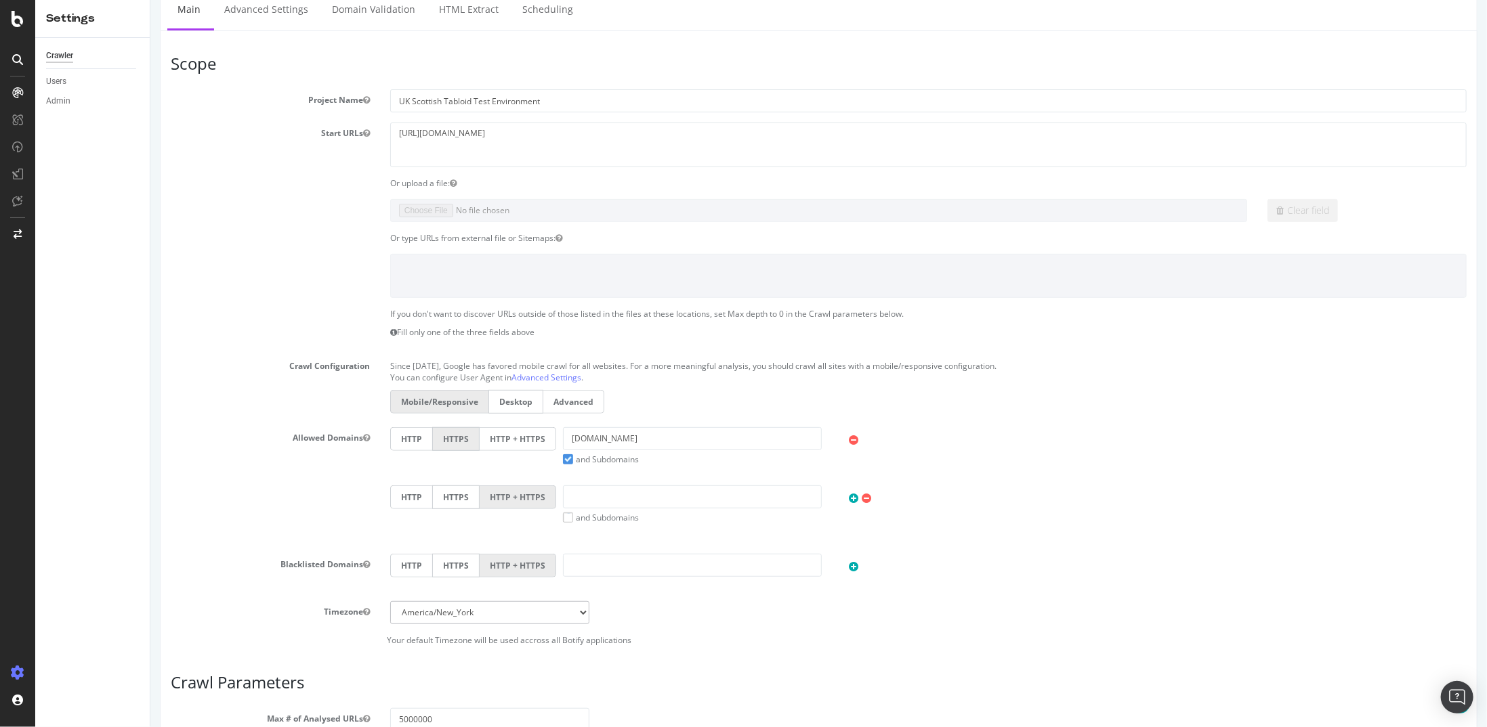
scroll to position [219, 0]
click at [570, 610] on select "Africa/Abidjan Africa/Accra Africa/Addis_Ababa Africa/Algiers Africa/Asmara Afr…" at bounding box center [488, 616] width 199 height 23
select select "Europe/London"
click at [389, 605] on select "Africa/Abidjan Africa/Accra Africa/Addis_Ababa Africa/Algiers Africa/Asmara Afr…" at bounding box center [488, 616] width 199 height 23
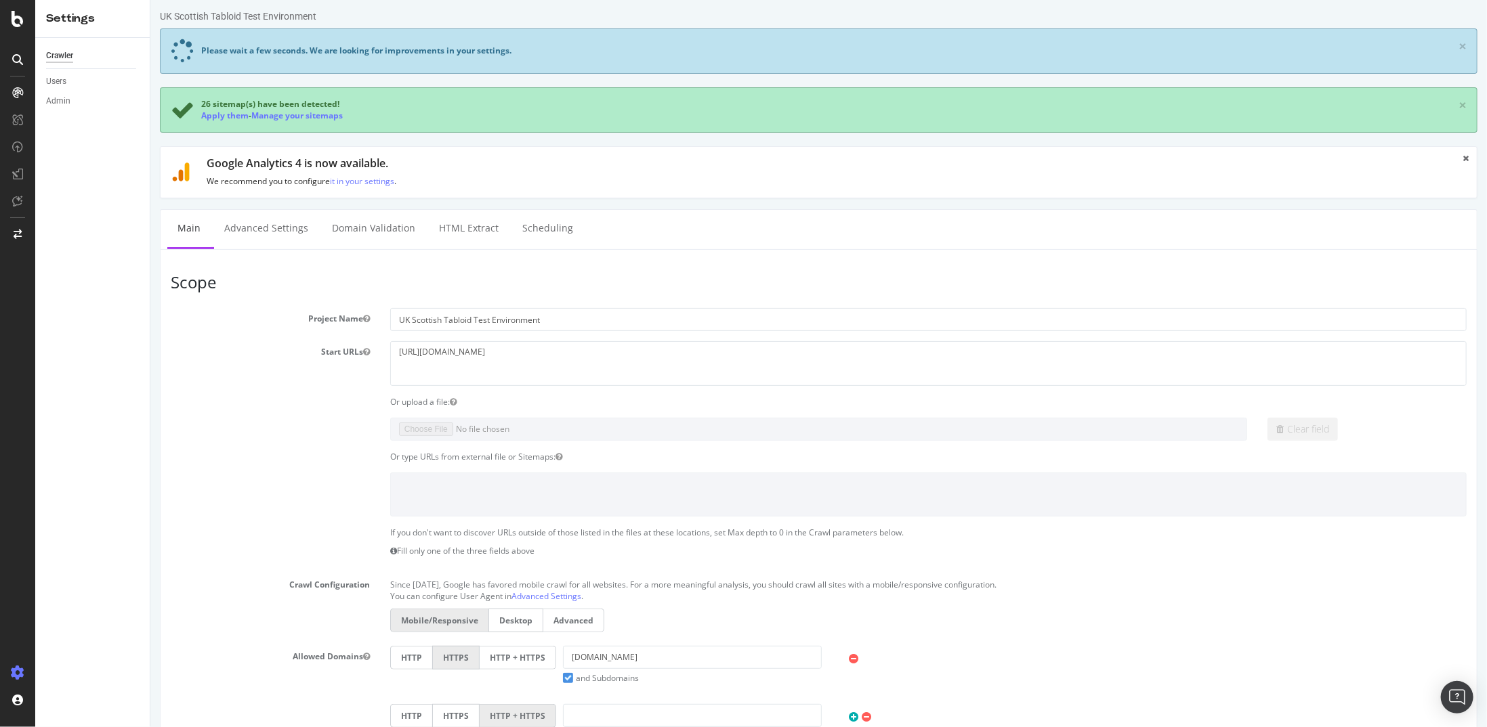
scroll to position [558, 0]
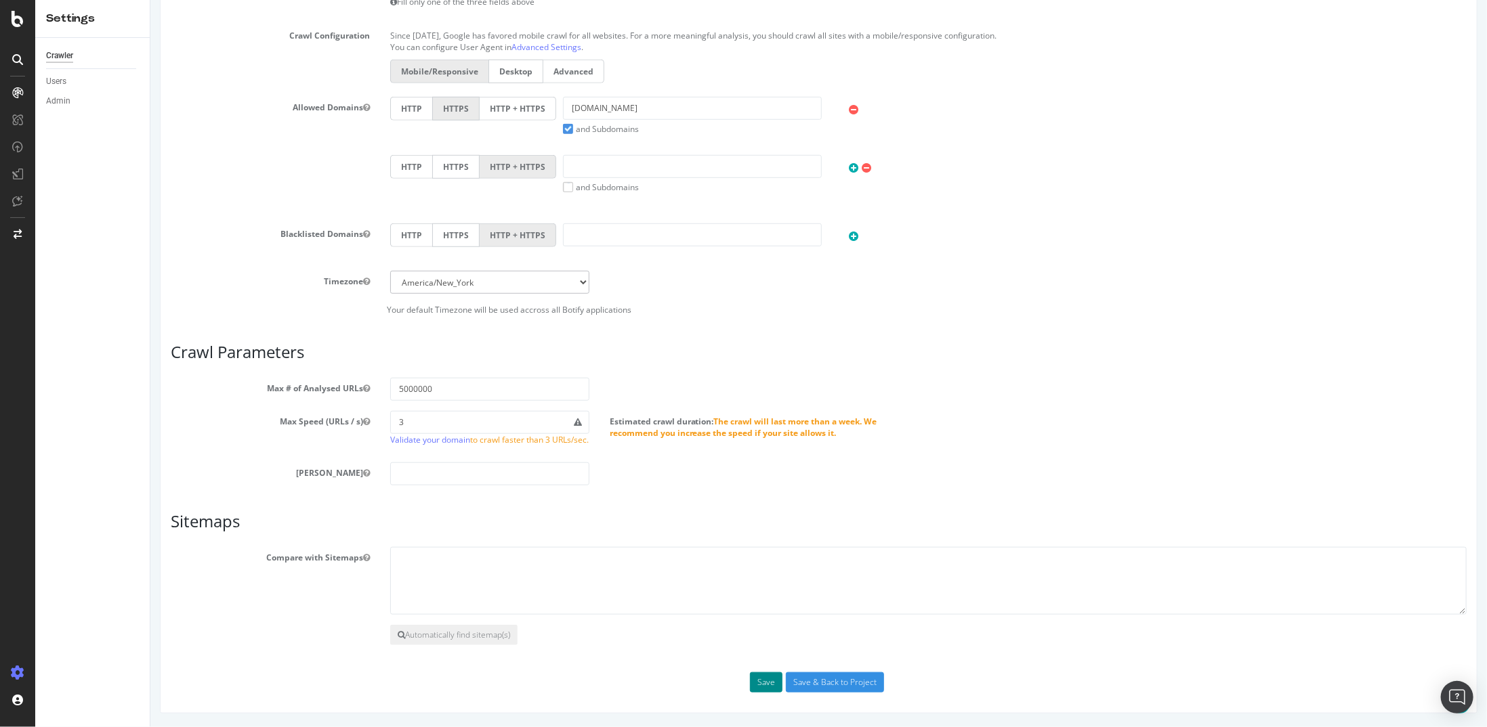
click at [763, 678] on button "Save" at bounding box center [765, 683] width 33 height 20
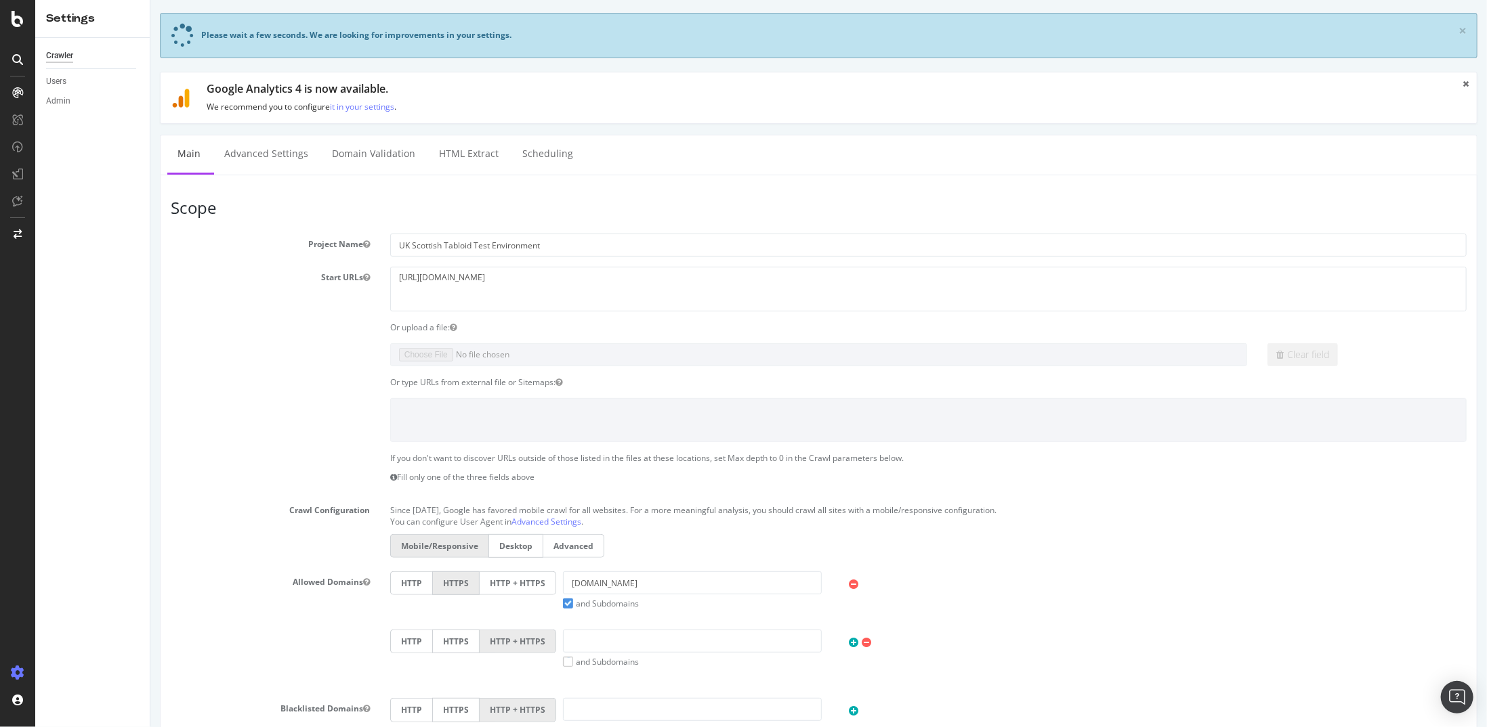
scroll to position [546, 0]
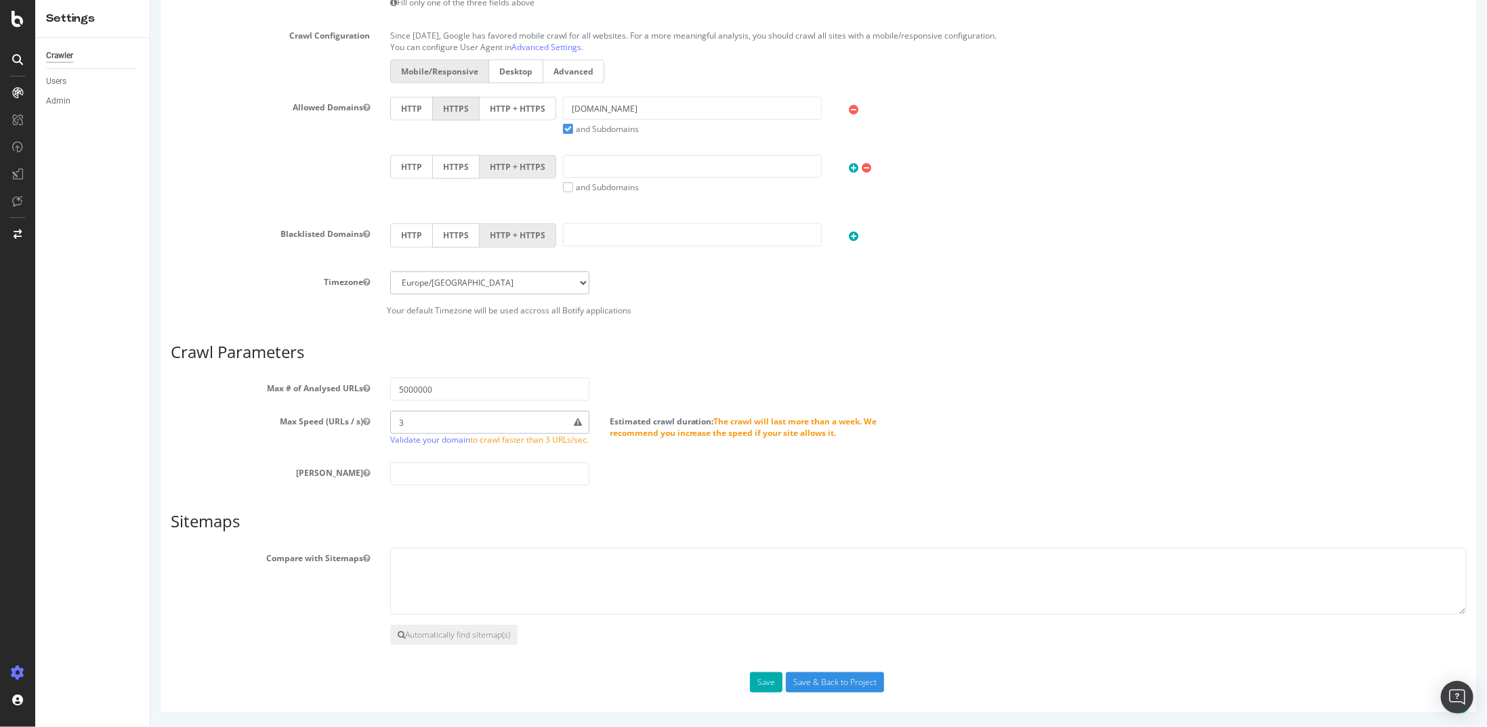
drag, startPoint x: 410, startPoint y: 406, endPoint x: 328, endPoint y: 395, distance: 82.8
click at [328, 395] on section "Max # of Analysed URLs 5000000 Max Speed (URLs / s) 3 Validate your domain to c…" at bounding box center [818, 432] width 1296 height 108
type input "25"
click at [763, 679] on button "Save" at bounding box center [765, 683] width 33 height 20
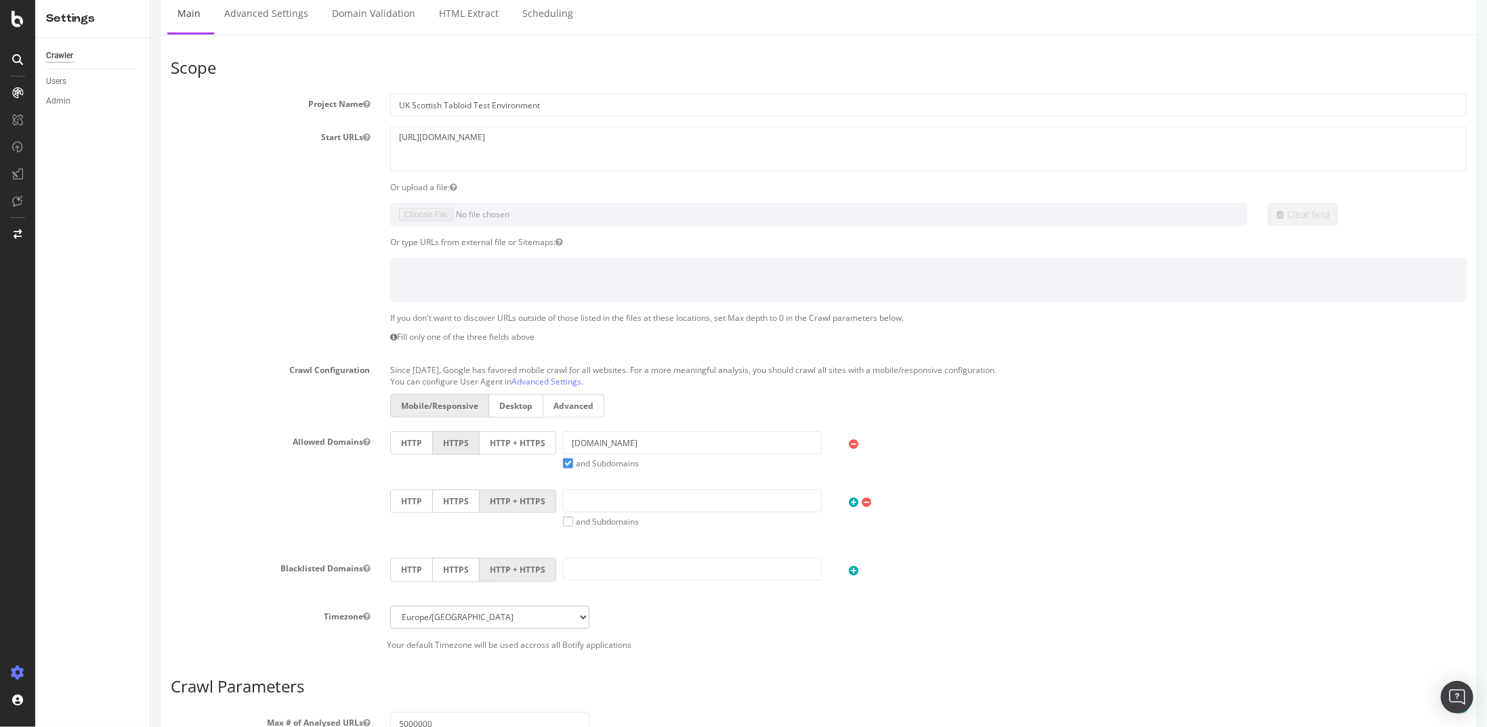
scroll to position [0, 0]
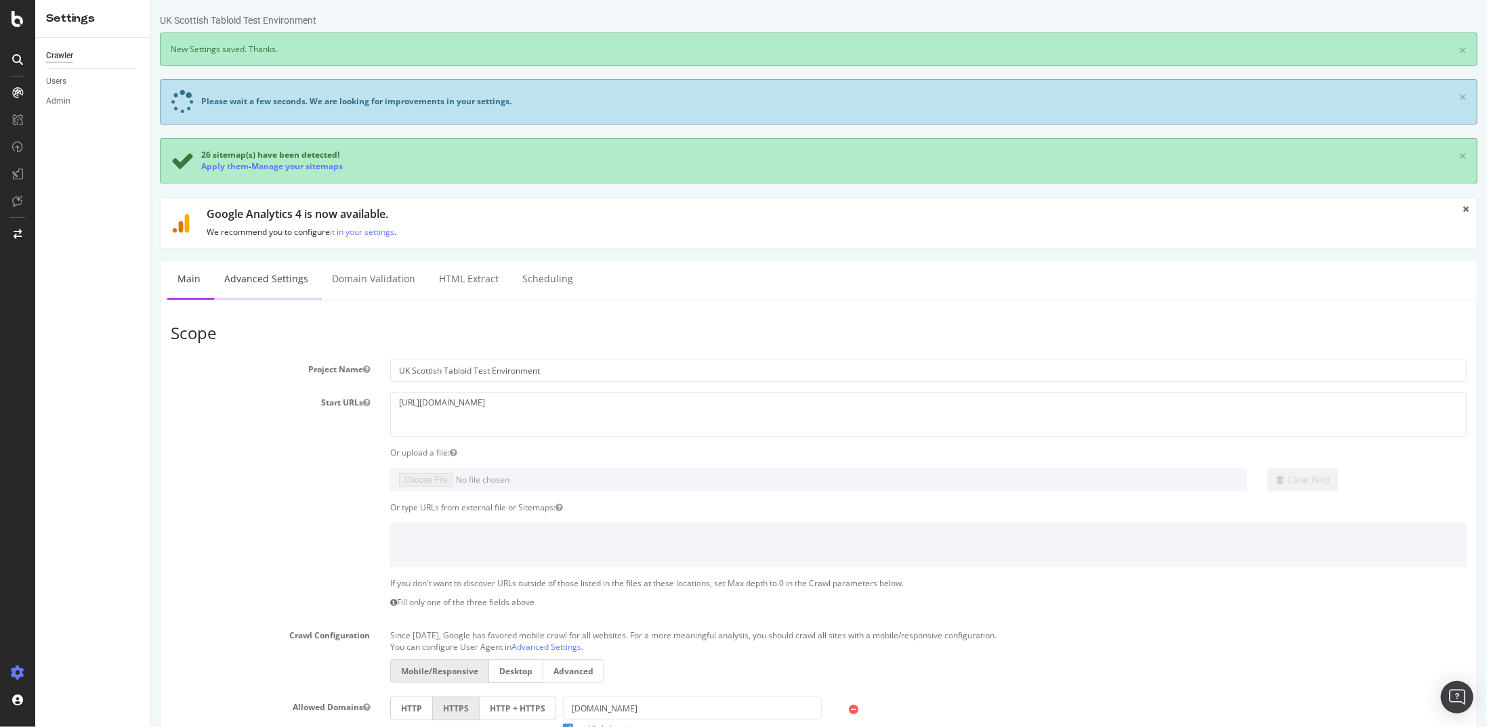
click at [276, 285] on link "Advanced Settings" at bounding box center [265, 279] width 104 height 37
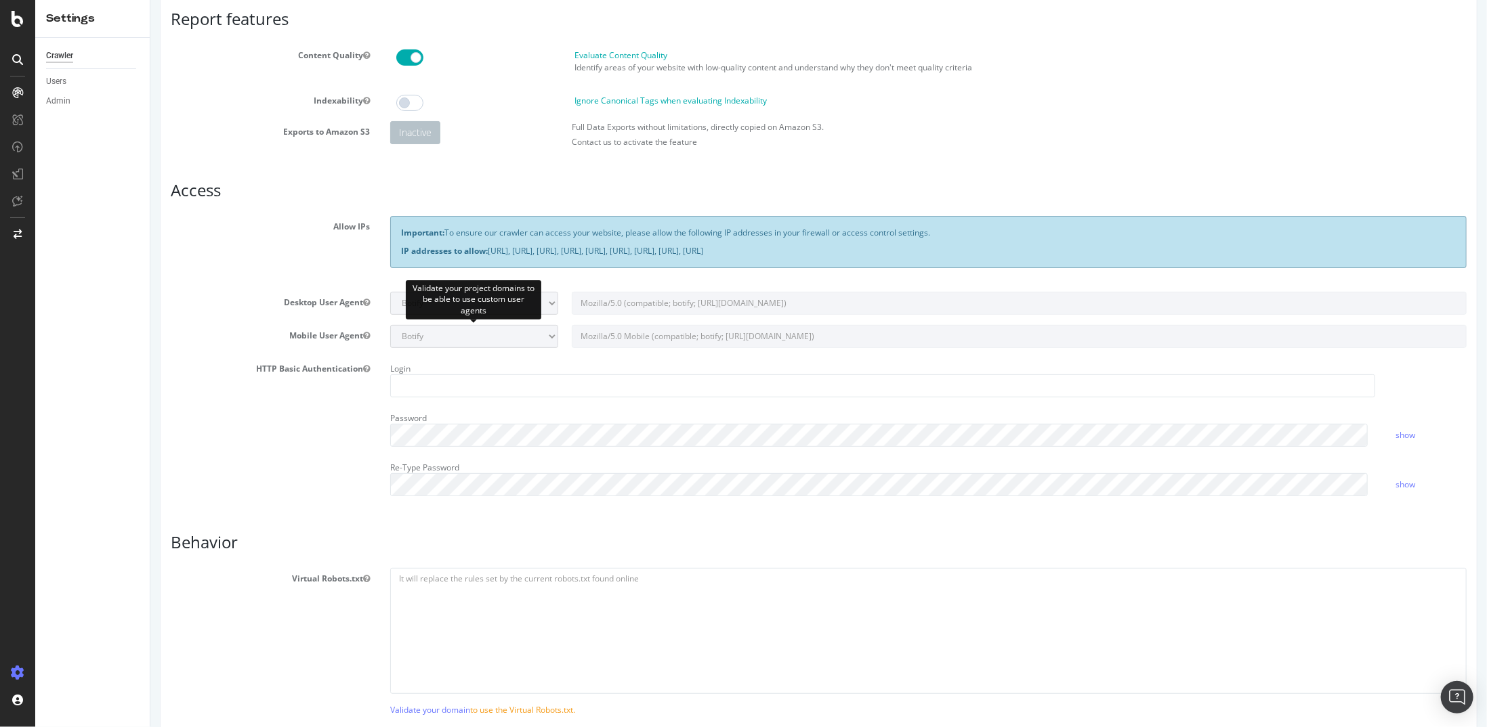
scroll to position [271, 0]
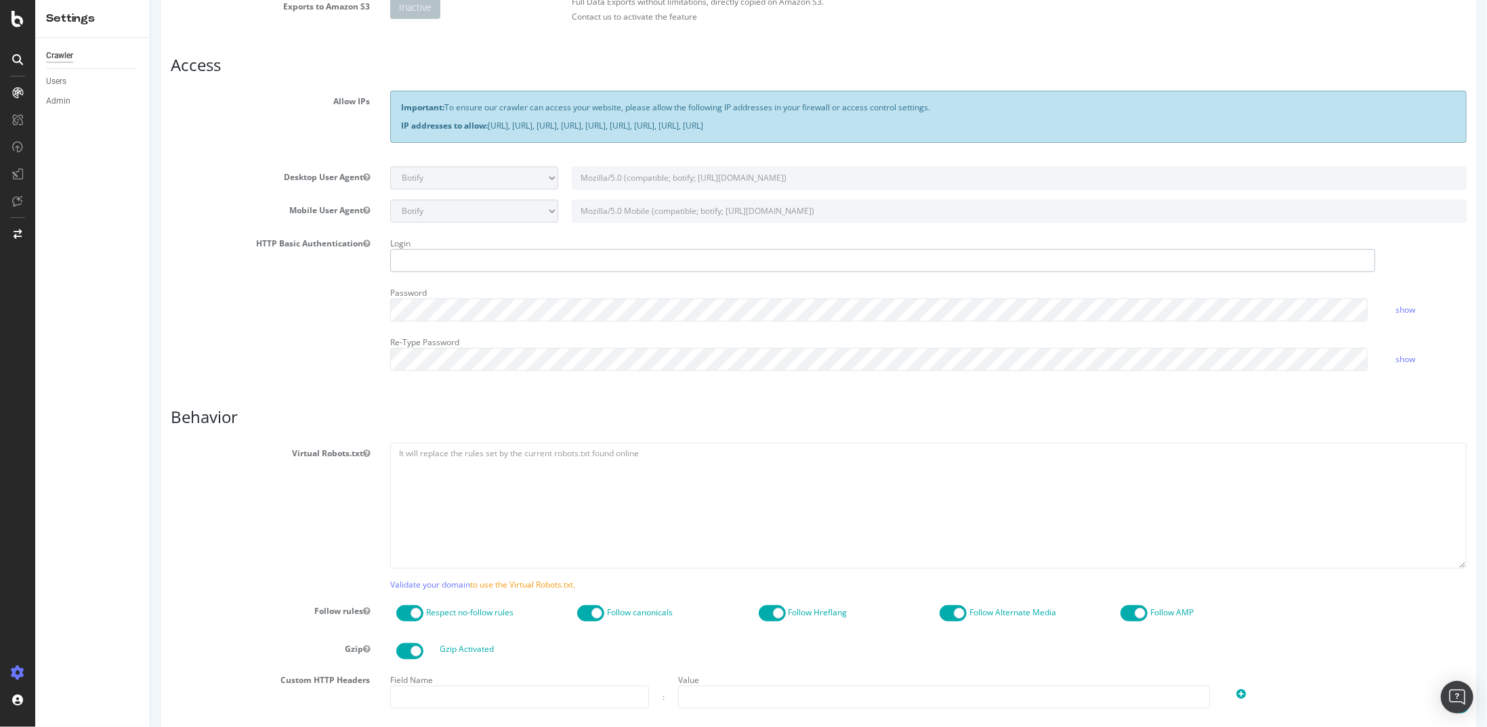
type input "kdeng"
click at [502, 471] on textarea at bounding box center [927, 505] width 1076 height 125
paste textarea "User-agent: * Disallow: /wp-admin/ Allow: /wp-admin/admin-ajax.php # Sitemap ar…"
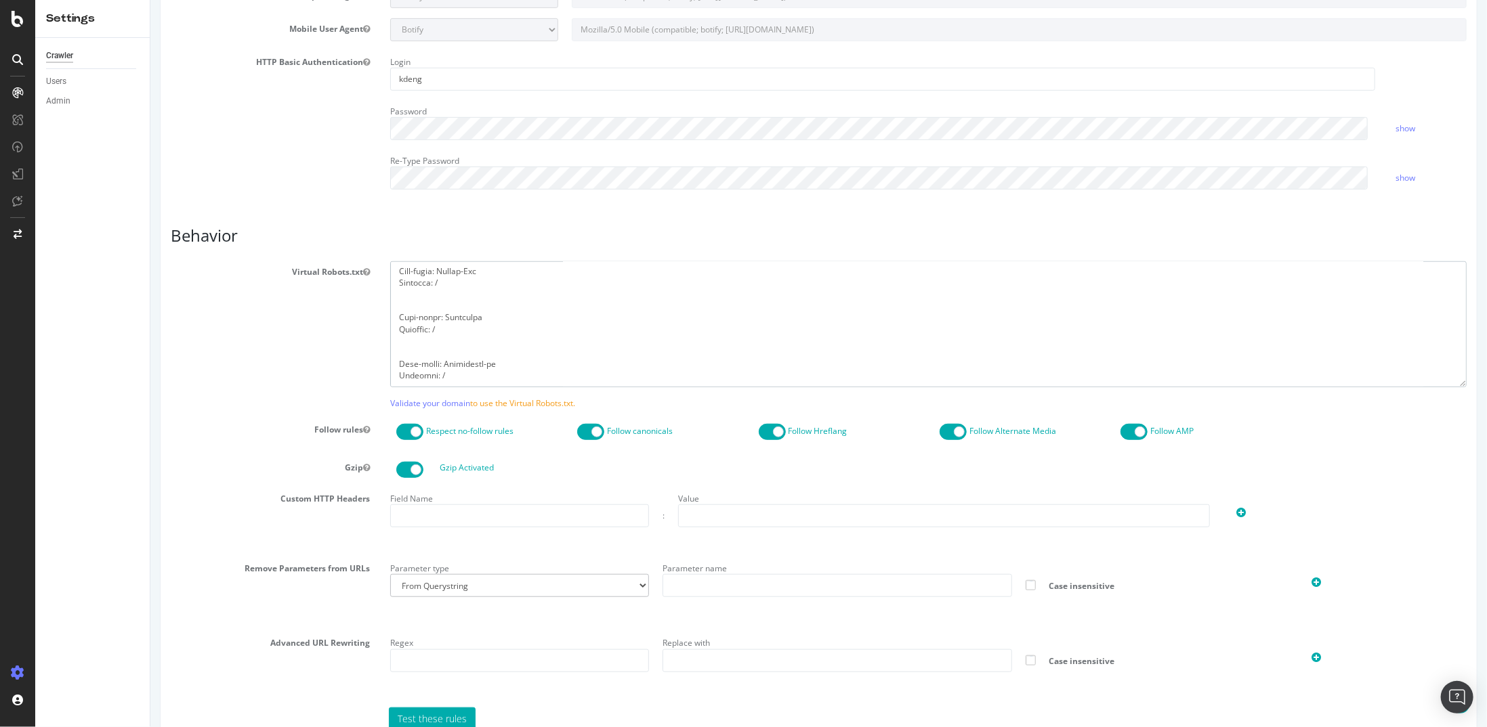
scroll to position [534, 0]
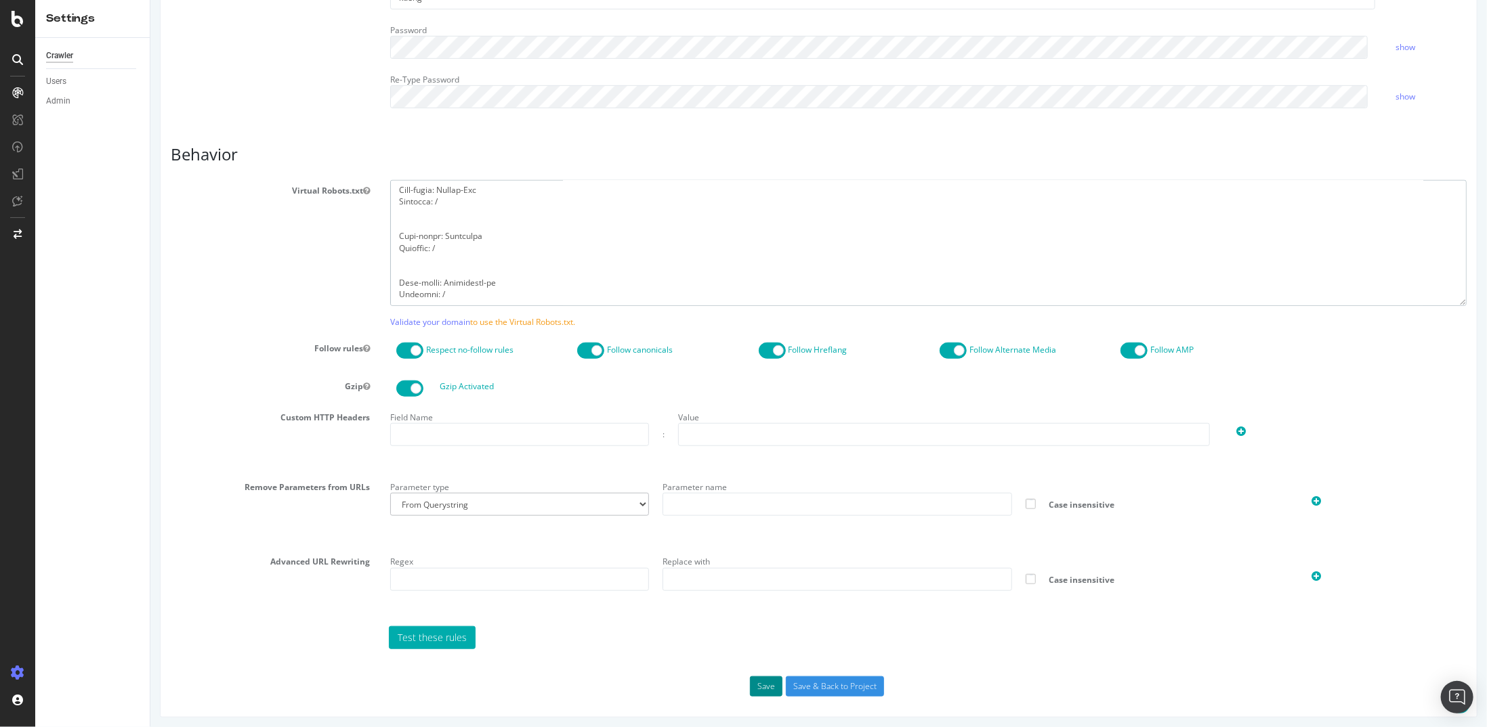
type textarea "User-agent: * Disallow: /wp-admin/ Allow: /wp-admin/admin-ajax.php # Sitemap ar…"
click at [765, 677] on button "Save" at bounding box center [765, 687] width 33 height 20
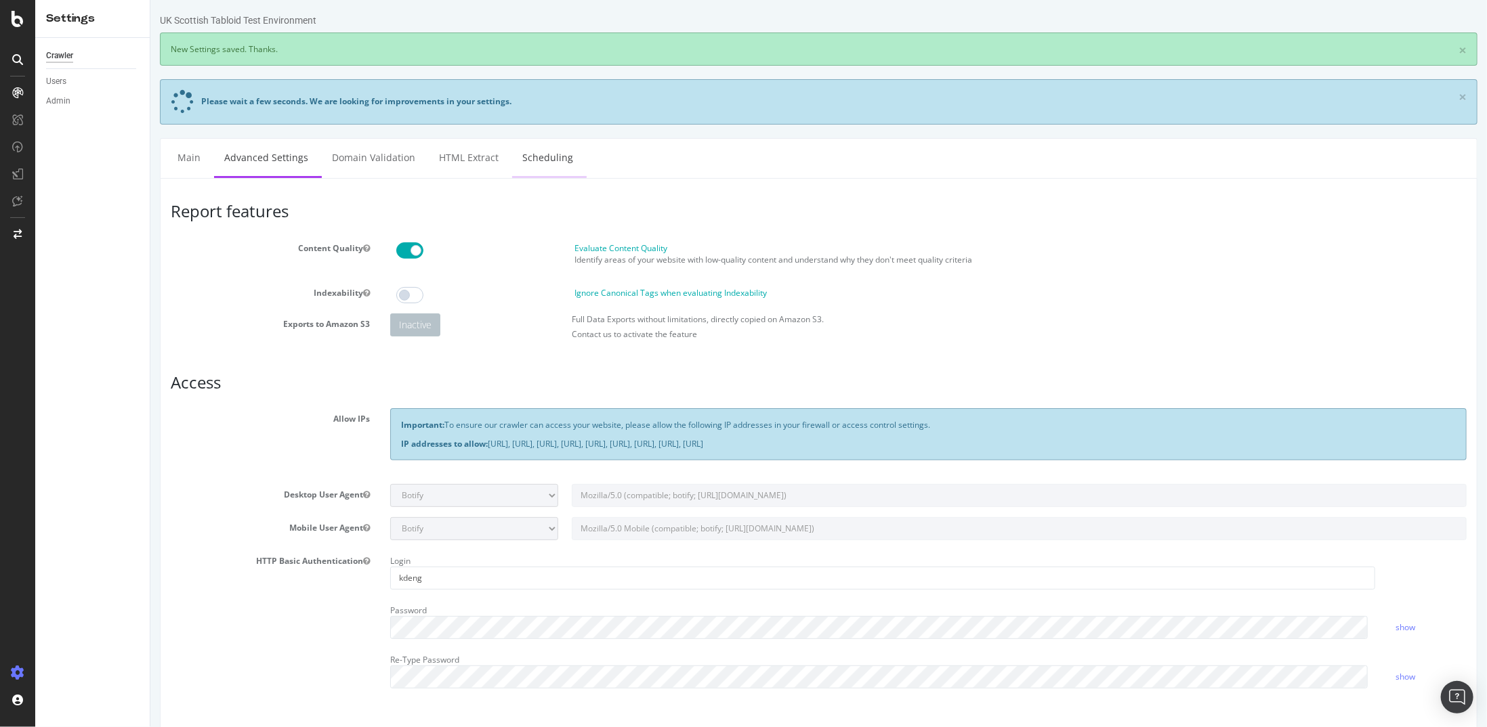
scroll to position [0, 0]
click at [5, 13] on div at bounding box center [17, 19] width 33 height 16
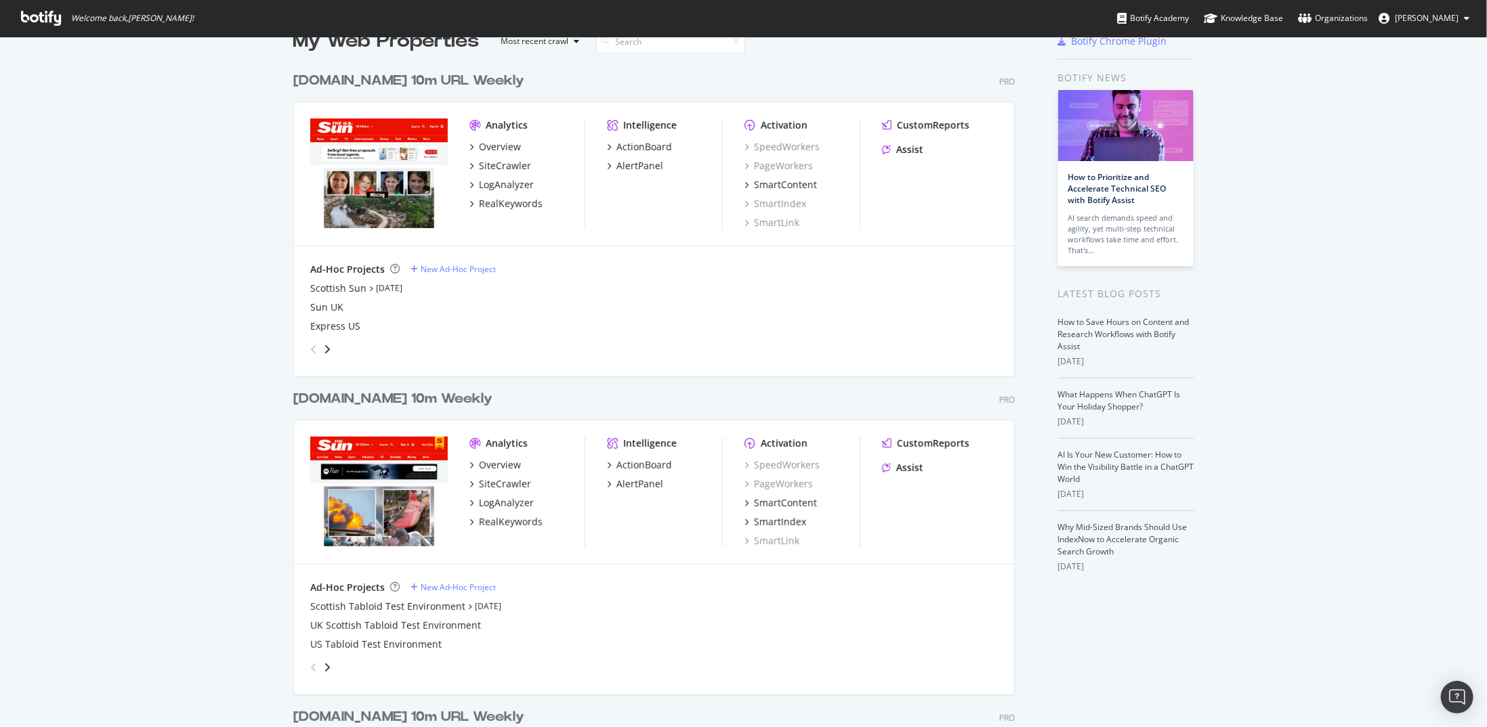
scroll to position [203, 0]
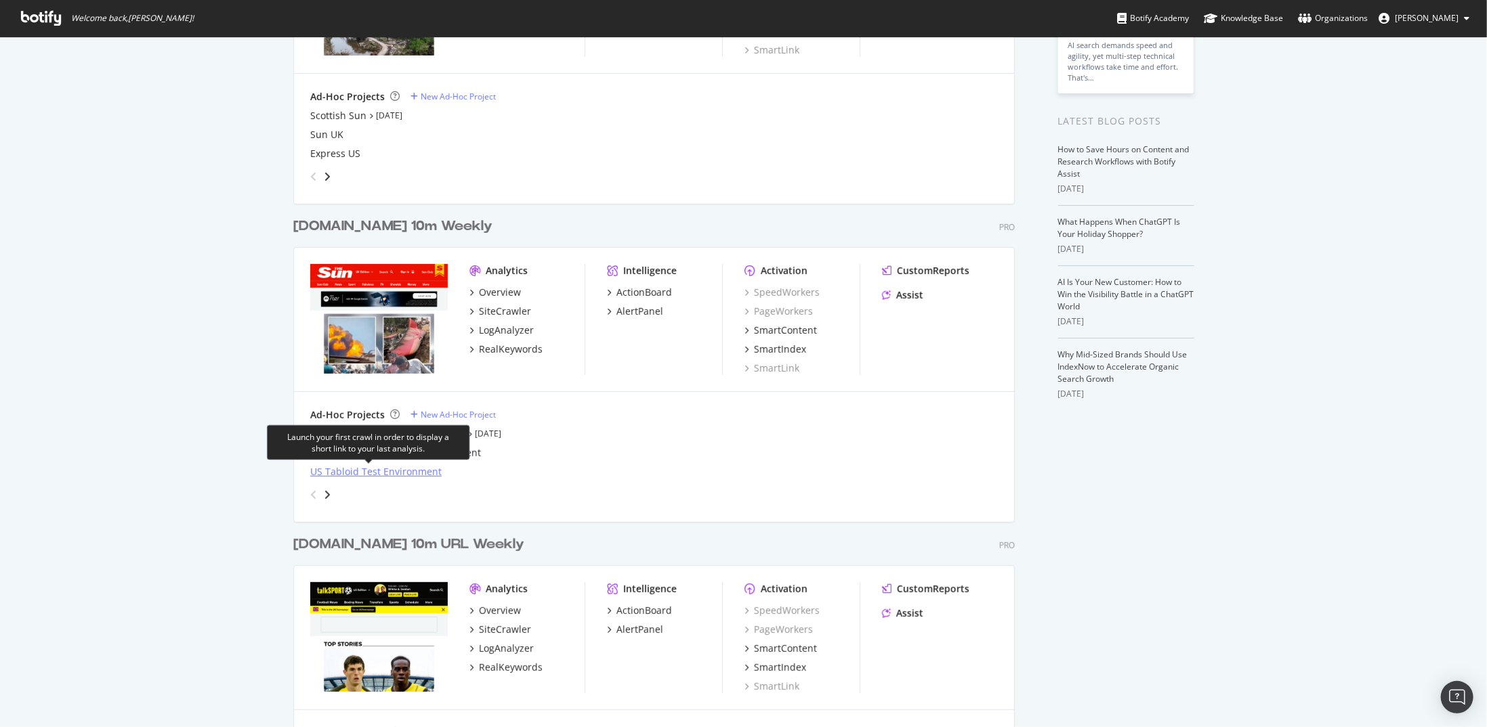
click at [322, 469] on div "US Tabloid Test Environment" at bounding box center [375, 472] width 131 height 14
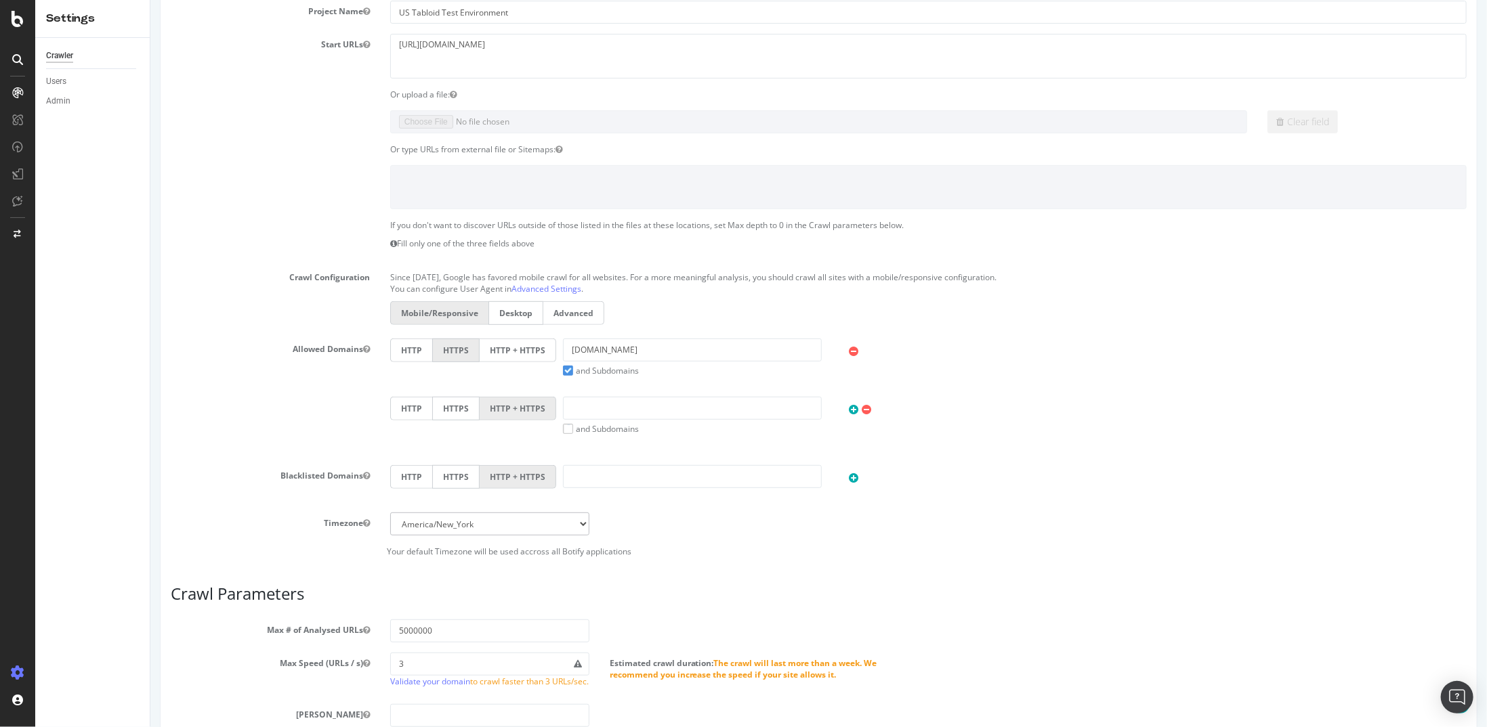
scroll to position [339, 0]
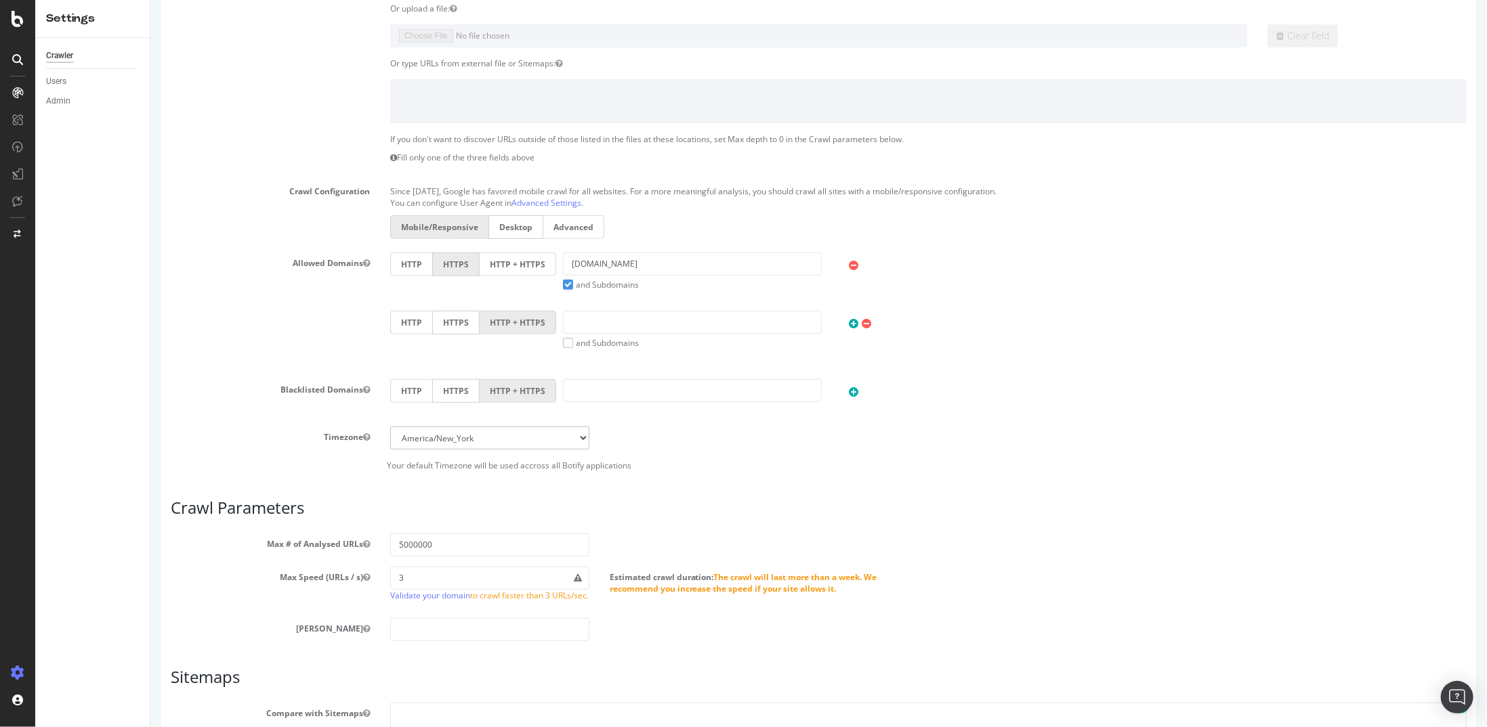
click at [582, 437] on select "Africa/Abidjan Africa/Accra Africa/Addis_Ababa Africa/Algiers Africa/Asmara Afr…" at bounding box center [488, 438] width 199 height 23
select select "Europe/London"
click at [389, 427] on select "Africa/Abidjan Africa/Accra Africa/Addis_Ababa Africa/Algiers Africa/Asmara Afr…" at bounding box center [488, 438] width 199 height 23
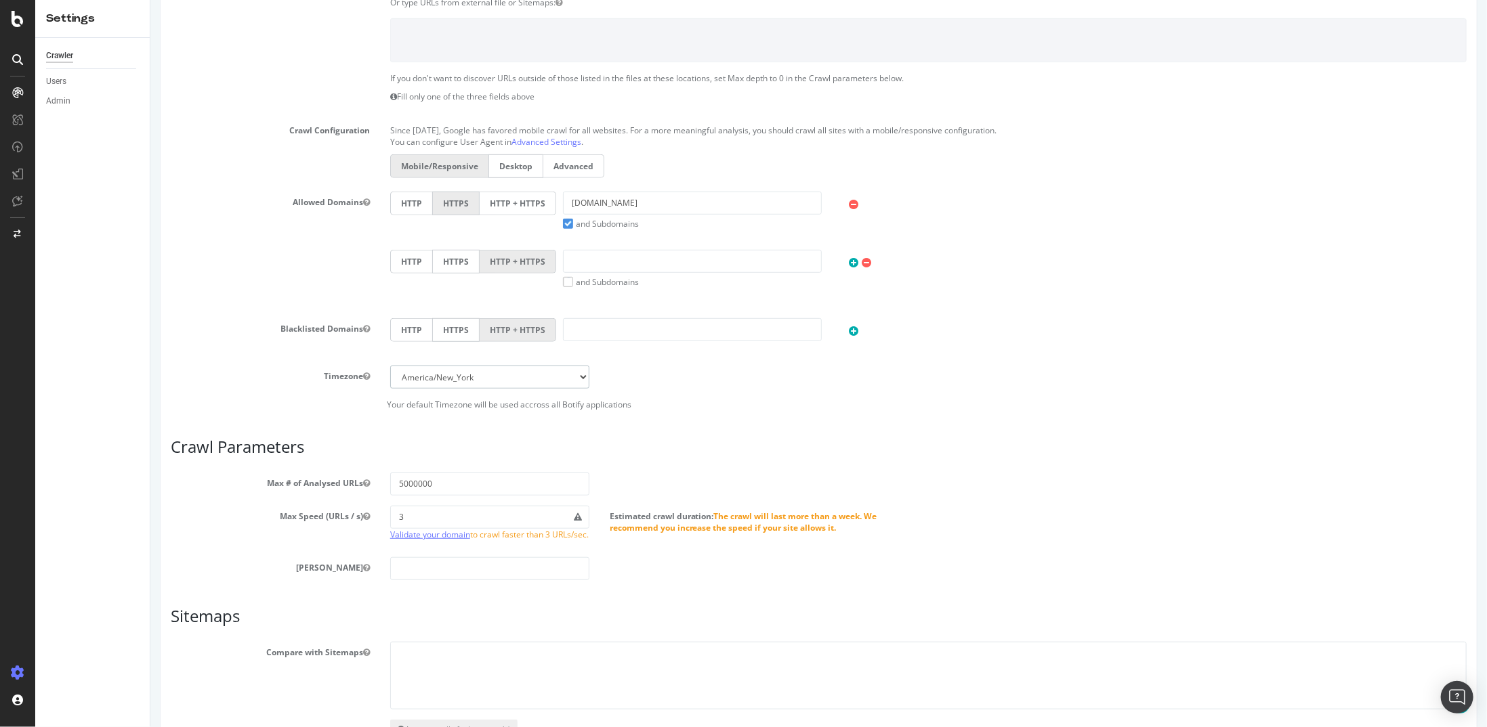
scroll to position [474, 0]
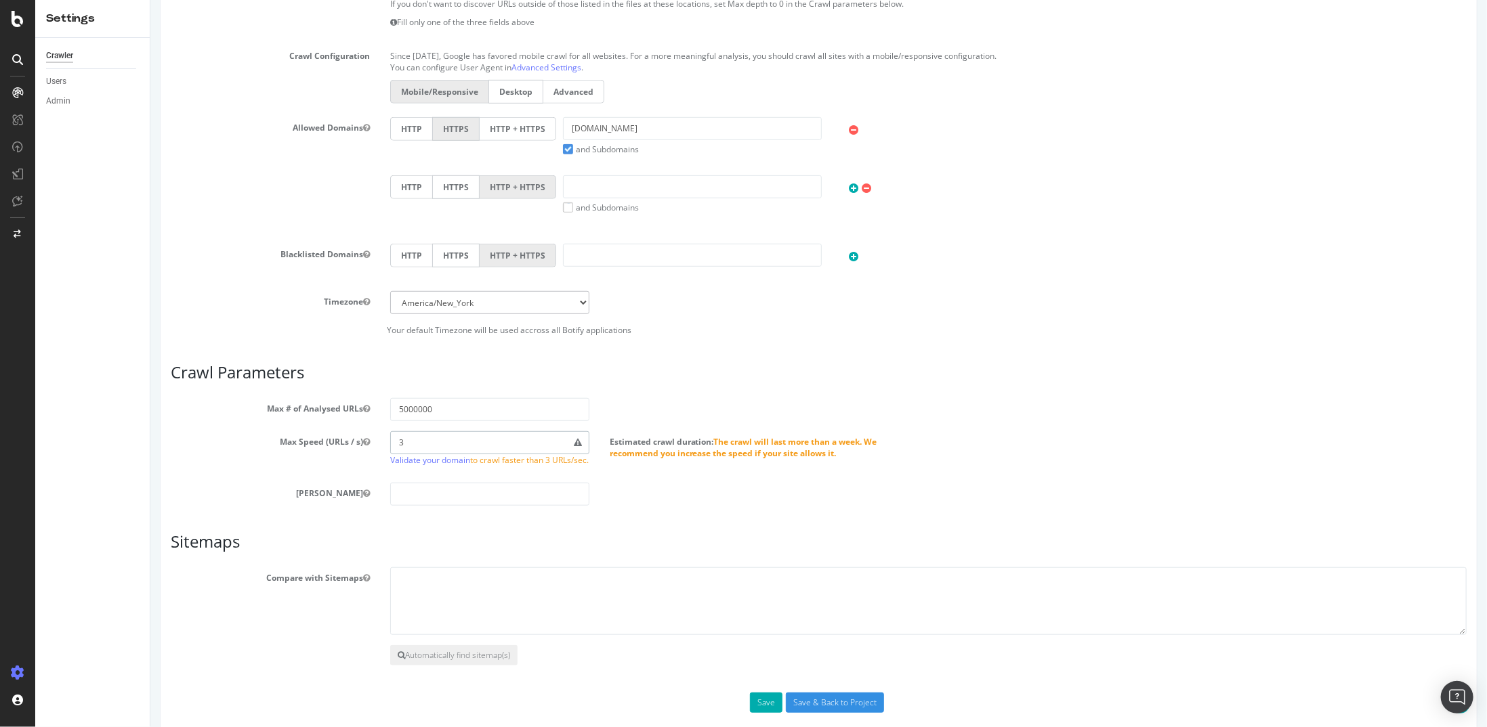
drag, startPoint x: 444, startPoint y: 440, endPoint x: 383, endPoint y: 440, distance: 61.6
click at [387, 440] on div "3 Validate your domain to crawl faster than 3 URLs/sec." at bounding box center [488, 451] width 219 height 41
type input "25"
click at [797, 704] on input "Save & Back to Project" at bounding box center [834, 703] width 98 height 20
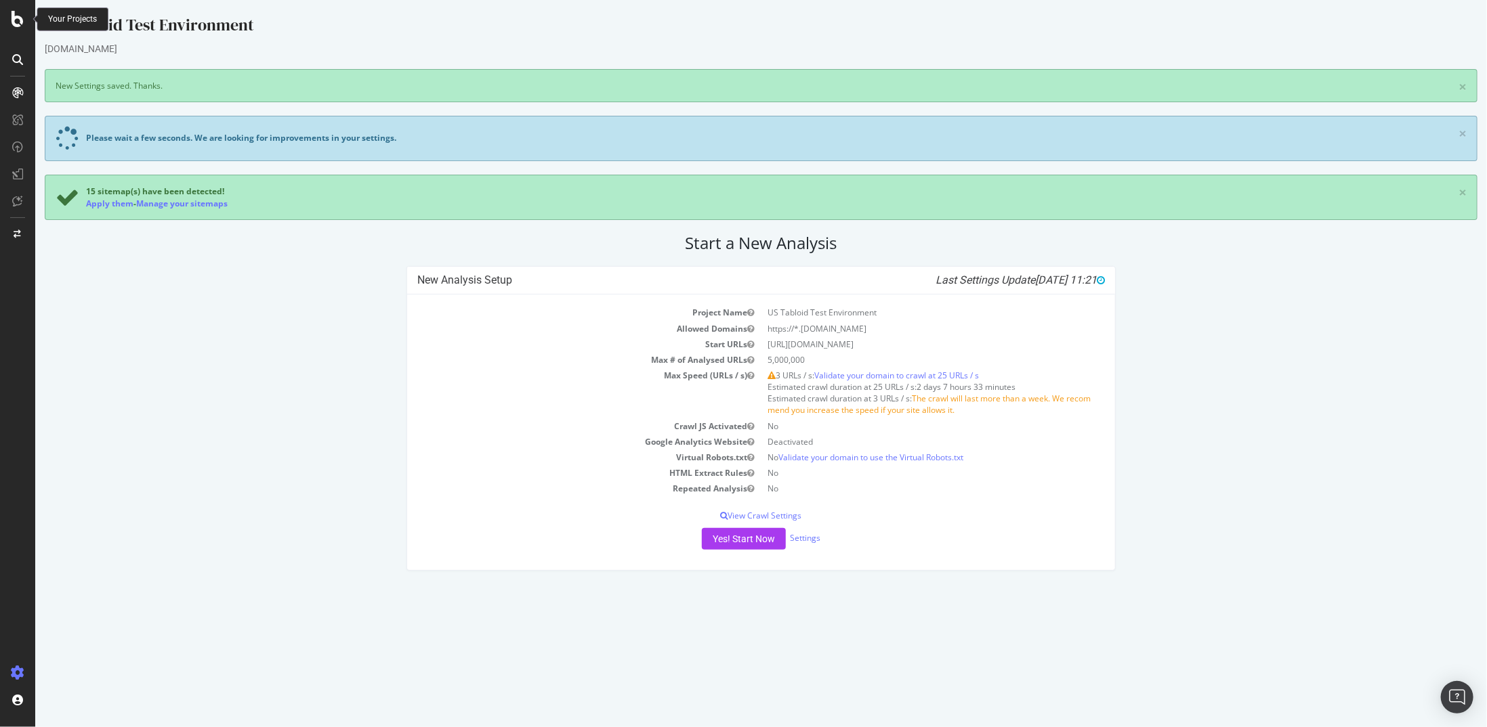
click at [26, 11] on div at bounding box center [17, 19] width 33 height 16
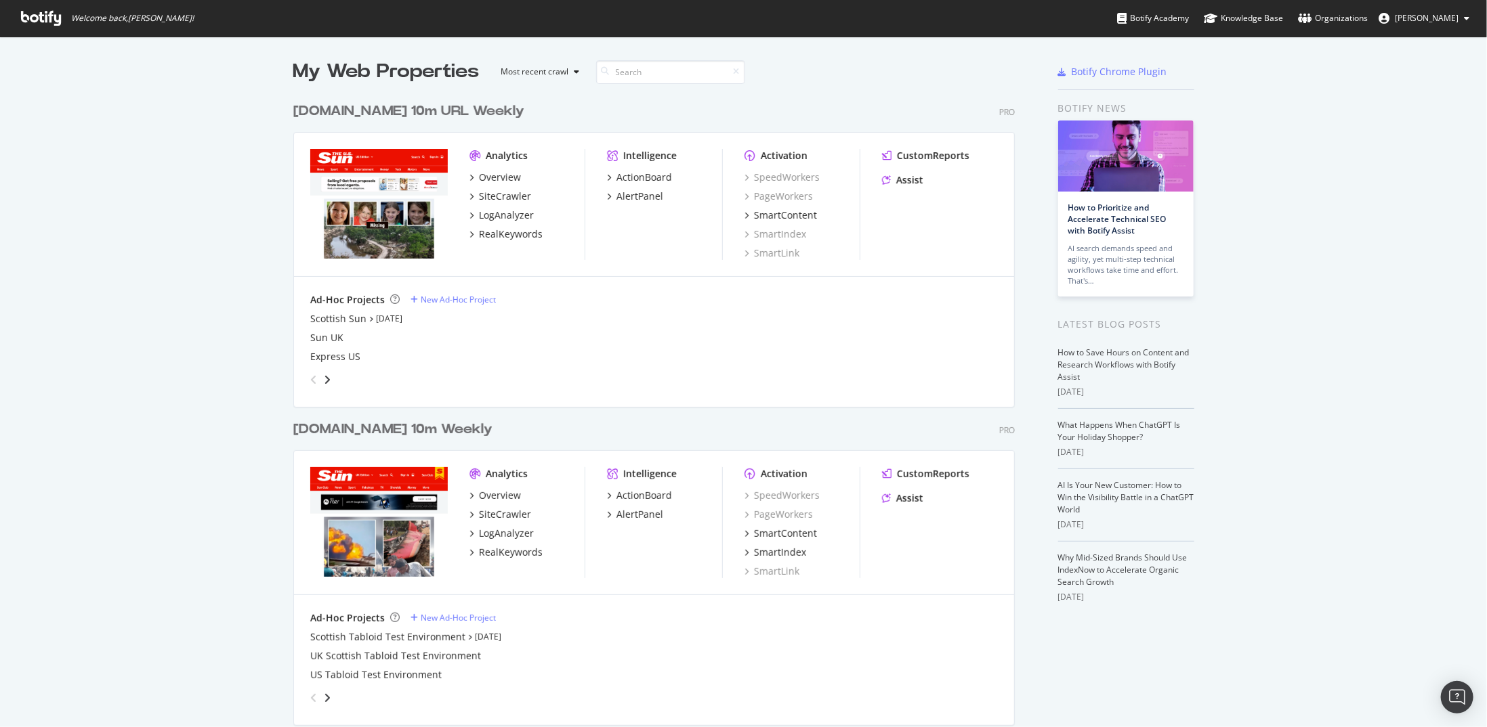
scroll to position [717, 1466]
click at [324, 695] on icon "angle-right" at bounding box center [327, 698] width 7 height 11
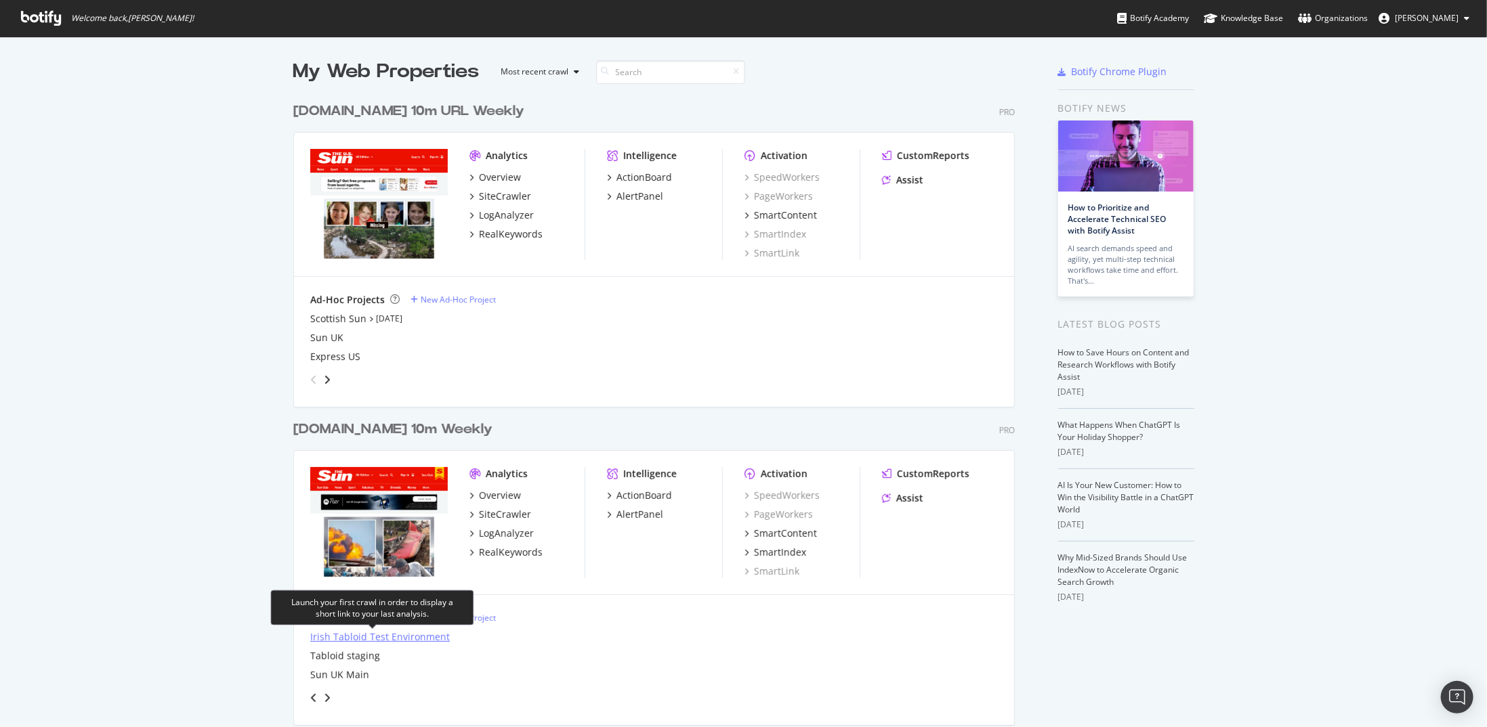
click at [318, 636] on div "Irish Tabloid Test Environment" at bounding box center [380, 638] width 140 height 14
